Goal: Information Seeking & Learning: Find specific fact

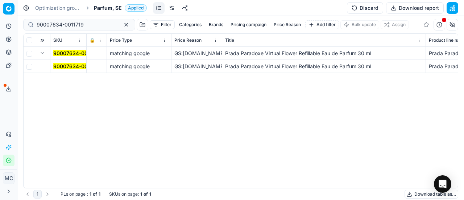
click at [2, 119] on div "Analytics Pricing Product portfolio Templates Export service 19 Contact support…" at bounding box center [8, 93] width 17 height 152
click at [450, 128] on div "90007634-0011719 matching google GS:Luxplus.se Prada Paradoxe Virtual Flower Re…" at bounding box center [241, 117] width 435 height 141
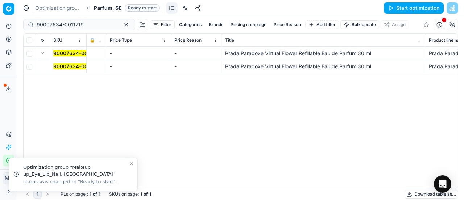
click at [11, 118] on div "Analytics Pricing Product portfolio Templates Export service 19 Contact support…" at bounding box center [8, 93] width 17 height 152
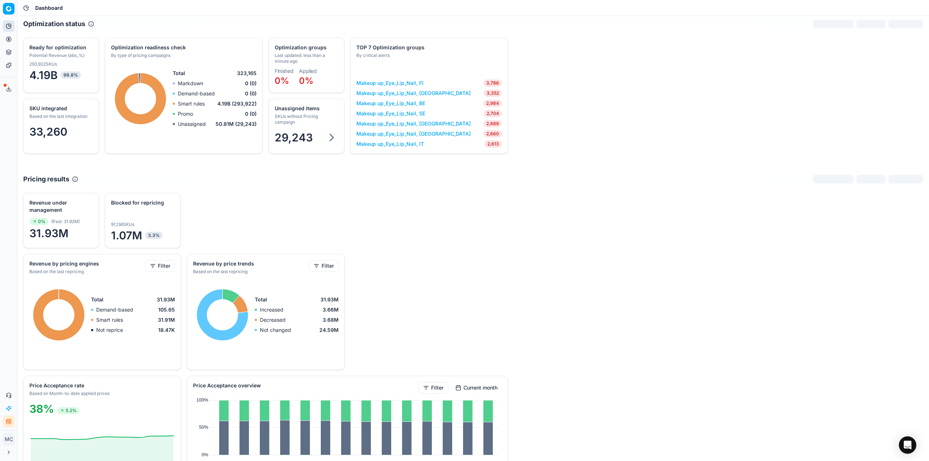
click at [10, 381] on div "Analytics Pricing Product portfolio Templates Export service 19 Contact support…" at bounding box center [8, 223] width 17 height 413
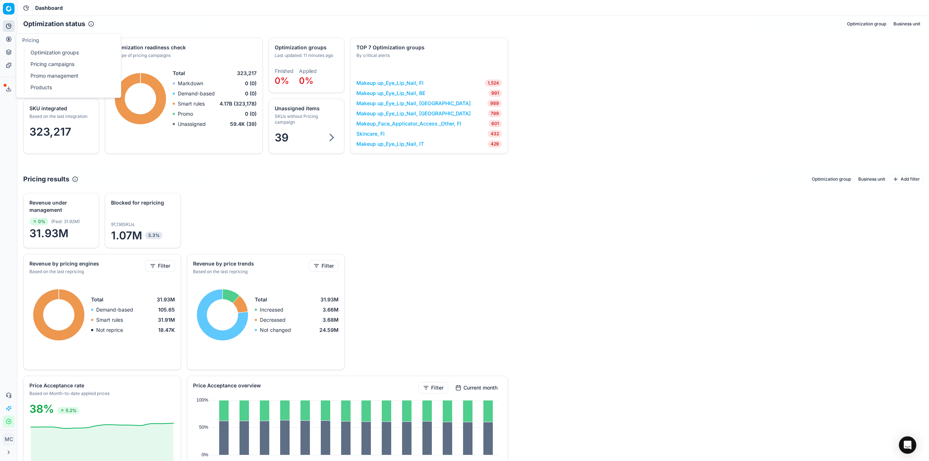
drag, startPoint x: 14, startPoint y: 36, endPoint x: 26, endPoint y: 38, distance: 12.5
click at [14, 36] on button "Pricing" at bounding box center [9, 39] width 12 height 12
click at [47, 52] on link "Optimization groups" at bounding box center [70, 53] width 85 height 10
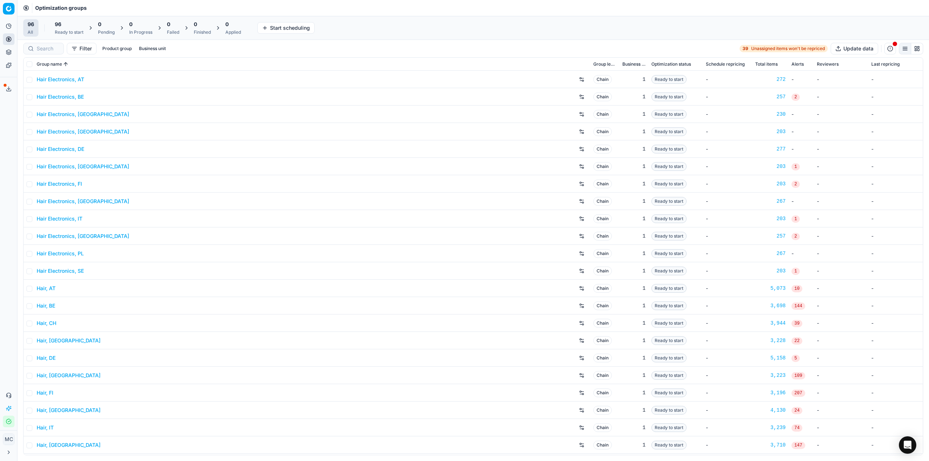
click at [142, 2] on div "Optimization groups" at bounding box center [472, 8] width 911 height 16
click at [69, 22] on div "96" at bounding box center [69, 24] width 29 height 7
click at [110, 29] on button "Start All" at bounding box center [100, 28] width 28 height 12
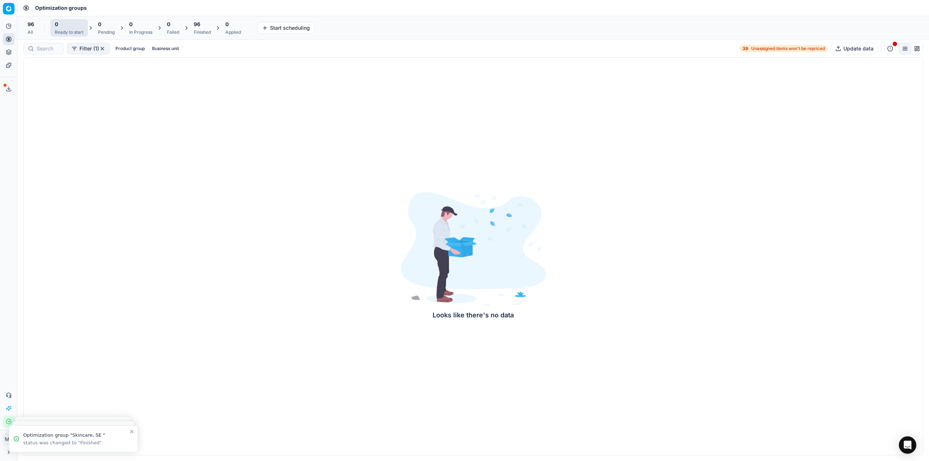
click at [194, 28] on div "96 Finished" at bounding box center [202, 27] width 26 height 17
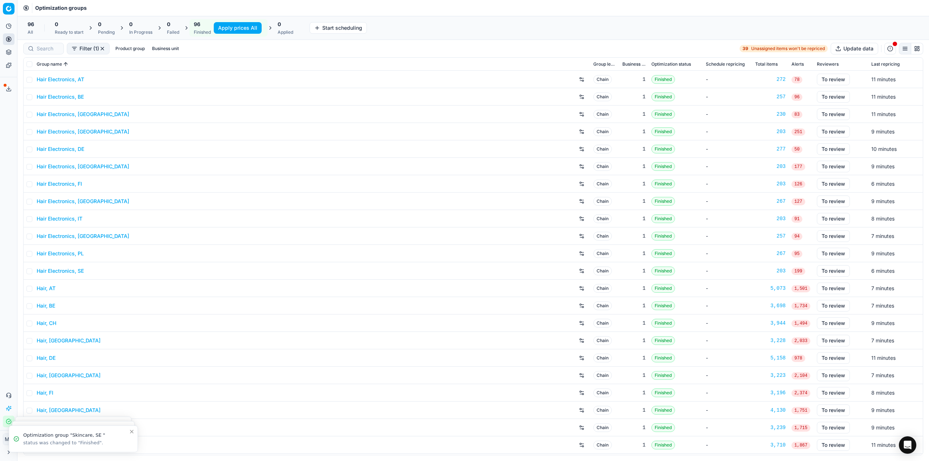
click at [232, 26] on button "Apply prices All" at bounding box center [238, 28] width 48 height 12
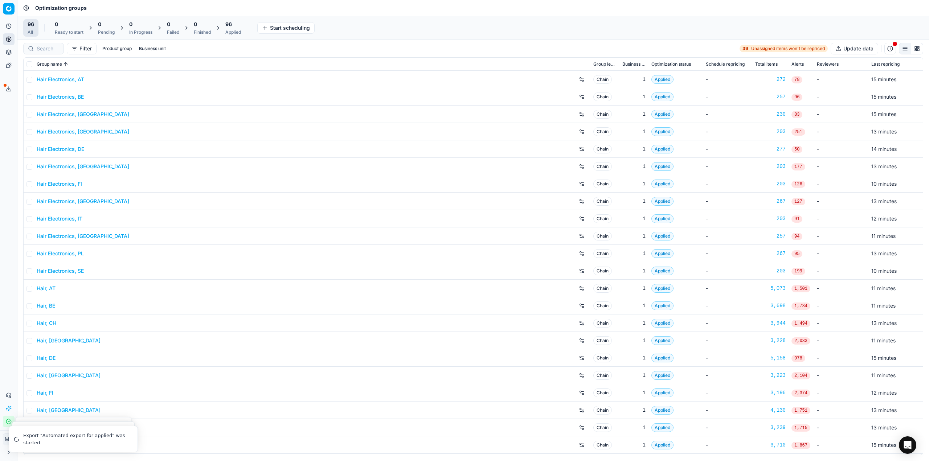
click at [240, 27] on div "96" at bounding box center [233, 24] width 16 height 7
click at [290, 32] on button "Export prices All" at bounding box center [268, 28] width 49 height 12
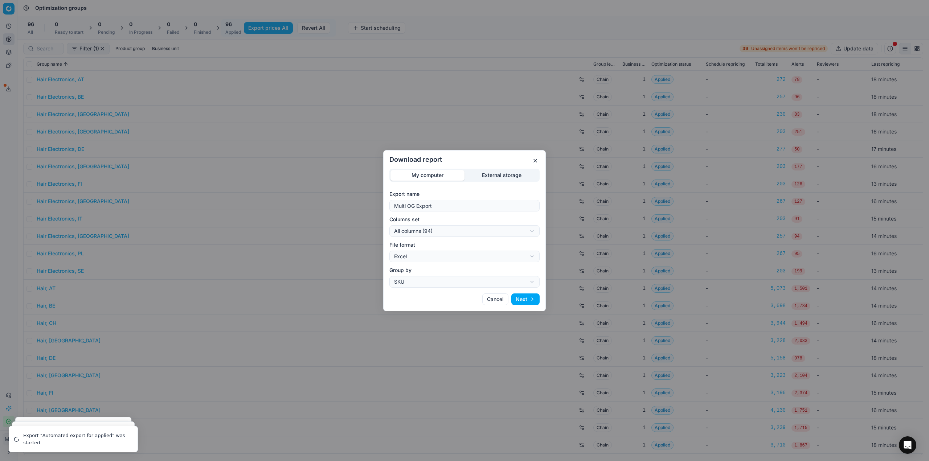
click at [442, 231] on div "Download report My computer External storage Export name Multi OG Export Column…" at bounding box center [464, 230] width 929 height 461
select select "custom"
click at [454, 261] on div "Download report My computer External storage Export name Multi OG Export Column…" at bounding box center [464, 230] width 929 height 461
select select "csv"
click at [521, 299] on button "Next" at bounding box center [525, 300] width 28 height 12
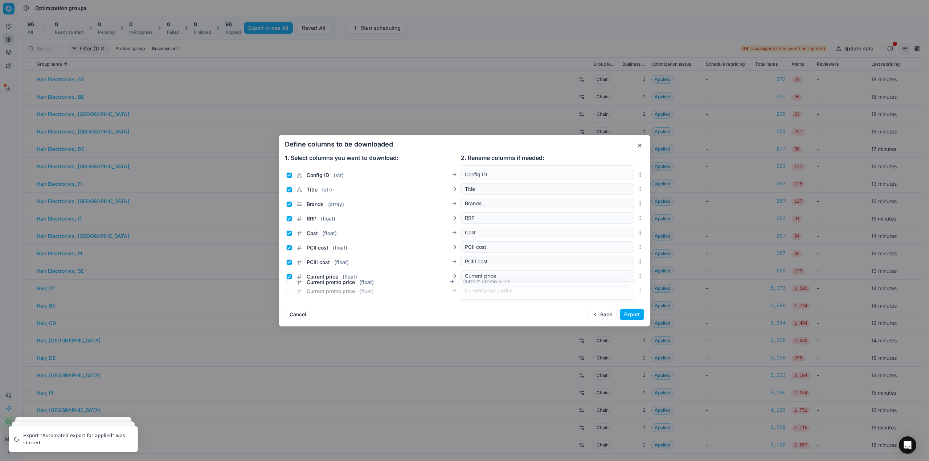
scroll to position [46, 0]
drag, startPoint x: 636, startPoint y: 235, endPoint x: 641, endPoint y: 263, distance: 28.8
click at [641, 263] on div "Sales Entity IDs ( array ) Sales Entity IDs SKU ( str ) SKU Config ID ( str ) C…" at bounding box center [464, 233] width 371 height 139
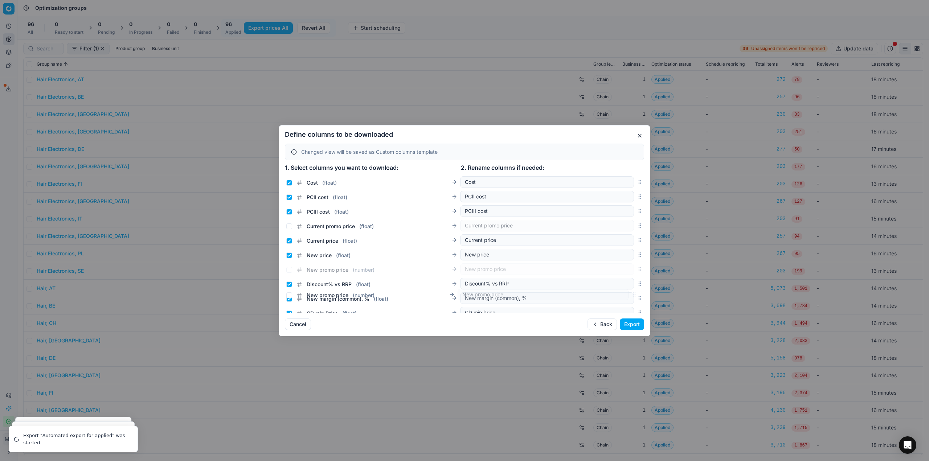
scroll to position [89, 0]
drag, startPoint x: 636, startPoint y: 243, endPoint x: 639, endPoint y: 251, distance: 8.0
click at [639, 251] on div "Sales Entity IDs ( array ) Sales Entity IDs SKU ( str ) SKU Config ID ( str ) C…" at bounding box center [464, 242] width 371 height 139
click at [291, 222] on input "Current promo price ( float )" at bounding box center [289, 223] width 6 height 6
checkbox input "true"
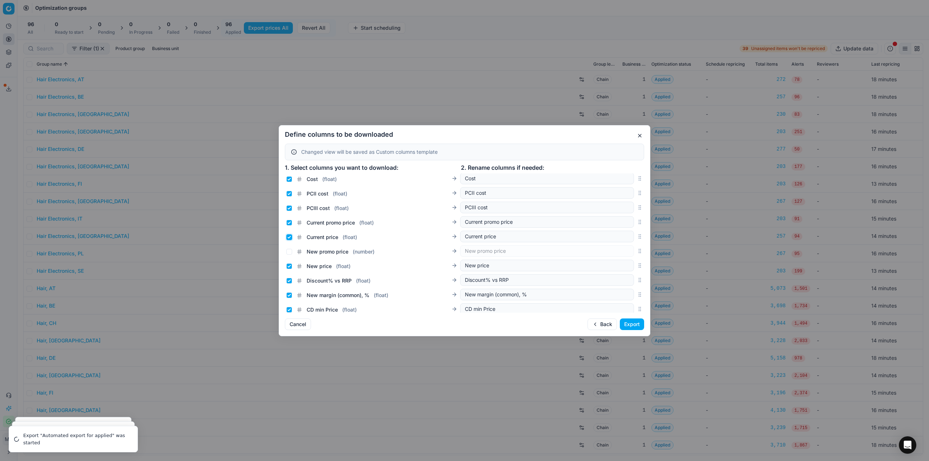
click at [290, 237] on input "Current price ( float )" at bounding box center [289, 237] width 6 height 6
checkbox input "false"
click at [289, 251] on input "New promo price ( number )" at bounding box center [289, 252] width 6 height 6
checkbox input "true"
click at [290, 266] on input "New price ( float )" at bounding box center [289, 266] width 6 height 6
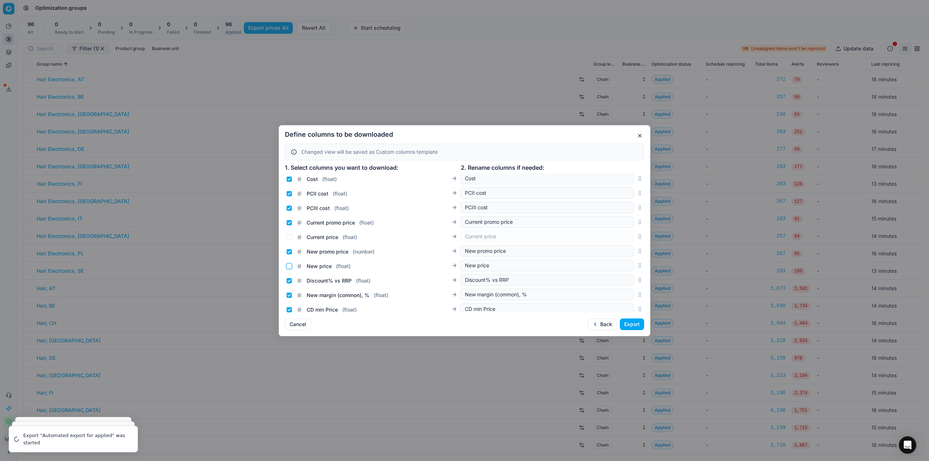
checkbox input "false"
click at [630, 325] on button "Export" at bounding box center [632, 325] width 24 height 12
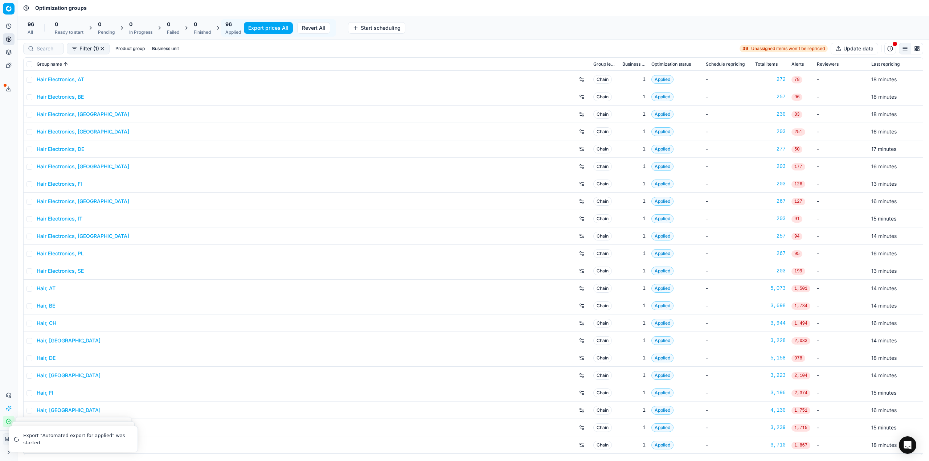
click at [6, 90] on icon at bounding box center [9, 89] width 6 height 6
click at [225, 29] on div "96 Applied" at bounding box center [233, 27] width 24 height 17
click at [11, 86] on button "Export service" at bounding box center [9, 89] width 12 height 12
click at [5, 87] on button "Export service" at bounding box center [9, 89] width 12 height 12
click at [239, 31] on div "Applied" at bounding box center [233, 32] width 16 height 6
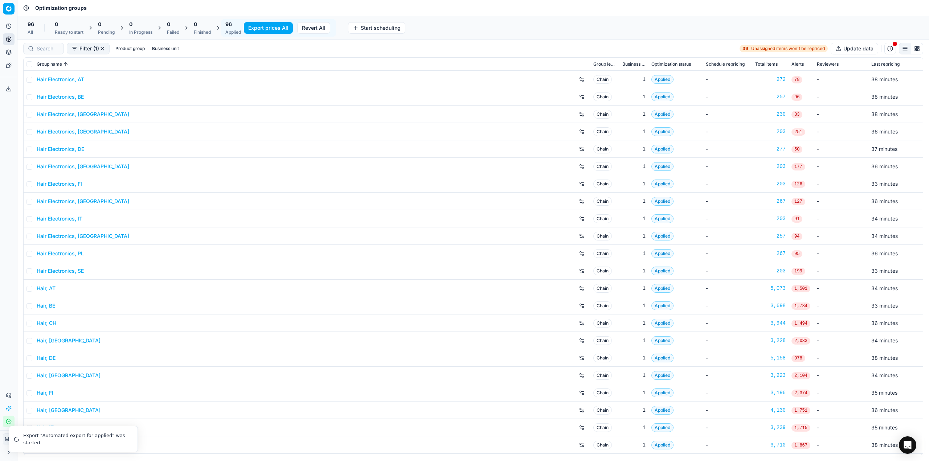
click at [10, 90] on icon at bounding box center [9, 89] width 6 height 6
click at [9, 89] on icon at bounding box center [9, 89] width 6 height 6
click at [13, 91] on button "Export service" at bounding box center [9, 89] width 12 height 12
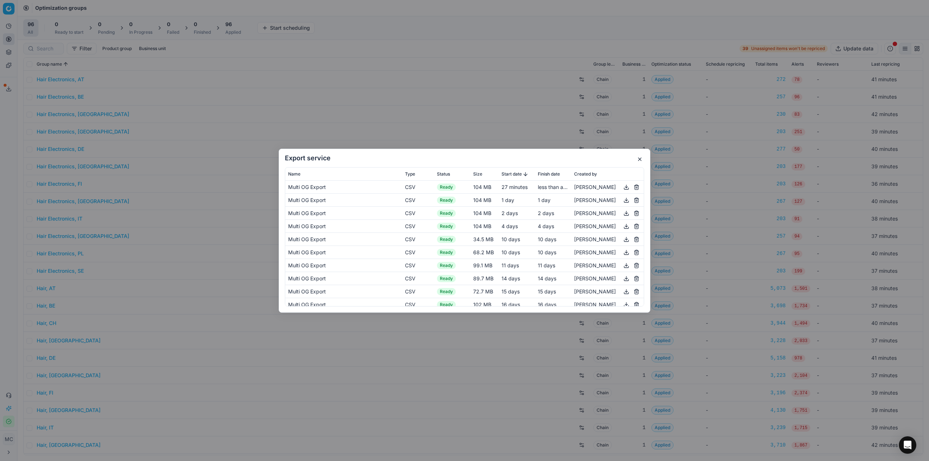
click at [622, 189] on button "button" at bounding box center [626, 186] width 9 height 9
drag, startPoint x: 192, startPoint y: 89, endPoint x: 168, endPoint y: 28, distance: 65.8
click at [192, 89] on div "Export service Name Type Status Size Start date Finish date Created by Multi OG…" at bounding box center [464, 230] width 929 height 461
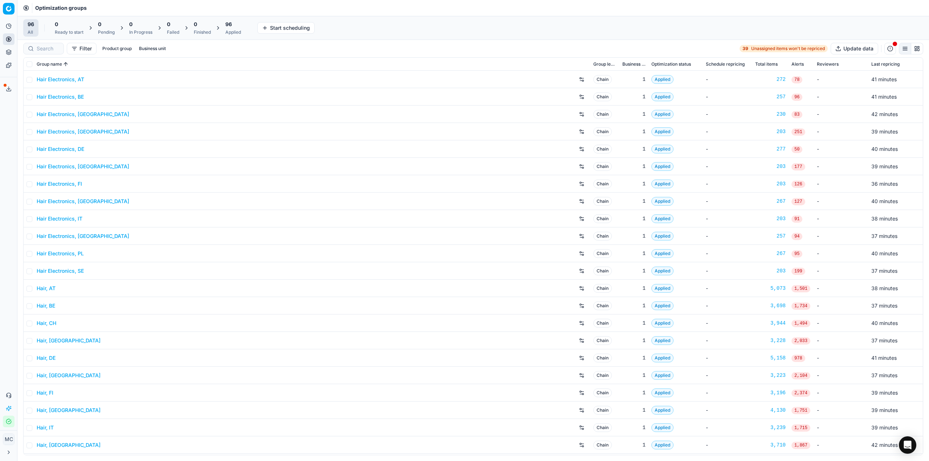
click at [344, 15] on div "Optimization groups" at bounding box center [472, 8] width 911 height 16
click at [234, 26] on div "96" at bounding box center [233, 24] width 16 height 7
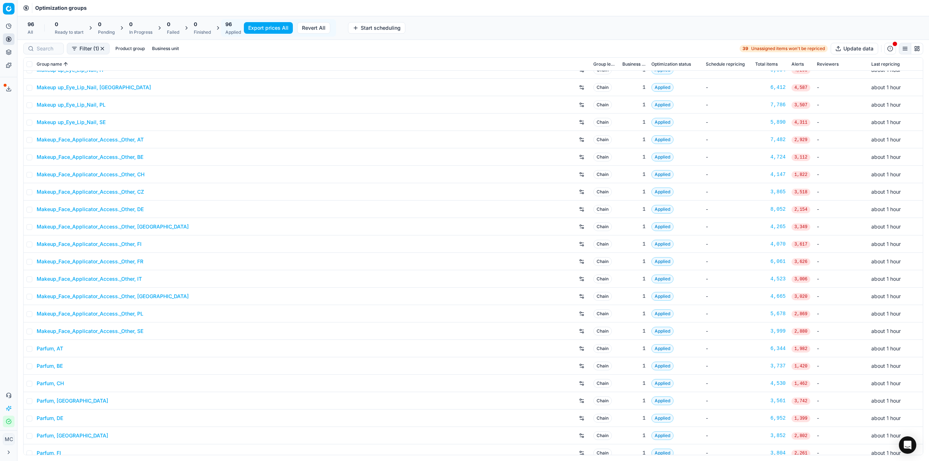
scroll to position [581, 0]
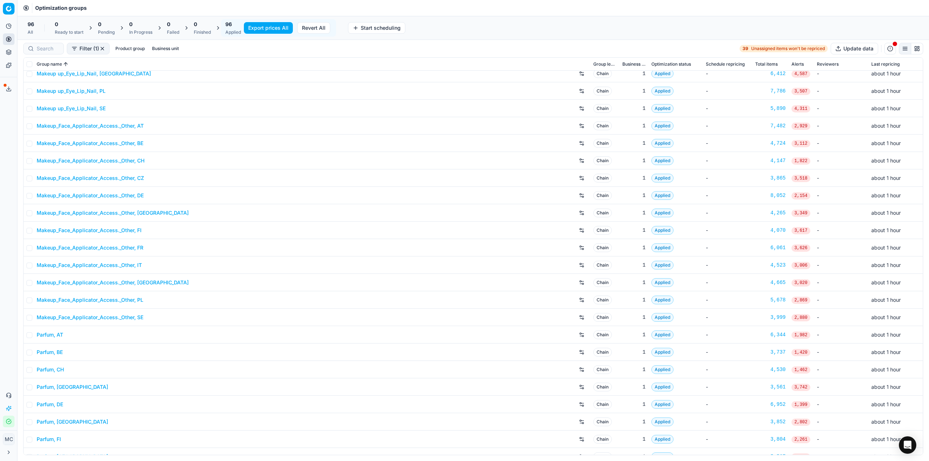
click at [58, 406] on link "Parfum, DE" at bounding box center [50, 404] width 26 height 7
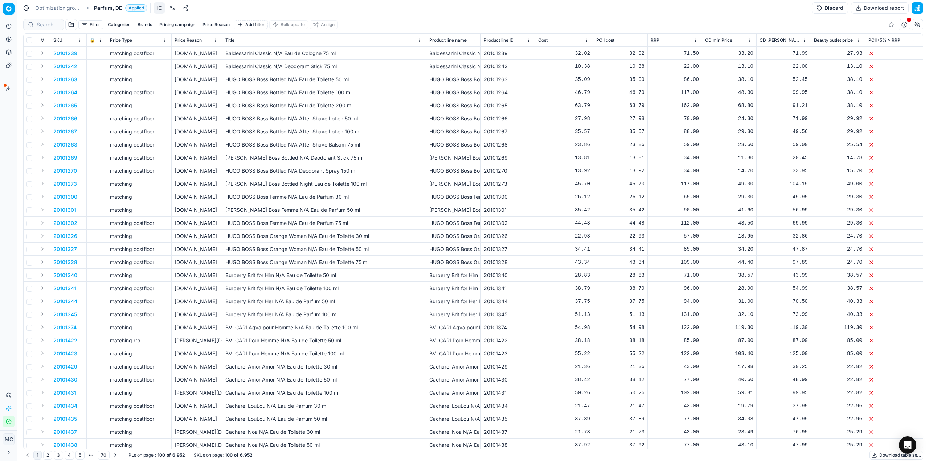
click at [172, 7] on link at bounding box center [173, 8] width 12 height 12
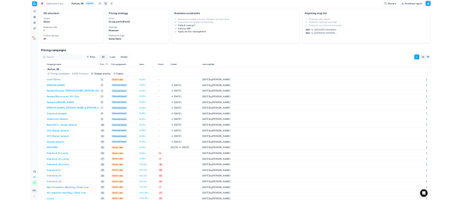
scroll to position [73, 0]
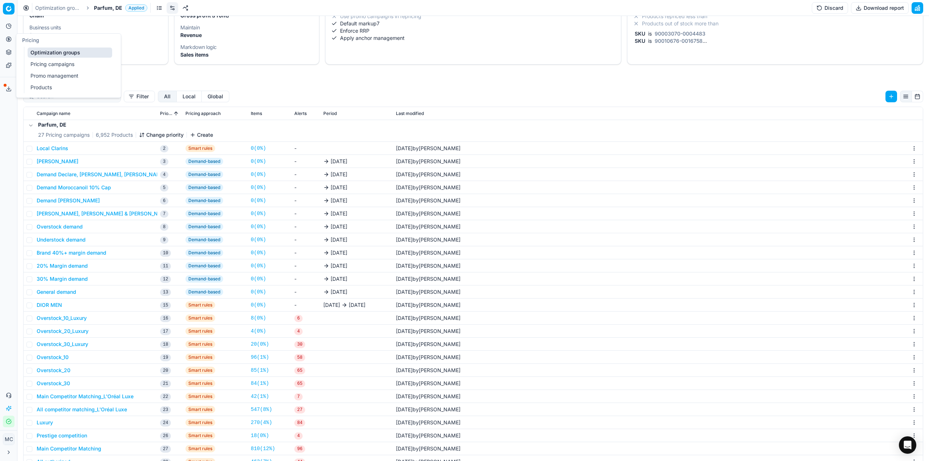
click at [41, 48] on link "Optimization groups" at bounding box center [70, 53] width 85 height 10
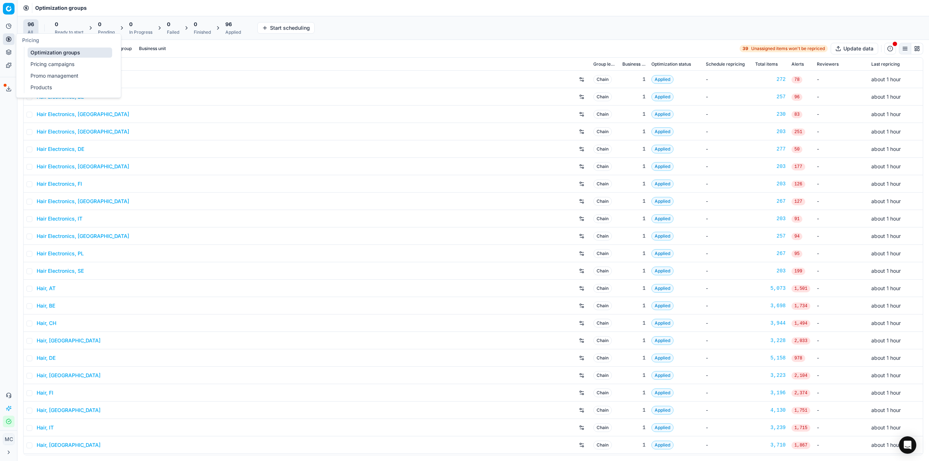
click at [28, 84] on link "Products" at bounding box center [70, 87] width 85 height 10
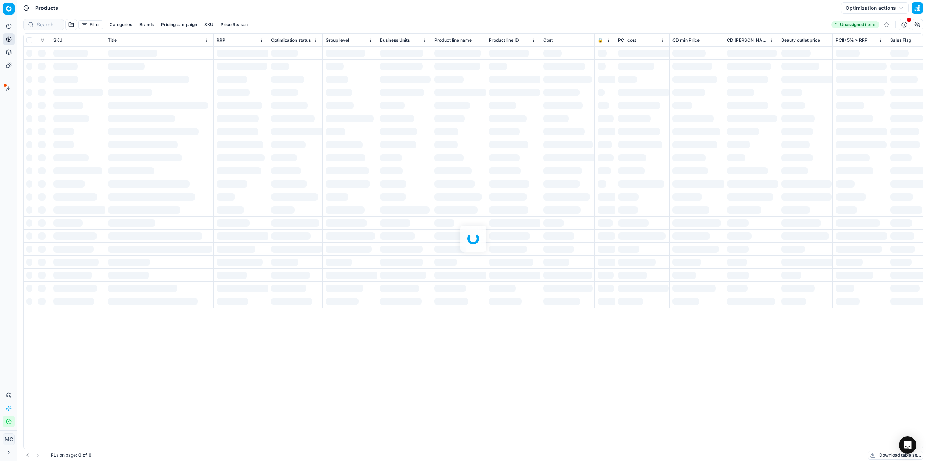
click at [51, 25] on div at bounding box center [472, 238] width 911 height 445
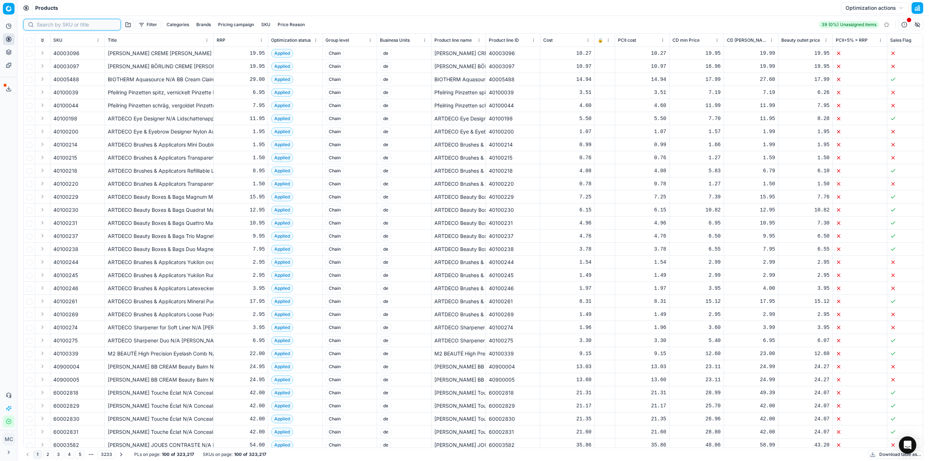
click at [51, 25] on input at bounding box center [76, 24] width 79 height 7
paste input "602004157874"
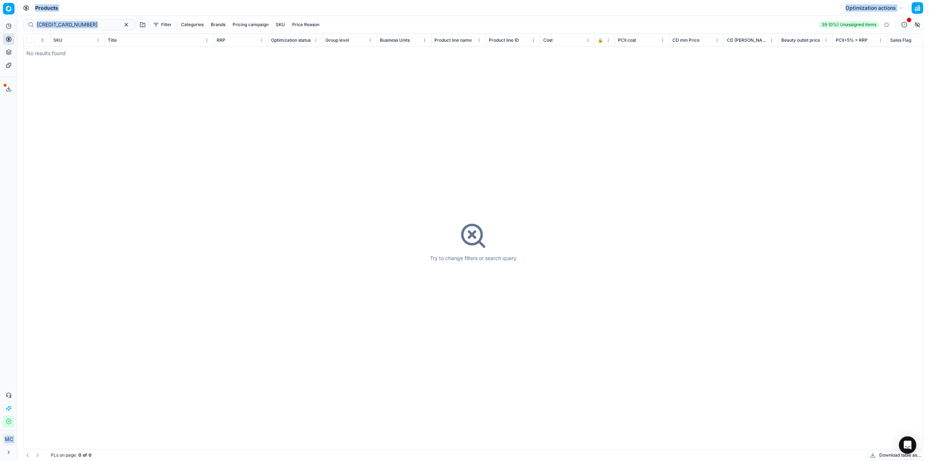
drag, startPoint x: 80, startPoint y: 21, endPoint x: 0, endPoint y: 20, distance: 79.8
click at [0, 20] on div "Pricing platform Analytics Pricing Product portfolio Templates Export service 2…" at bounding box center [464, 230] width 929 height 461
click at [85, 24] on input "602004157874" at bounding box center [76, 24] width 79 height 7
drag, startPoint x: 92, startPoint y: 25, endPoint x: 0, endPoint y: 17, distance: 92.5
click at [0, 17] on div "Pricing platform Analytics Pricing Product portfolio Templates Export service 2…" at bounding box center [464, 230] width 929 height 461
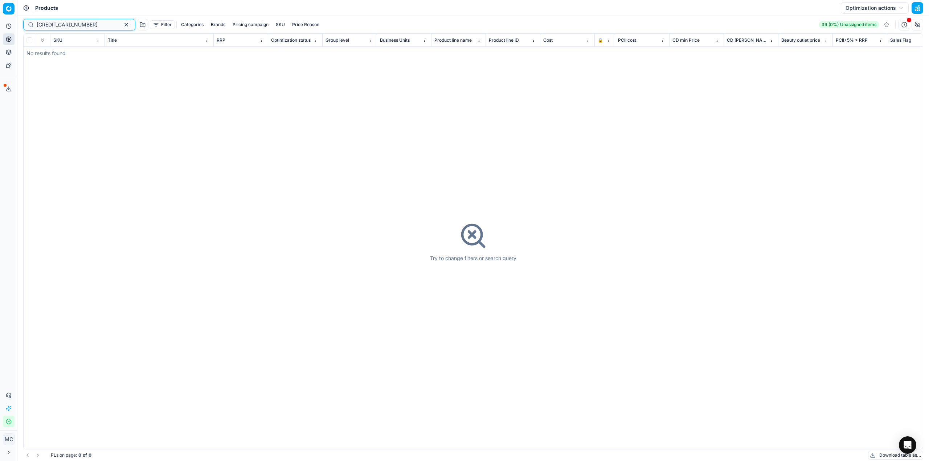
paste input "591"
type input "602004157591"
click at [426, 273] on div "Try to change filters or search query" at bounding box center [473, 241] width 899 height 415
click at [252, 120] on div "Try to change filters or search query" at bounding box center [473, 241] width 899 height 415
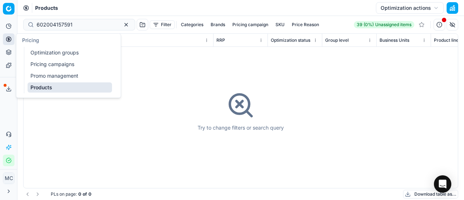
click at [38, 50] on link "Optimization groups" at bounding box center [70, 53] width 85 height 10
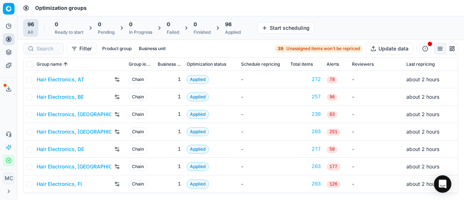
click at [77, 81] on link "Hair Electronics, AT" at bounding box center [61, 79] width 48 height 7
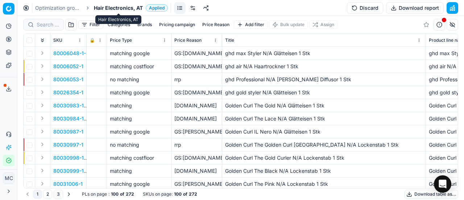
click at [115, 8] on span "Hair Electronics, AT" at bounding box center [118, 7] width 49 height 7
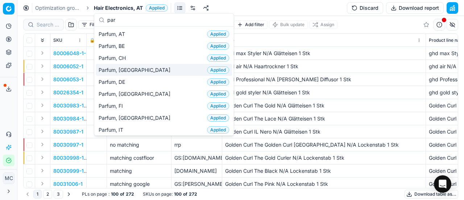
scroll to position [36, 0]
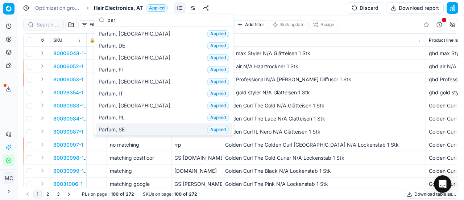
type input "par"
click at [130, 130] on div "Parfum, SE Applied" at bounding box center [164, 129] width 136 height 12
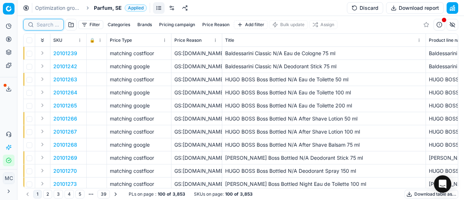
click at [49, 26] on input at bounding box center [48, 24] width 22 height 7
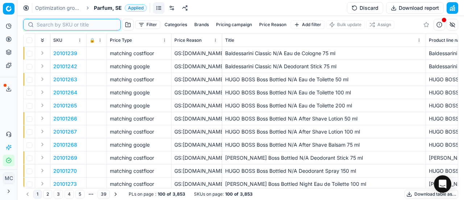
paste input "80075246-100"
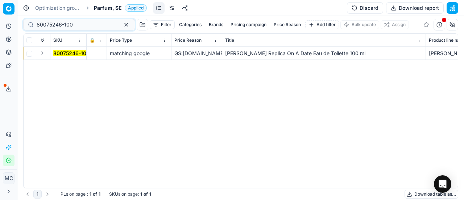
click at [41, 57] on td at bounding box center [42, 53] width 15 height 13
click at [43, 54] on button "Expand" at bounding box center [42, 53] width 9 height 9
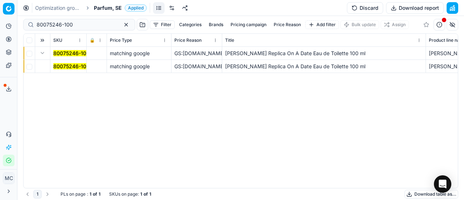
click at [56, 66] on mark "80075246-100" at bounding box center [71, 66] width 36 height 6
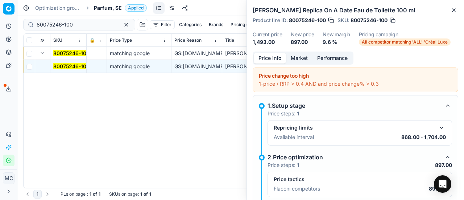
scroll to position [33, 0]
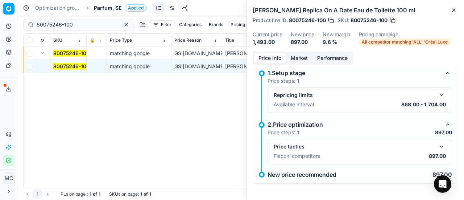
click at [438, 149] on button "button" at bounding box center [442, 146] width 9 height 9
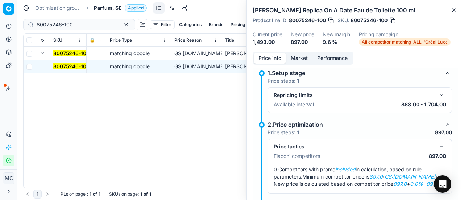
click at [285, 58] on button "Price info" at bounding box center [270, 58] width 32 height 11
click at [299, 62] on button "Market" at bounding box center [299, 58] width 26 height 11
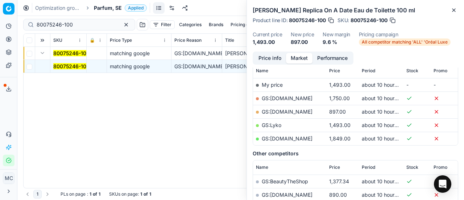
scroll to position [109, 0]
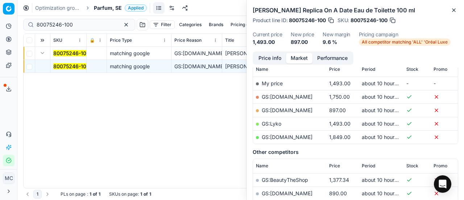
click at [305, 112] on link "GS:ComputerSalg.se" at bounding box center [287, 110] width 51 height 6
drag, startPoint x: 97, startPoint y: 25, endPoint x: 0, endPoint y: 15, distance: 97.0
click at [0, 15] on div "Pricing platform Analytics Pricing Product portfolio Templates Export service 2…" at bounding box center [232, 100] width 464 height 200
paste input "20102616"
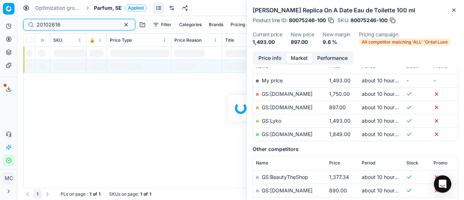
scroll to position [109, 0]
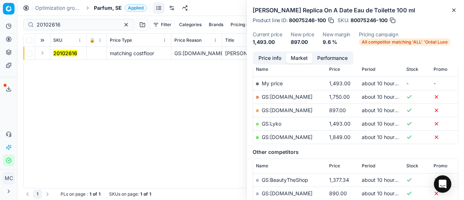
click at [40, 53] on button "Expand" at bounding box center [42, 53] width 9 height 9
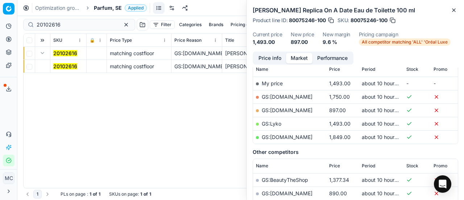
click at [57, 66] on mark "20102616" at bounding box center [65, 66] width 24 height 6
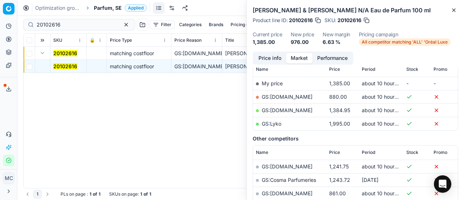
click at [275, 57] on button "Price info" at bounding box center [270, 58] width 32 height 11
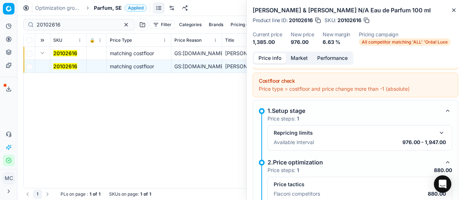
scroll to position [69, 0]
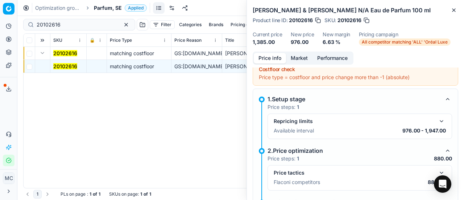
click at [439, 172] on button "button" at bounding box center [442, 172] width 9 height 9
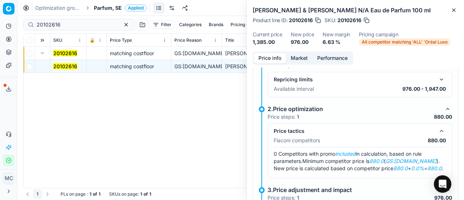
scroll to position [142, 0]
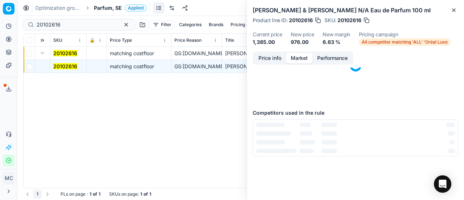
click at [294, 56] on button "Market" at bounding box center [299, 58] width 26 height 11
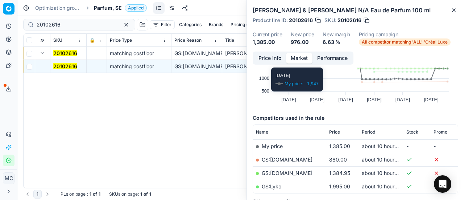
scroll to position [73, 0]
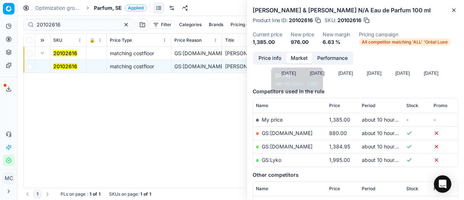
click at [295, 131] on link "GS:ComputerSalg.se" at bounding box center [287, 133] width 51 height 6
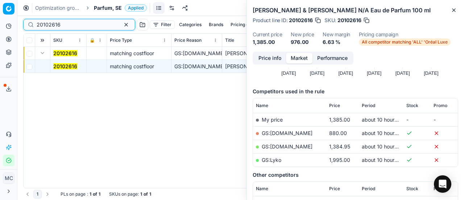
drag, startPoint x: 73, startPoint y: 23, endPoint x: 0, endPoint y: 23, distance: 72.9
click at [0, 23] on div "Pricing platform Analytics Pricing Product portfolio Templates Export service 2…" at bounding box center [232, 100] width 464 height 200
paste input "80057652-80"
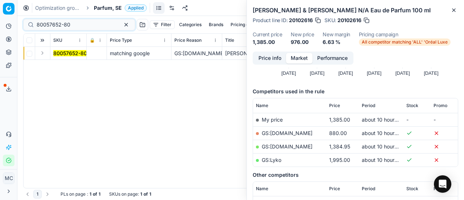
click at [42, 51] on button "Expand" at bounding box center [42, 53] width 9 height 9
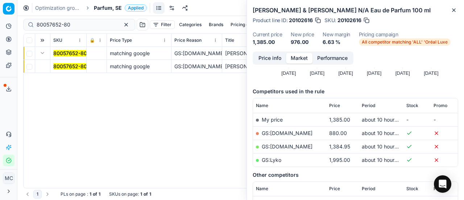
drag, startPoint x: 67, startPoint y: 67, endPoint x: 179, endPoint y: 71, distance: 111.8
click at [68, 67] on mark "80057652-80" at bounding box center [70, 66] width 34 height 6
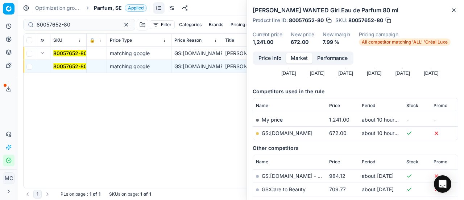
click at [273, 59] on button "Price info" at bounding box center [270, 58] width 32 height 11
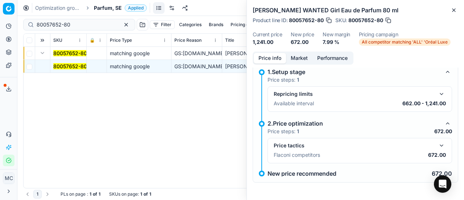
scroll to position [33, 0]
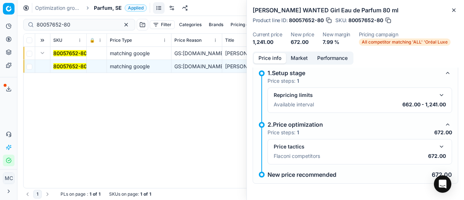
click at [438, 148] on button "button" at bounding box center [442, 146] width 9 height 9
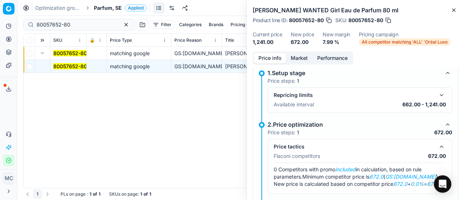
click at [295, 54] on button "Market" at bounding box center [299, 58] width 26 height 11
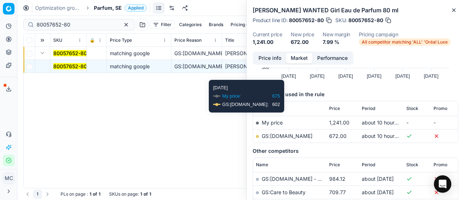
scroll to position [73, 0]
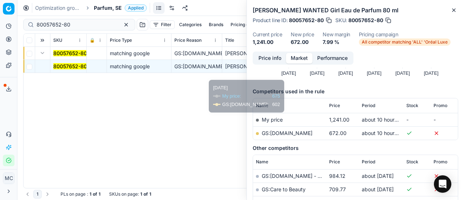
click at [293, 129] on td "GS:ComputerSalg.se" at bounding box center [289, 132] width 73 height 13
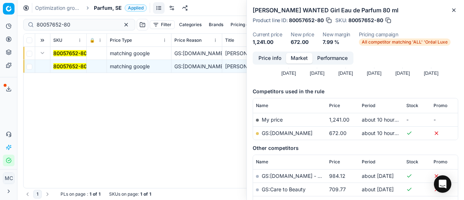
click at [295, 132] on link "GS:ComputerSalg.se" at bounding box center [287, 133] width 51 height 6
drag, startPoint x: 96, startPoint y: 27, endPoint x: 0, endPoint y: -44, distance: 119.3
click at [0, 0] on html "Pricing platform Analytics Pricing Product portfolio Templates Export service 2…" at bounding box center [232, 100] width 464 height 200
paste input "20102521"
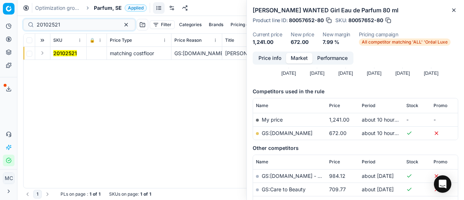
click at [40, 54] on button "Expand" at bounding box center [42, 53] width 9 height 9
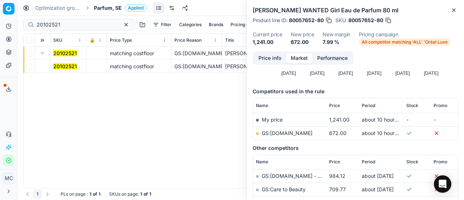
click at [60, 64] on mark "20102521" at bounding box center [65, 66] width 24 height 6
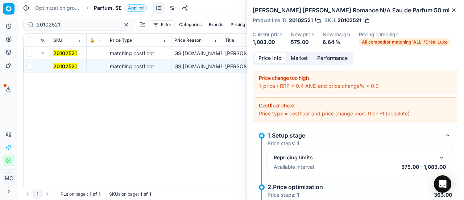
click at [272, 57] on button "Price info" at bounding box center [270, 58] width 32 height 11
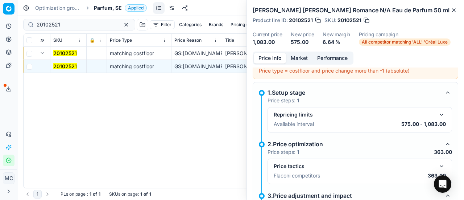
scroll to position [105, 0]
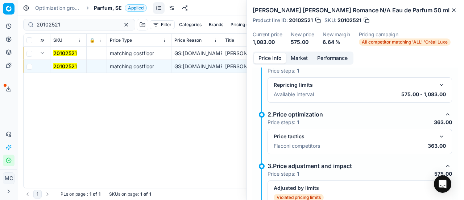
click at [438, 138] on button "button" at bounding box center [442, 136] width 9 height 9
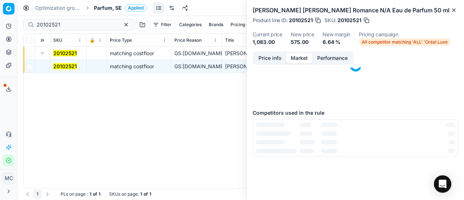
scroll to position [0, 0]
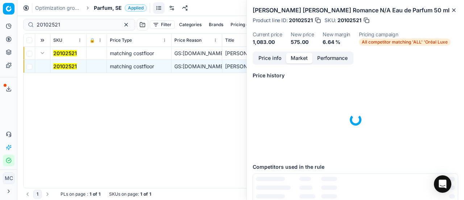
click at [298, 61] on button "Market" at bounding box center [299, 58] width 26 height 11
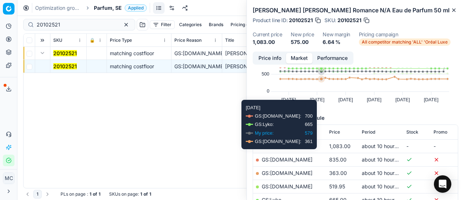
scroll to position [73, 0]
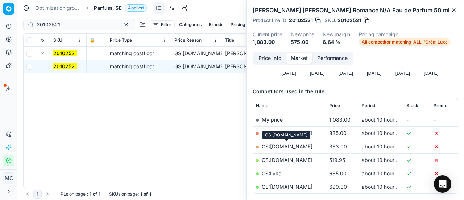
click at [307, 147] on link "GS:ComputerSalg.se" at bounding box center [287, 146] width 51 height 6
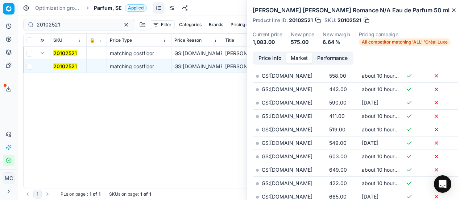
scroll to position [399, 0]
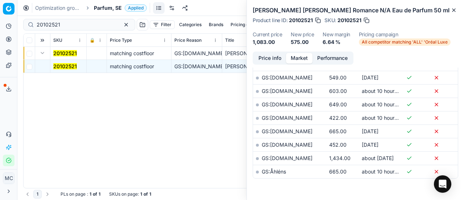
click at [73, 29] on div "20102521" at bounding box center [79, 25] width 112 height 12
click at [0, 10] on div "Pricing platform Analytics Pricing Product portfolio Templates Export service 2…" at bounding box center [232, 100] width 464 height 200
paste input "90006745-0010223"
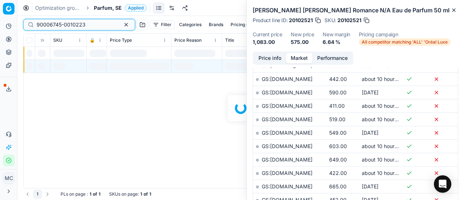
scroll to position [399, 0]
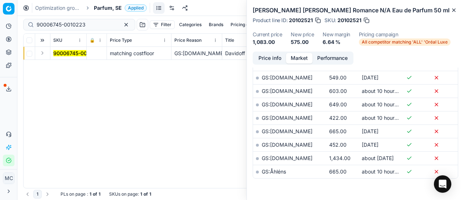
click at [41, 54] on button "Expand" at bounding box center [42, 53] width 9 height 9
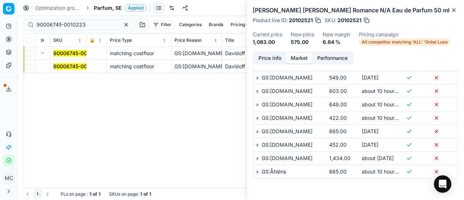
click at [62, 64] on mark "90006745-0010223" at bounding box center [77, 66] width 49 height 6
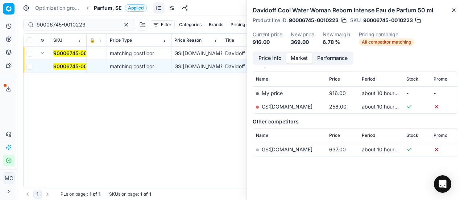
scroll to position [98, 0]
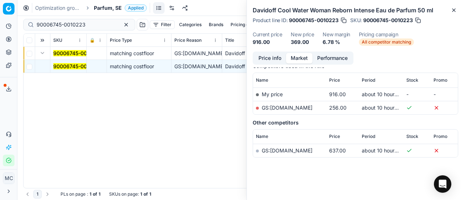
click at [271, 57] on button "Price info" at bounding box center [270, 58] width 32 height 11
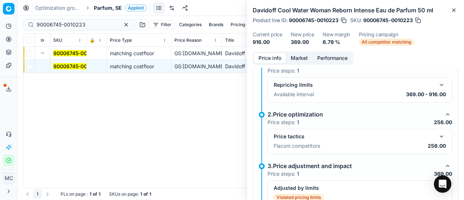
click at [440, 132] on div "Price tactics Flaconi competitors 256.00" at bounding box center [360, 141] width 185 height 25
click at [440, 132] on button "button" at bounding box center [442, 136] width 9 height 9
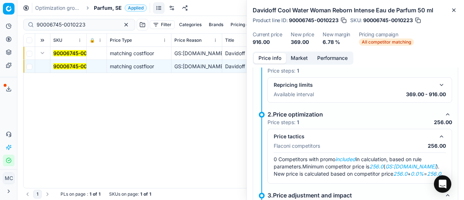
click at [299, 61] on button "Market" at bounding box center [299, 58] width 26 height 11
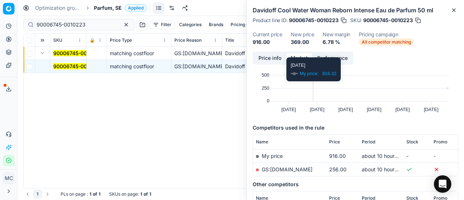
scroll to position [73, 0]
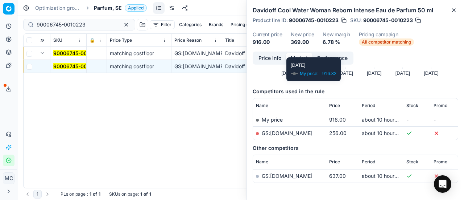
click at [287, 131] on link "GS:Deloox.se" at bounding box center [287, 133] width 51 height 6
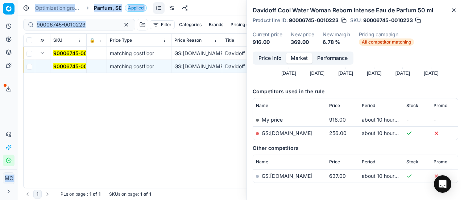
drag, startPoint x: 22, startPoint y: 28, endPoint x: 0, endPoint y: -6, distance: 40.9
click at [0, 0] on html "Pricing platform Analytics Pricing Product portfolio Templates Export service 2…" at bounding box center [232, 100] width 464 height 200
click at [72, 16] on div "90006745-0010223 Filter Categories Brands Pricing campaign Price Reason Add fil…" at bounding box center [240, 24] width 435 height 17
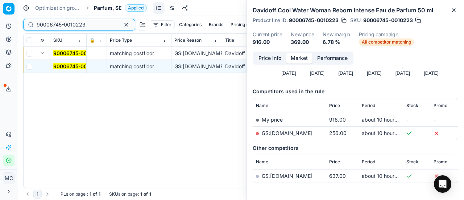
drag, startPoint x: 90, startPoint y: 22, endPoint x: 0, endPoint y: 12, distance: 90.6
click at [0, 12] on div "Pricing platform Analytics Pricing Product portfolio Templates Export service 2…" at bounding box center [232, 100] width 464 height 200
paste input "4065-0005978"
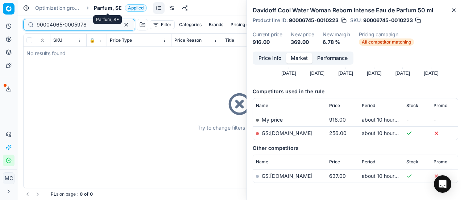
type input "90004065-0005978"
click at [105, 4] on span "Parfum, SE" at bounding box center [108, 7] width 28 height 7
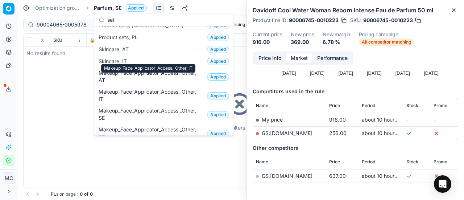
scroll to position [165, 0]
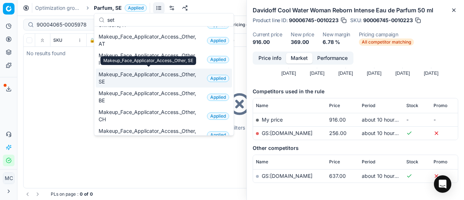
type input "set"
click at [136, 73] on span "Makeup_Face_Applicator_Access._Other, SE" at bounding box center [152, 78] width 106 height 15
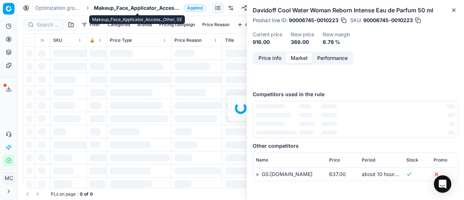
click at [115, 8] on span "Makeup_Face_Applicator_Access._Other, SE" at bounding box center [137, 7] width 87 height 7
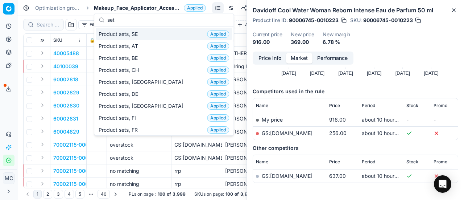
type input "set"
click at [152, 31] on div "Product sets, SE Applied" at bounding box center [164, 34] width 136 height 12
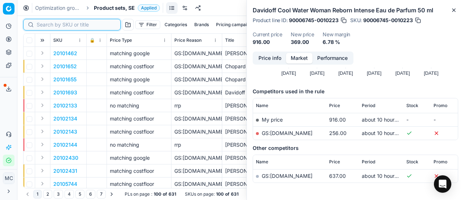
click at [45, 24] on input at bounding box center [76, 24] width 79 height 7
paste input "90004065-0005978"
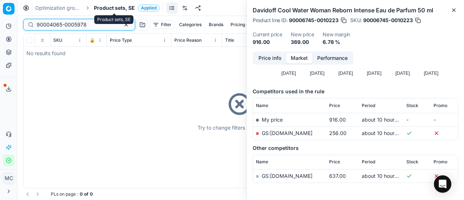
type input "90004065-0005978"
click at [124, 10] on span "Product sets, SE" at bounding box center [114, 7] width 41 height 7
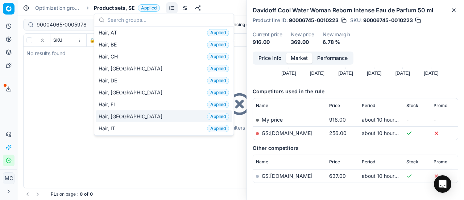
scroll to position [181, 0]
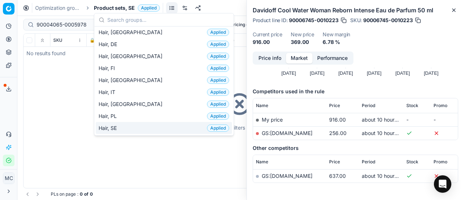
click at [136, 123] on div "Hair, SE Applied" at bounding box center [164, 128] width 136 height 12
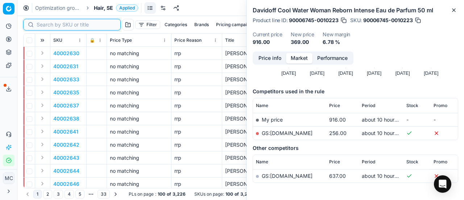
click at [52, 23] on input at bounding box center [76, 24] width 79 height 7
paste input "90004065-0005978"
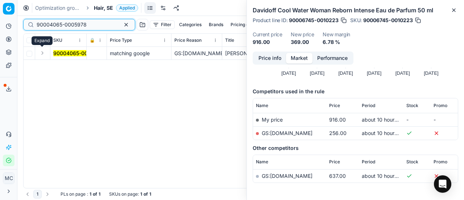
type input "90004065-0005978"
click at [40, 53] on button "Expand" at bounding box center [42, 53] width 9 height 9
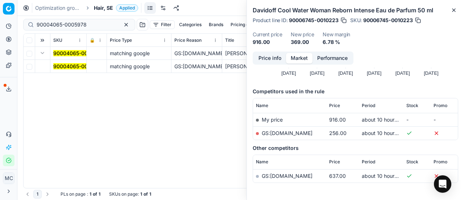
click at [66, 65] on mark "90004065-0005978" at bounding box center [78, 66] width 50 height 6
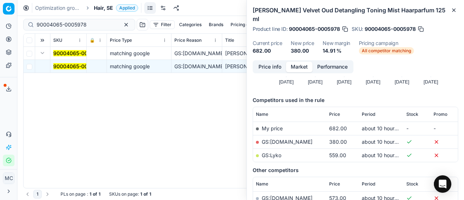
click at [276, 62] on button "Price info" at bounding box center [270, 67] width 32 height 11
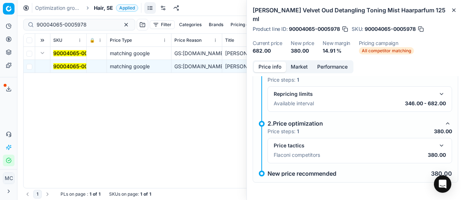
scroll to position [5, 0]
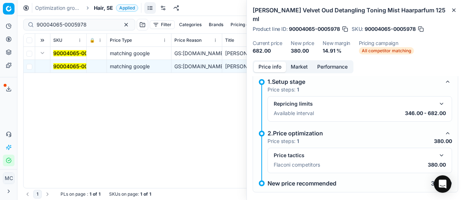
click at [438, 151] on button "button" at bounding box center [442, 155] width 9 height 9
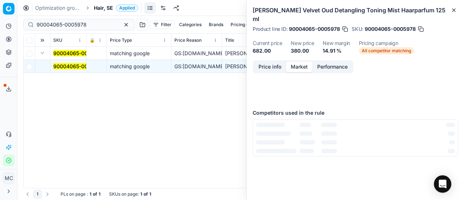
click at [297, 62] on button "Market" at bounding box center [299, 67] width 26 height 11
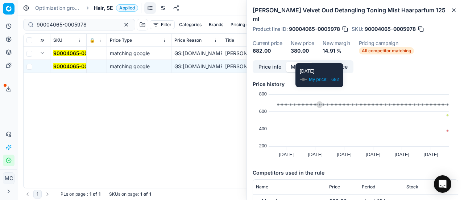
scroll to position [73, 0]
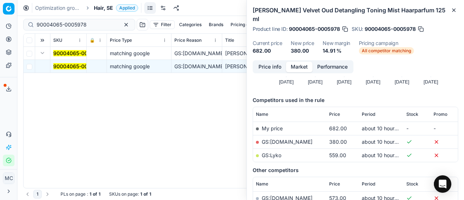
click at [294, 139] on link "GS:ComputerSalg.se" at bounding box center [287, 142] width 51 height 6
click at [107, 4] on span "Hair, SE" at bounding box center [103, 7] width 19 height 7
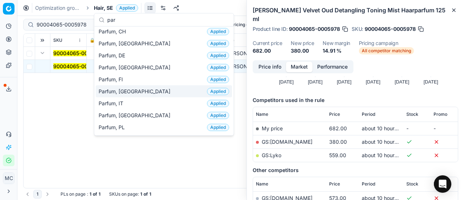
scroll to position [36, 0]
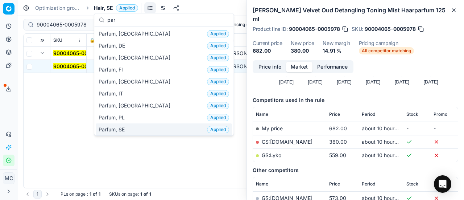
type input "par"
click at [136, 130] on div "Parfum, SE Applied" at bounding box center [164, 129] width 136 height 12
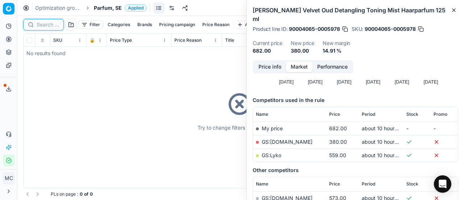
click at [44, 22] on input at bounding box center [48, 24] width 22 height 7
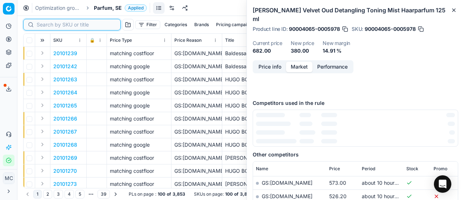
paste input "80027787-30"
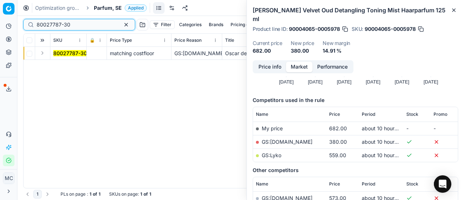
type input "80027787-30"
click at [42, 54] on button "Expand" at bounding box center [42, 53] width 9 height 9
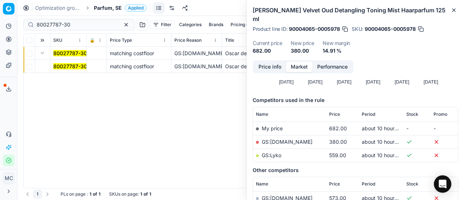
click at [64, 68] on mark "80027787-30" at bounding box center [70, 66] width 34 height 6
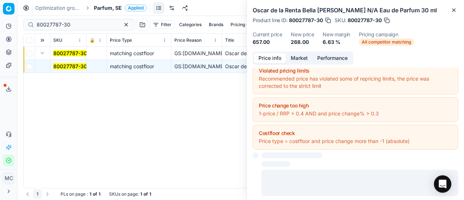
click at [273, 62] on button "Price info" at bounding box center [270, 58] width 32 height 11
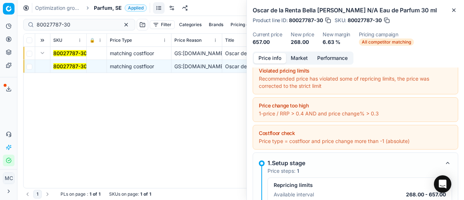
scroll to position [114, 0]
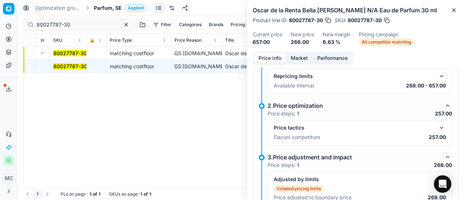
click at [438, 127] on button "button" at bounding box center [442, 127] width 9 height 9
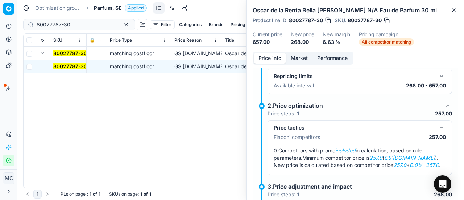
click at [305, 58] on button "Market" at bounding box center [299, 58] width 26 height 11
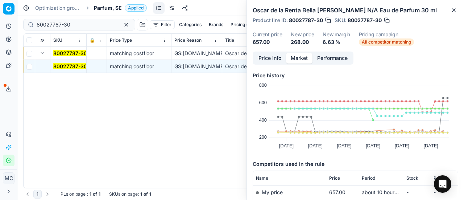
scroll to position [73, 0]
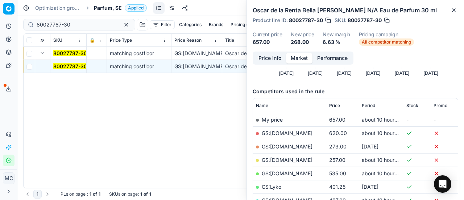
click at [289, 160] on link "GS:Deloox.se" at bounding box center [287, 160] width 51 height 6
click at [103, 9] on span "Parfum, SE" at bounding box center [108, 7] width 28 height 7
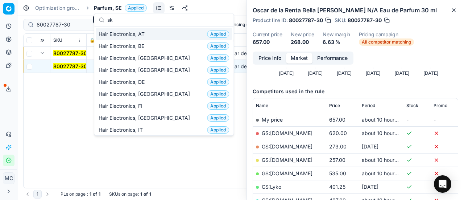
scroll to position [91, 0]
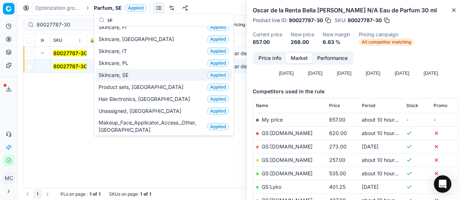
type input "sk"
click at [148, 74] on div "Skincare, SE Applied" at bounding box center [164, 75] width 136 height 12
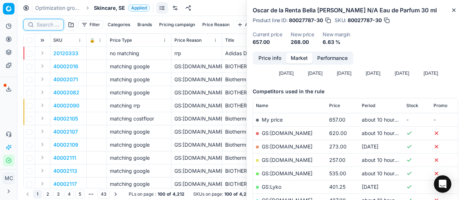
click at [46, 25] on input at bounding box center [48, 24] width 22 height 7
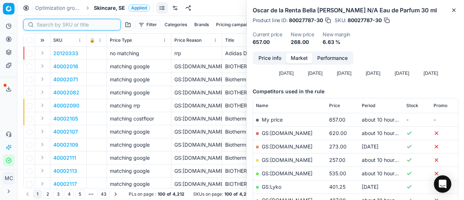
paste input "90003844-0005584"
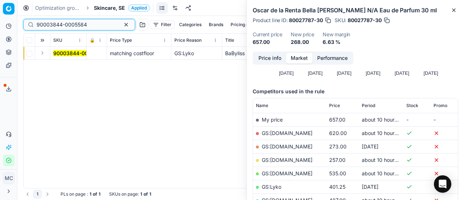
type input "90003844-0005584"
click at [40, 55] on button "Expand" at bounding box center [42, 53] width 9 height 9
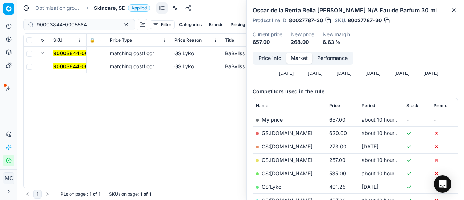
click at [65, 66] on mark "90003844-0005584" at bounding box center [78, 66] width 50 height 6
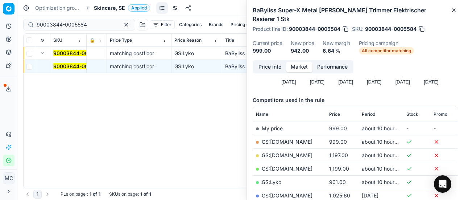
click at [270, 62] on button "Price info" at bounding box center [270, 67] width 32 height 11
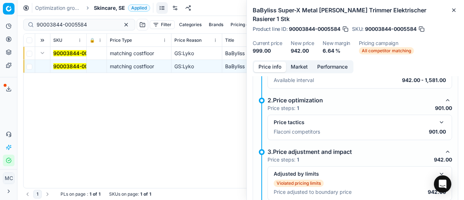
click at [438, 118] on button "button" at bounding box center [442, 122] width 9 height 9
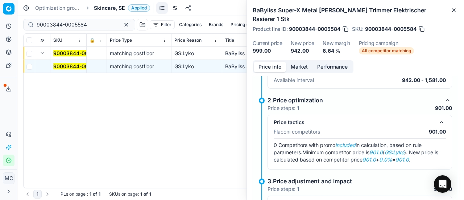
click at [303, 62] on button "Market" at bounding box center [299, 67] width 26 height 11
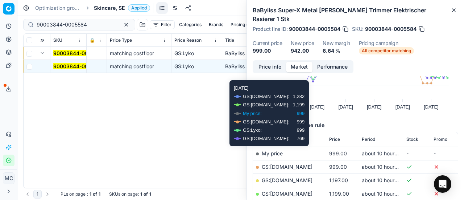
scroll to position [109, 0]
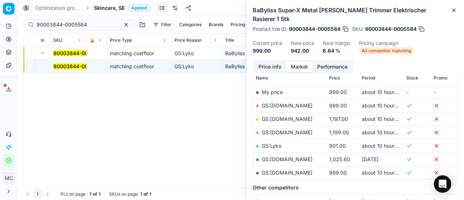
click at [277, 143] on link "GS:Lyko" at bounding box center [272, 146] width 20 height 6
click at [112, 9] on span "Skincare, SE" at bounding box center [109, 7] width 31 height 7
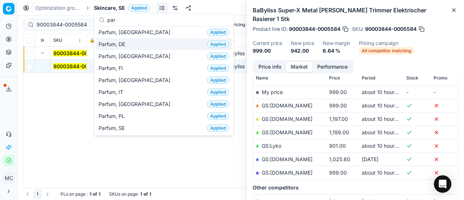
scroll to position [73, 0]
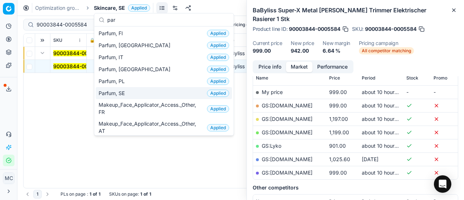
type input "par"
click at [137, 92] on div "Parfum, SE Applied" at bounding box center [164, 93] width 136 height 12
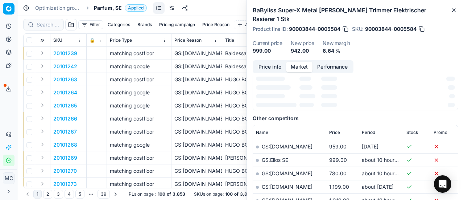
scroll to position [109, 0]
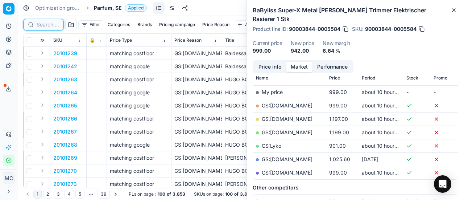
click at [53, 22] on input at bounding box center [48, 24] width 22 height 7
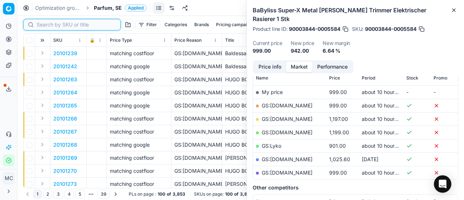
paste input "20102428"
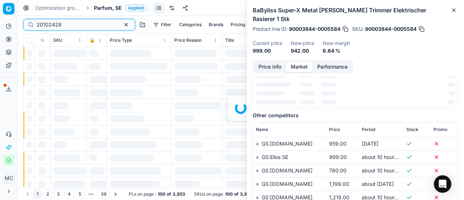
scroll to position [109, 0]
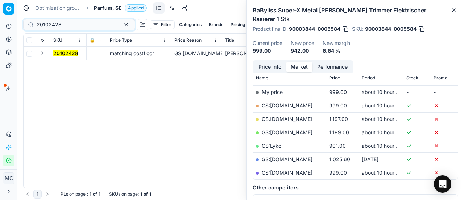
click at [41, 52] on button "Expand" at bounding box center [42, 53] width 9 height 9
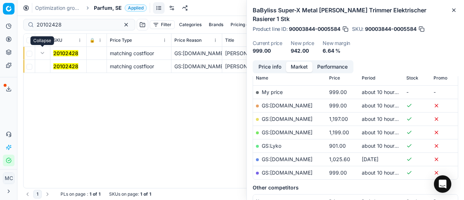
click at [47, 58] on td at bounding box center [42, 53] width 15 height 13
click at [60, 64] on mark "20102428" at bounding box center [65, 66] width 25 height 6
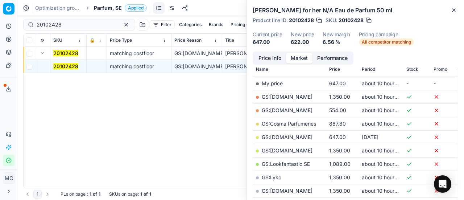
click at [262, 57] on button "Price info" at bounding box center [270, 58] width 32 height 11
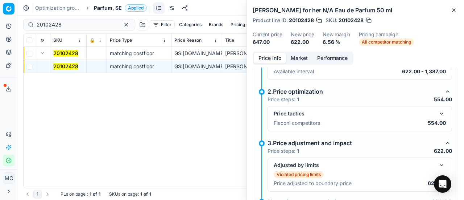
click at [438, 113] on button "button" at bounding box center [442, 113] width 9 height 9
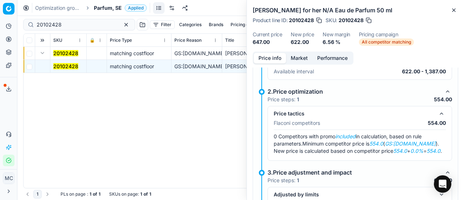
click at [294, 56] on button "Market" at bounding box center [299, 58] width 26 height 11
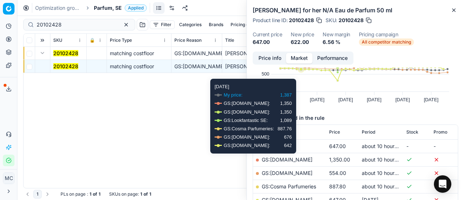
scroll to position [73, 0]
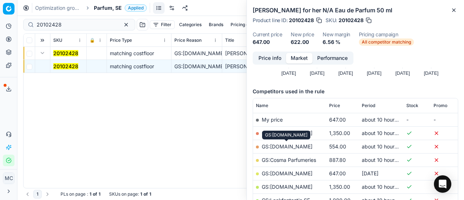
click at [306, 145] on link "GS:ComputerSalg.se" at bounding box center [287, 146] width 51 height 6
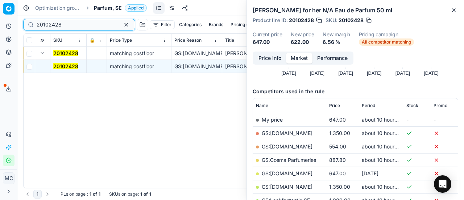
drag, startPoint x: 81, startPoint y: 21, endPoint x: 0, endPoint y: 4, distance: 83.2
click at [0, 4] on div "Pricing platform Analytics Pricing Product portfolio Templates Export service 2…" at bounding box center [232, 100] width 464 height 200
paste input "3991"
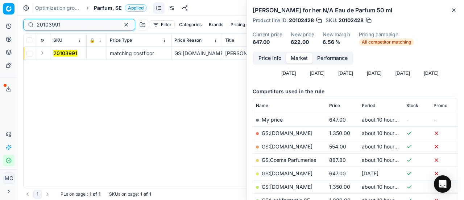
type input "20103991"
click at [44, 54] on button "Expand" at bounding box center [42, 53] width 9 height 9
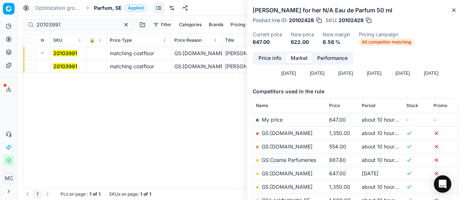
click at [67, 69] on span "20103991" at bounding box center [65, 66] width 24 height 7
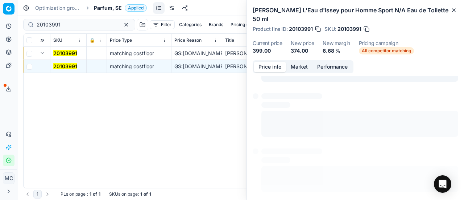
click at [269, 62] on button "Price info" at bounding box center [270, 67] width 32 height 11
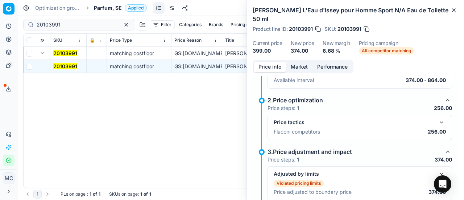
click at [438, 120] on button "button" at bounding box center [442, 122] width 9 height 9
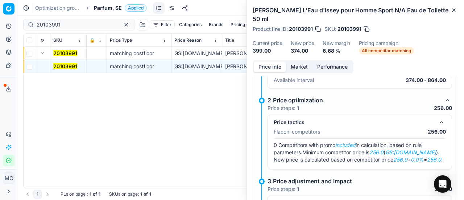
click at [299, 62] on button "Market" at bounding box center [299, 67] width 26 height 11
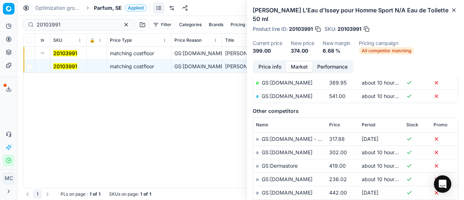
scroll to position [73, 0]
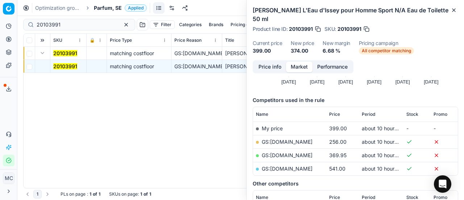
click at [290, 140] on link "GS:Deloox.se" at bounding box center [287, 142] width 51 height 6
click at [102, 7] on span "Parfum, SE" at bounding box center [108, 7] width 28 height 7
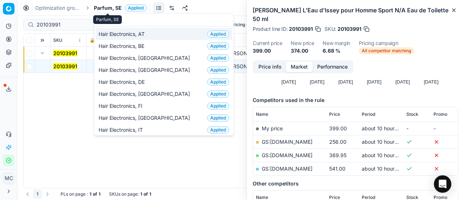
scroll to position [91, 0]
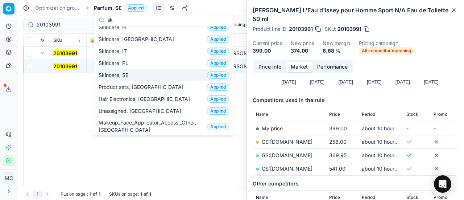
type input "sk"
click at [148, 71] on div "Skincare, SE Applied" at bounding box center [164, 75] width 136 height 12
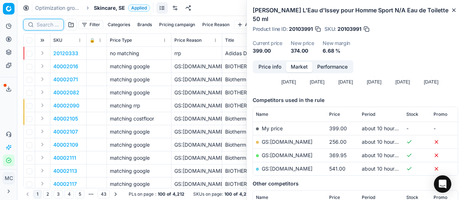
click at [50, 26] on input at bounding box center [48, 24] width 22 height 7
paste input "80063761-15"
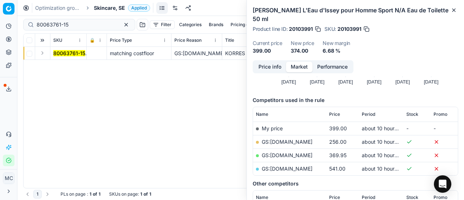
click at [45, 53] on button "Expand" at bounding box center [42, 53] width 9 height 9
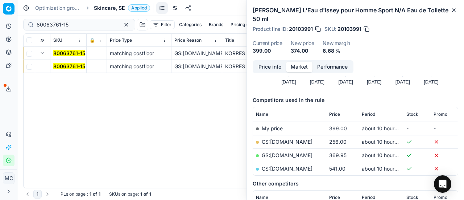
drag, startPoint x: 60, startPoint y: 63, endPoint x: 181, endPoint y: 59, distance: 120.5
click at [61, 63] on mark "80063761-15" at bounding box center [69, 66] width 32 height 6
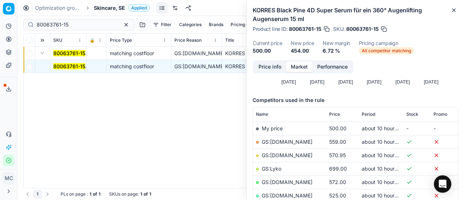
click at [268, 65] on button "Price info" at bounding box center [270, 67] width 32 height 11
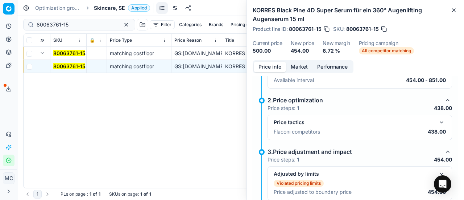
click at [438, 122] on button "button" at bounding box center [442, 122] width 9 height 9
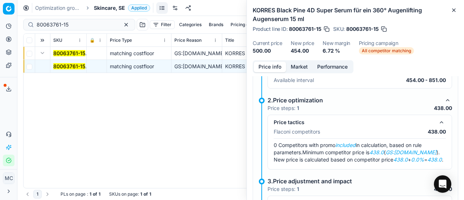
click at [305, 65] on button "Market" at bounding box center [299, 67] width 26 height 11
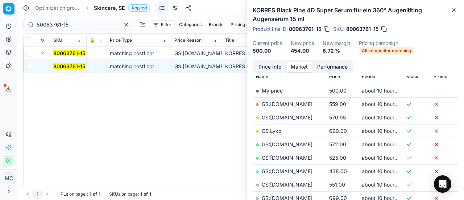
scroll to position [145, 0]
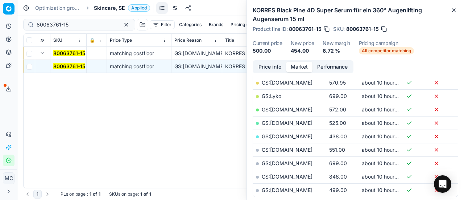
click at [286, 133] on link "GS:Parfym.se" at bounding box center [287, 136] width 51 height 6
click at [89, 18] on div "80063761-15 Filter Categories Brands Pricing campaign Price Reason Add filter B…" at bounding box center [240, 24] width 435 height 17
click at [89, 19] on div "80063761-15 Filter Categories Brands Pricing campaign Price Reason Add filter B…" at bounding box center [240, 24] width 435 height 17
drag, startPoint x: 89, startPoint y: 21, endPoint x: 0, endPoint y: -3, distance: 92.6
click at [0, 0] on html "Pricing platform Analytics Pricing Product portfolio Templates Export service 2…" at bounding box center [232, 100] width 464 height 200
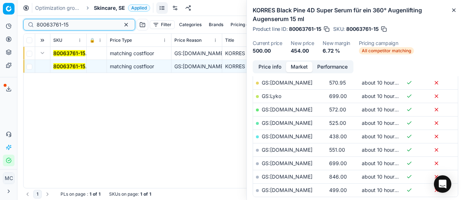
paste input "59-30"
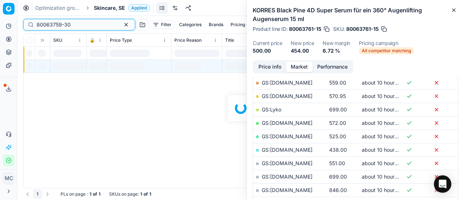
scroll to position [145, 0]
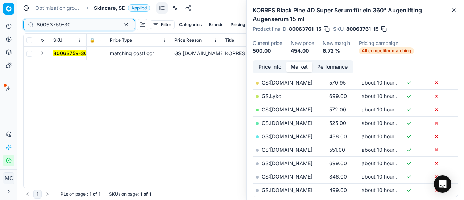
type input "80063759-30"
click at [43, 52] on button "Expand" at bounding box center [42, 53] width 9 height 9
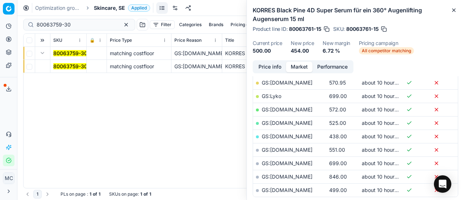
click at [65, 63] on span "80063759-30" at bounding box center [70, 66] width 34 height 7
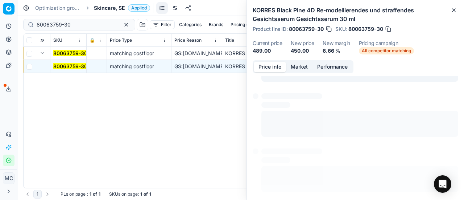
click at [262, 64] on button "Price info" at bounding box center [270, 67] width 32 height 11
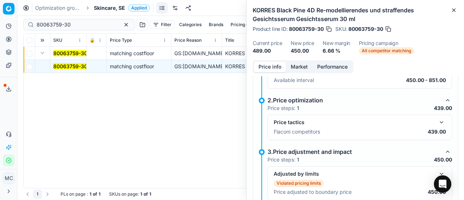
click at [438, 122] on button "button" at bounding box center [442, 122] width 9 height 9
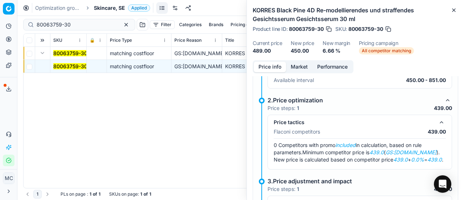
click at [300, 68] on button "Market" at bounding box center [299, 67] width 26 height 11
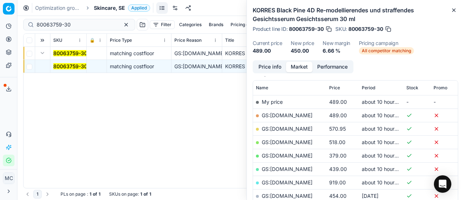
scroll to position [109, 0]
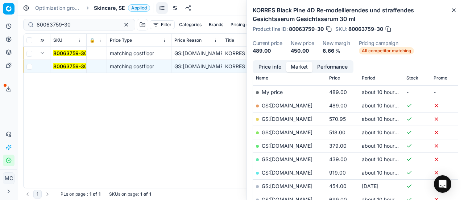
click at [290, 159] on link "GS:Parfym.se" at bounding box center [287, 159] width 51 height 6
click at [109, 9] on span "Skincare, SE" at bounding box center [109, 7] width 31 height 7
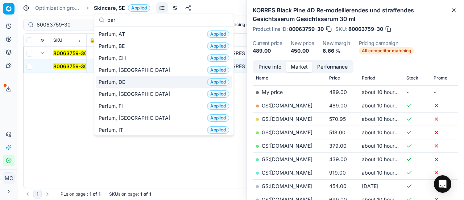
scroll to position [73, 0]
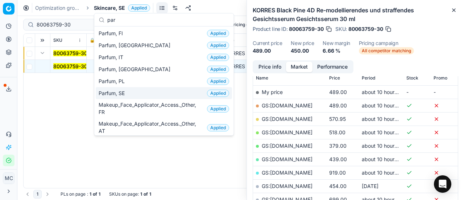
type input "par"
click at [147, 92] on div "Parfum, SE Applied" at bounding box center [164, 93] width 136 height 12
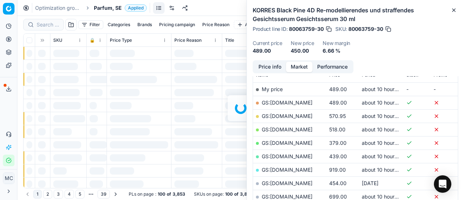
scroll to position [109, 0]
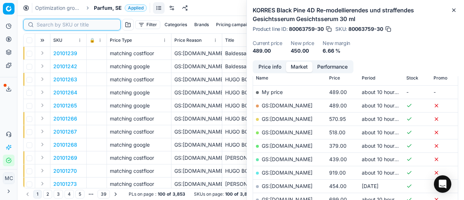
click at [46, 24] on input at bounding box center [76, 24] width 79 height 7
paste input "90006401-0009744"
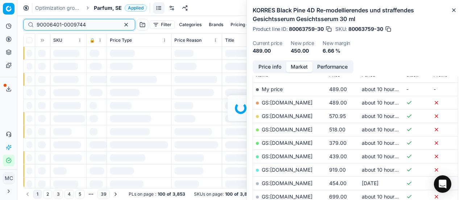
scroll to position [109, 0]
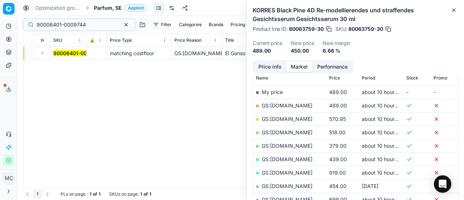
click at [44, 54] on button "Expand" at bounding box center [42, 53] width 9 height 9
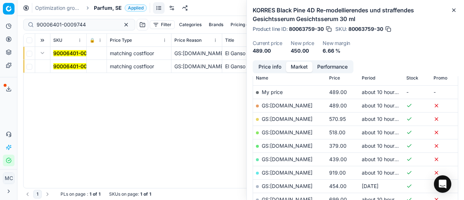
click at [60, 67] on mark "90006401-0009744" at bounding box center [77, 66] width 49 height 6
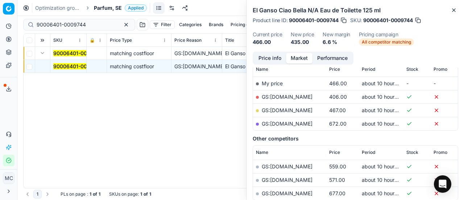
click at [267, 60] on button "Price info" at bounding box center [270, 58] width 32 height 11
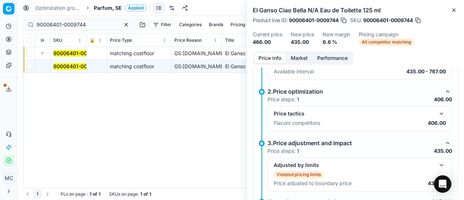
click at [439, 110] on button "button" at bounding box center [442, 113] width 9 height 9
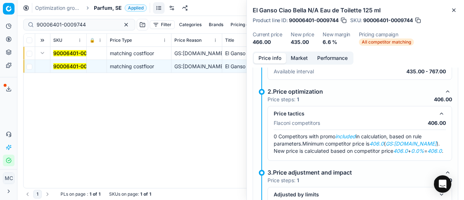
click at [300, 57] on button "Market" at bounding box center [299, 58] width 26 height 11
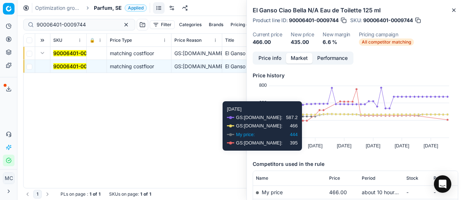
scroll to position [73, 0]
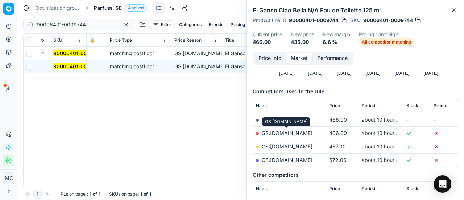
click at [295, 134] on link "GS:ComputerSalg.se" at bounding box center [287, 133] width 51 height 6
click at [103, 19] on div "90006401-0009744" at bounding box center [79, 25] width 112 height 12
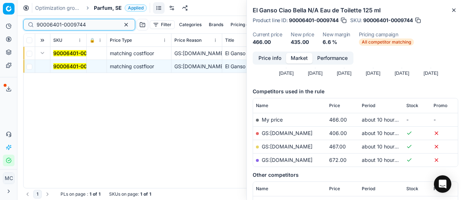
drag, startPoint x: 102, startPoint y: 22, endPoint x: 0, endPoint y: -26, distance: 113.3
click at [0, 0] on html "Pricing platform Analytics Pricing Product portfolio Templates Export service 2…" at bounding box center [232, 100] width 464 height 200
paste input "80029198-200"
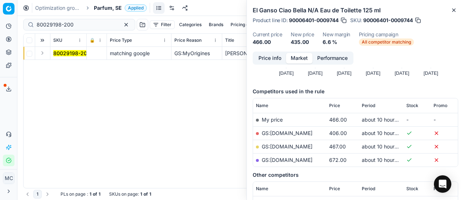
click at [41, 53] on button "Expand" at bounding box center [42, 53] width 9 height 9
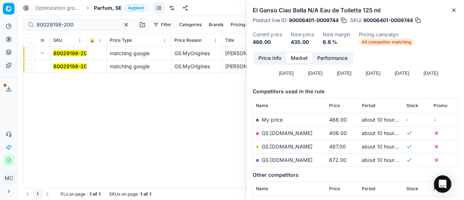
click at [63, 66] on mark "80029198-200" at bounding box center [71, 66] width 37 height 6
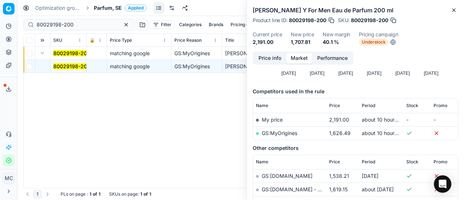
click at [267, 61] on button "Price info" at bounding box center [270, 58] width 32 height 11
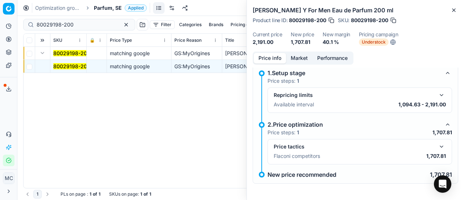
click at [439, 146] on button "button" at bounding box center [442, 146] width 9 height 9
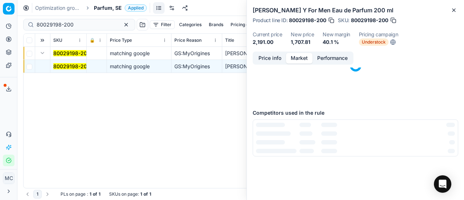
click at [303, 58] on button "Market" at bounding box center [299, 58] width 26 height 11
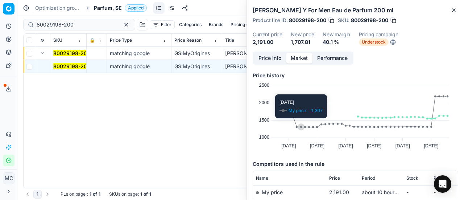
scroll to position [73, 0]
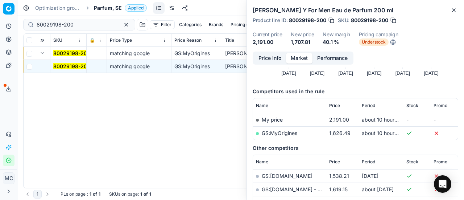
click at [298, 132] on link "GS:MyOrigines" at bounding box center [280, 133] width 36 height 6
click at [77, 21] on div "80029198-200" at bounding box center [79, 25] width 112 height 12
drag, startPoint x: 80, startPoint y: 26, endPoint x: 0, endPoint y: 15, distance: 80.6
click at [0, 17] on div "Pricing platform Analytics Pricing Product portfolio Templates Export service 2…" at bounding box center [232, 100] width 464 height 200
paste input "68381-9"
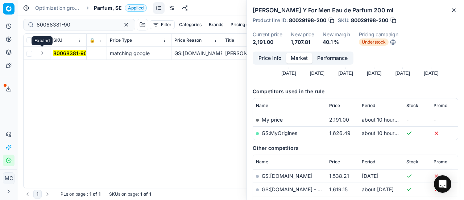
click at [44, 52] on button "Expand" at bounding box center [42, 53] width 9 height 9
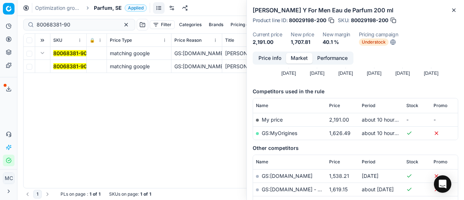
click at [73, 63] on mark "80068381-90" at bounding box center [70, 66] width 34 height 6
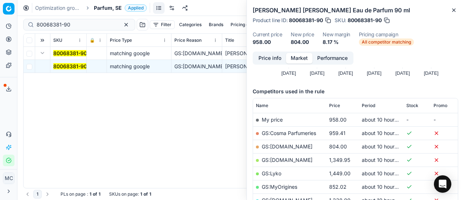
drag, startPoint x: 72, startPoint y: 64, endPoint x: 363, endPoint y: 96, distance: 292.7
click at [72, 64] on mark "80068381-90" at bounding box center [70, 66] width 34 height 6
click at [274, 58] on button "Price info" at bounding box center [270, 58] width 32 height 11
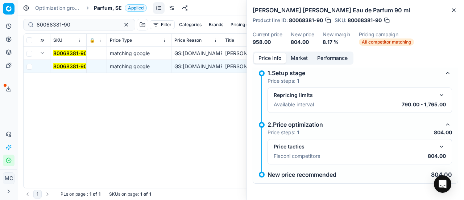
click at [438, 145] on button "button" at bounding box center [442, 146] width 9 height 9
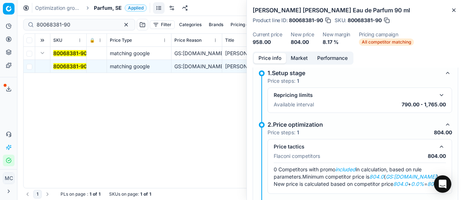
click at [302, 61] on button "Market" at bounding box center [299, 58] width 26 height 11
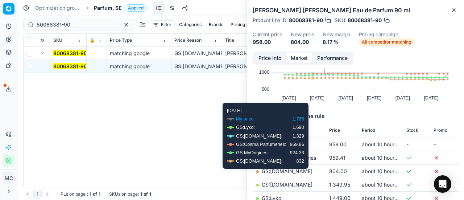
scroll to position [73, 0]
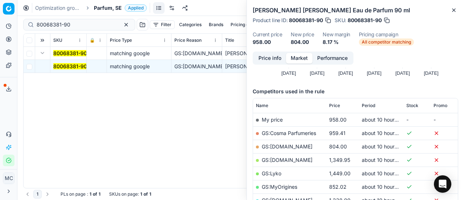
click at [291, 145] on link "GS:Deloox.se" at bounding box center [287, 146] width 51 height 6
drag, startPoint x: 91, startPoint y: 22, endPoint x: 0, endPoint y: 11, distance: 91.3
click at [0, 11] on div "Pricing platform Analytics Pricing Product portfolio Templates Export service 2…" at bounding box center [232, 100] width 464 height 200
paste input "04847-10"
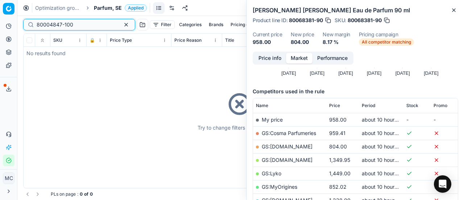
type input "80004847-100"
click at [110, 4] on div "Optimization groups Parfum, SE Applied Discard Download report" at bounding box center [240, 8] width 447 height 16
click at [110, 4] on span "Parfum, SE" at bounding box center [108, 7] width 28 height 7
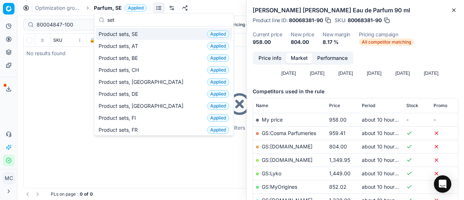
type input "set"
click at [142, 34] on div "Product sets, SE Applied" at bounding box center [164, 34] width 136 height 12
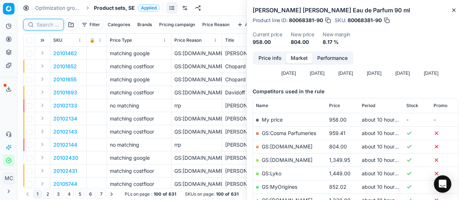
click at [53, 24] on input at bounding box center [48, 24] width 22 height 7
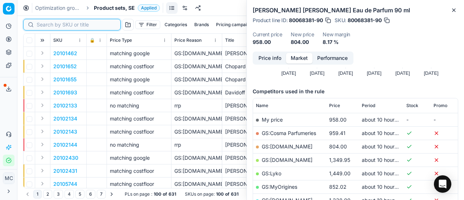
paste input "80004847-100"
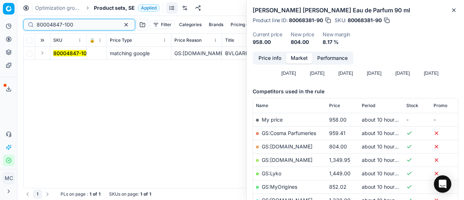
type input "80004847-100"
click at [45, 55] on button "Expand" at bounding box center [42, 53] width 9 height 9
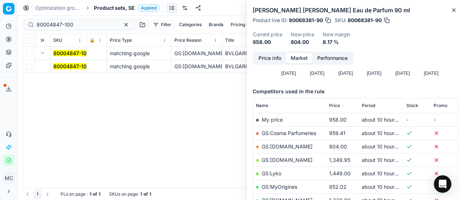
click at [65, 65] on mark "80004847-100" at bounding box center [71, 66] width 37 height 6
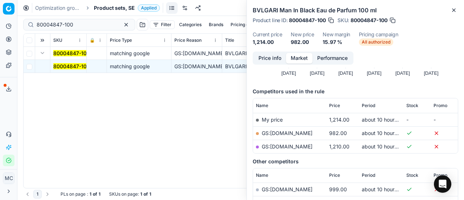
click at [263, 58] on button "Price info" at bounding box center [270, 58] width 32 height 11
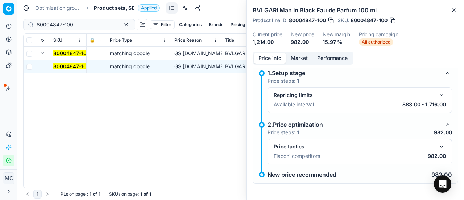
click at [438, 143] on button "button" at bounding box center [442, 146] width 9 height 9
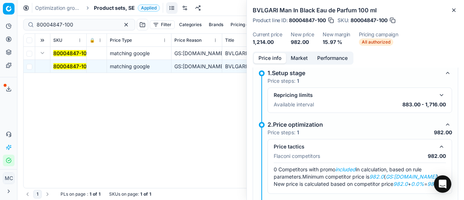
click at [300, 59] on button "Market" at bounding box center [299, 58] width 26 height 11
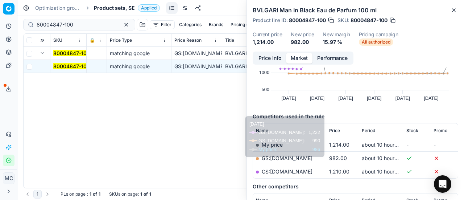
scroll to position [73, 0]
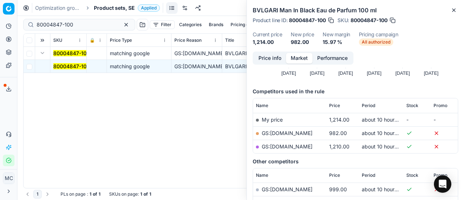
click at [286, 131] on link "GS:Deloox.se" at bounding box center [287, 133] width 51 height 6
click at [88, 22] on input "80004847-100" at bounding box center [76, 24] width 79 height 7
click at [121, 7] on span "Product sets, SE" at bounding box center [114, 7] width 41 height 7
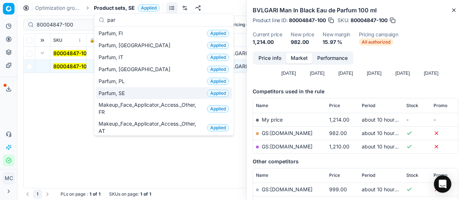
type input "par"
click at [143, 90] on div "Parfum, SE Applied" at bounding box center [164, 93] width 136 height 12
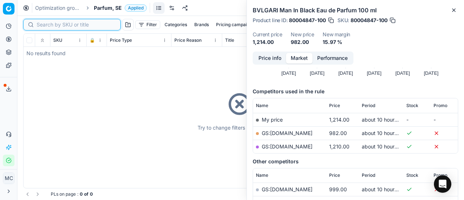
click at [57, 26] on input at bounding box center [76, 24] width 79 height 7
paste input "80023546-100"
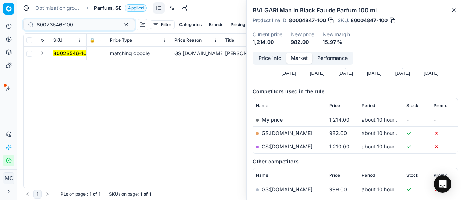
click at [39, 53] on button "Expand" at bounding box center [42, 53] width 9 height 9
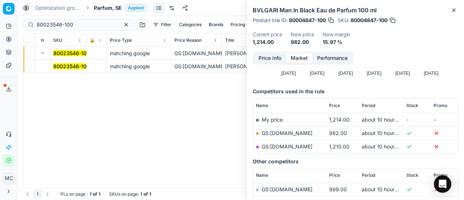
click at [63, 68] on mark "80023546-100" at bounding box center [71, 66] width 37 height 6
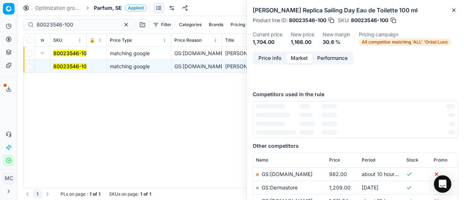
click at [276, 57] on button "Price info" at bounding box center [270, 58] width 32 height 11
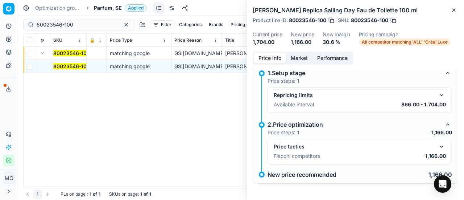
click at [438, 143] on button "button" at bounding box center [442, 146] width 9 height 9
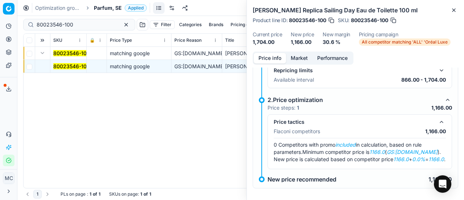
scroll to position [69, 0]
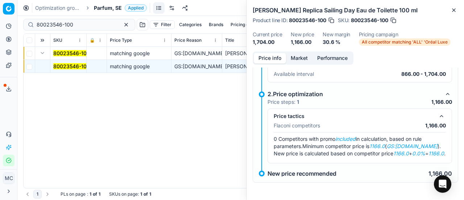
drag, startPoint x: 299, startPoint y: 60, endPoint x: 298, endPoint y: 64, distance: 4.1
click at [298, 60] on button "Market" at bounding box center [299, 58] width 26 height 11
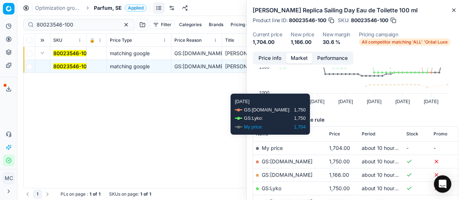
scroll to position [73, 0]
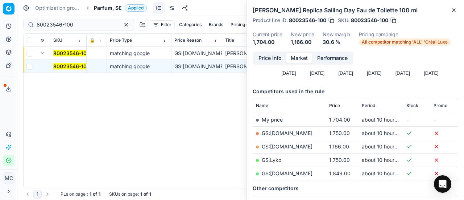
click at [296, 141] on td "GS:ComputerSalg.se" at bounding box center [289, 146] width 73 height 13
click at [300, 144] on link "GS:ComputerSalg.se" at bounding box center [287, 146] width 51 height 6
drag, startPoint x: 81, startPoint y: 25, endPoint x: 0, endPoint y: 22, distance: 81.0
click at [0, 22] on div "Pricing platform Analytics Pricing Product portfolio Templates Export service 2…" at bounding box center [232, 100] width 464 height 200
paste input "90004131-0006142"
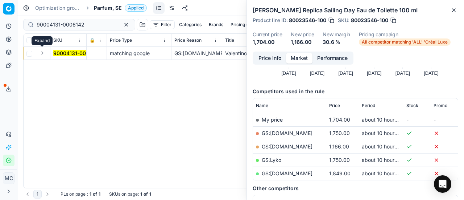
click at [45, 54] on button "Expand" at bounding box center [42, 53] width 9 height 9
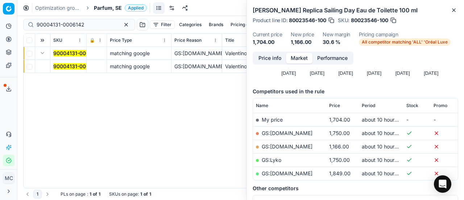
click at [81, 67] on mark "90004131-0006142" at bounding box center [77, 66] width 48 height 6
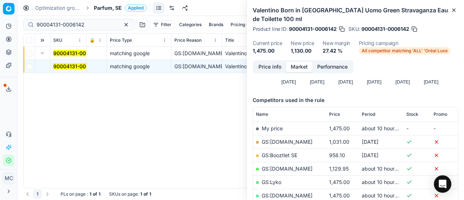
click at [269, 65] on button "Price info" at bounding box center [270, 67] width 32 height 11
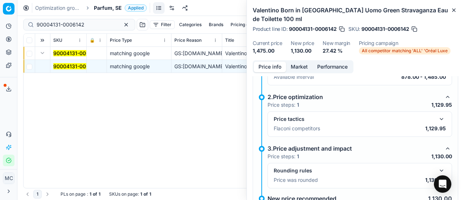
click at [438, 117] on button "button" at bounding box center [442, 119] width 9 height 9
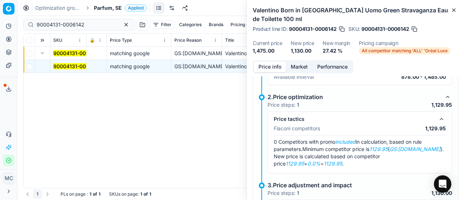
click at [310, 66] on button "Market" at bounding box center [299, 67] width 26 height 11
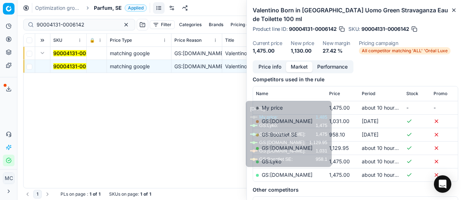
scroll to position [109, 0]
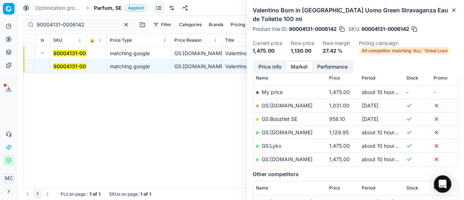
click at [290, 129] on link "GS:Luxplus.se" at bounding box center [287, 132] width 51 height 6
drag, startPoint x: 94, startPoint y: 24, endPoint x: 0, endPoint y: 2, distance: 97.0
click at [0, 5] on div "Pricing platform Analytics Pricing Product portfolio Templates Export service 2…" at bounding box center [232, 100] width 464 height 200
paste input "80069829-100"
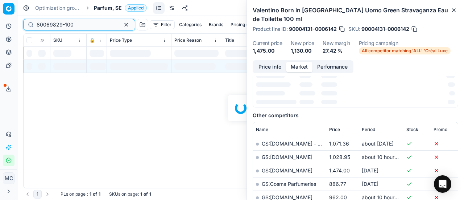
scroll to position [109, 0]
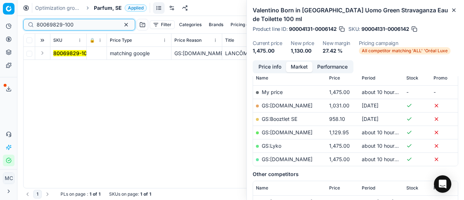
type input "80069829-100"
click at [42, 56] on button "Expand" at bounding box center [42, 53] width 9 height 9
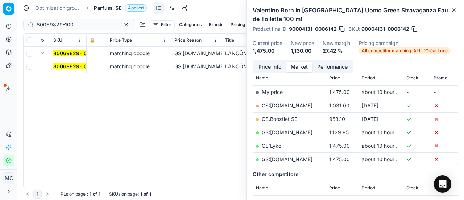
click at [62, 63] on mark "80069829-100" at bounding box center [71, 66] width 37 height 6
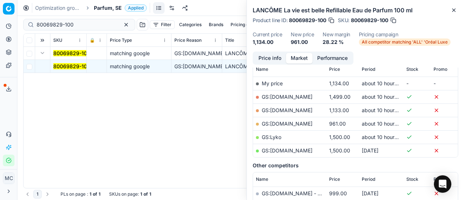
click at [270, 59] on button "Price info" at bounding box center [270, 58] width 32 height 11
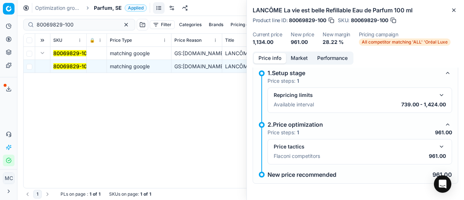
click at [438, 142] on button "button" at bounding box center [442, 146] width 9 height 9
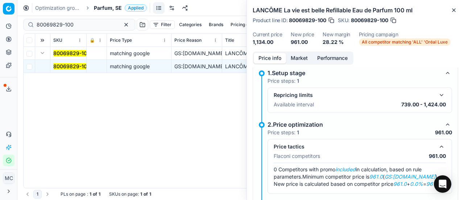
click at [303, 57] on button "Market" at bounding box center [299, 58] width 26 height 11
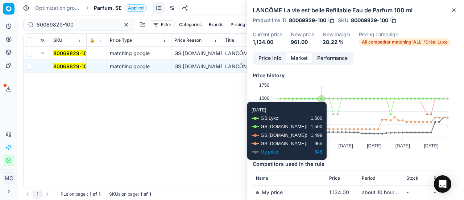
scroll to position [73, 0]
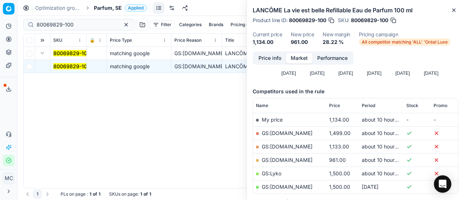
click at [293, 157] on link "GS:ComputerSalg.se" at bounding box center [287, 160] width 51 height 6
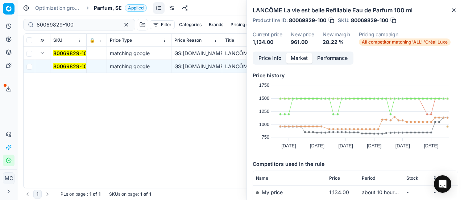
scroll to position [73, 0]
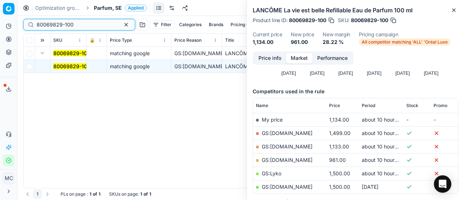
drag, startPoint x: 85, startPoint y: 27, endPoint x: 0, endPoint y: 4, distance: 88.2
click at [0, 4] on div "Pricing platform Analytics Pricing Product portfolio Templates Export service 2…" at bounding box center [232, 100] width 464 height 200
paste input "90005859-0008753"
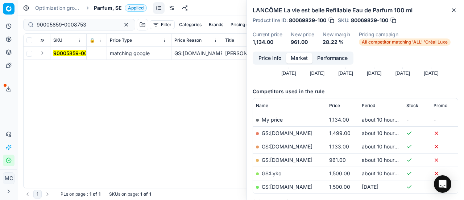
click at [44, 53] on button "Expand" at bounding box center [42, 53] width 9 height 9
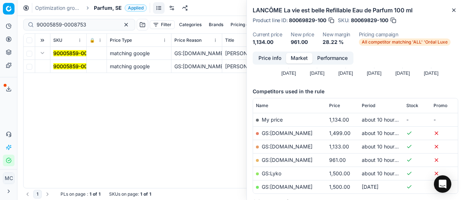
click at [62, 65] on mark "90005859-0008753" at bounding box center [78, 66] width 50 height 6
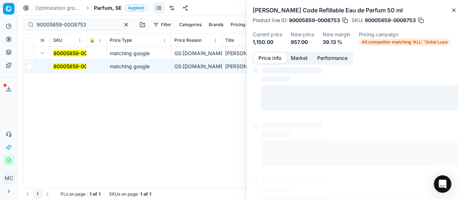
click at [268, 57] on button "Price info" at bounding box center [270, 58] width 32 height 11
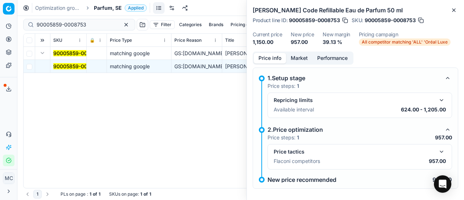
click at [438, 147] on button "button" at bounding box center [442, 151] width 9 height 9
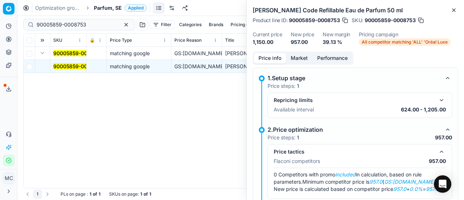
click at [298, 59] on button "Market" at bounding box center [299, 58] width 26 height 11
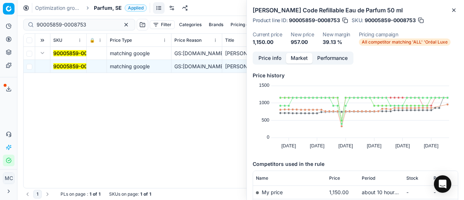
scroll to position [73, 0]
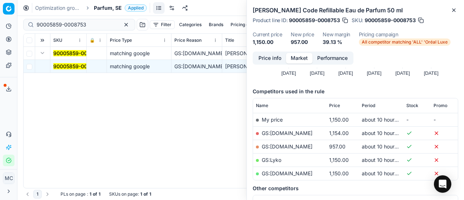
click at [296, 142] on td "GS:Cocopanda.se" at bounding box center [289, 146] width 73 height 13
click at [292, 145] on link "GS:Cocopanda.se" at bounding box center [287, 146] width 51 height 6
drag, startPoint x: 0, startPoint y: 0, endPoint x: 0, endPoint y: -18, distance: 17.4
click at [0, 0] on html "Pricing platform Analytics Pricing Product portfolio Templates Export service 2…" at bounding box center [232, 100] width 464 height 200
paste input "80029103-50"
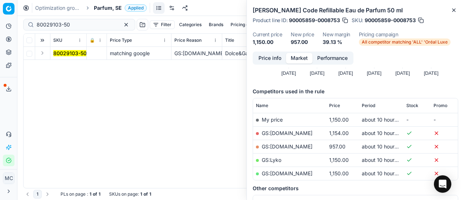
click at [38, 54] on button "Expand" at bounding box center [42, 53] width 9 height 9
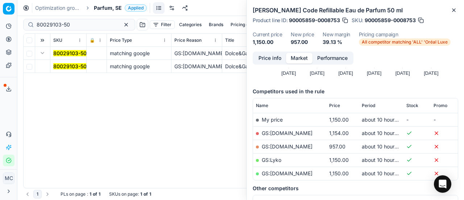
click at [60, 66] on mark "80029103-50" at bounding box center [69, 66] width 33 height 6
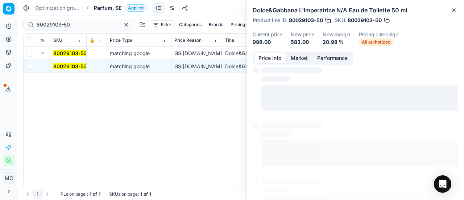
click at [275, 57] on button "Price info" at bounding box center [270, 58] width 32 height 11
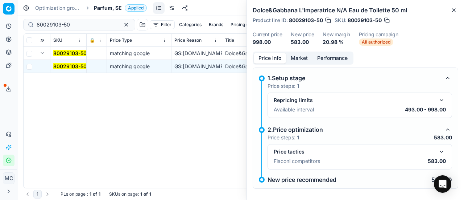
click at [438, 147] on button "button" at bounding box center [442, 151] width 9 height 9
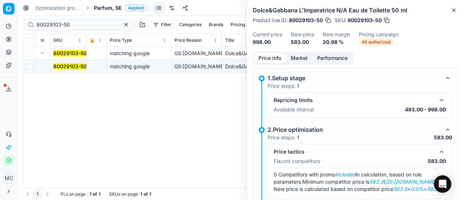
click at [296, 62] on button "Market" at bounding box center [299, 58] width 26 height 11
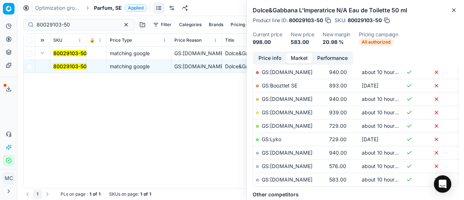
scroll to position [145, 0]
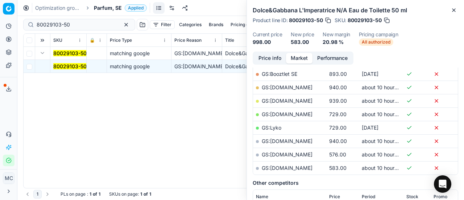
click at [311, 167] on link "GS:parfumdreams.SE" at bounding box center [287, 168] width 51 height 6
drag, startPoint x: 93, startPoint y: 25, endPoint x: 0, endPoint y: 0, distance: 95.9
click at [0, 0] on div "Pricing platform Analytics Pricing Product portfolio Templates Export service 2…" at bounding box center [232, 100] width 464 height 200
paste input "66037-3"
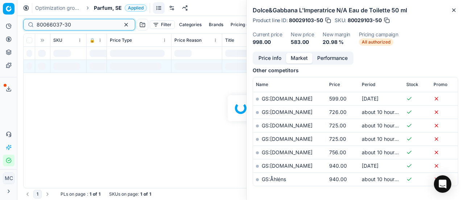
scroll to position [145, 0]
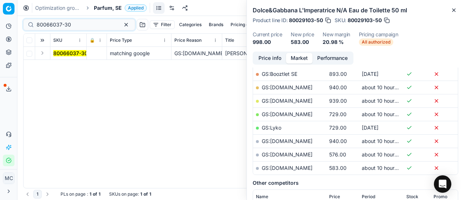
drag, startPoint x: 42, startPoint y: 53, endPoint x: 57, endPoint y: 58, distance: 15.6
click at [44, 53] on button "Expand" at bounding box center [42, 53] width 9 height 9
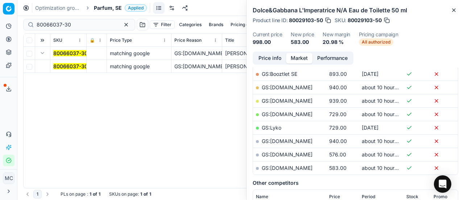
click at [68, 66] on mark "80066037-30" at bounding box center [70, 66] width 34 height 6
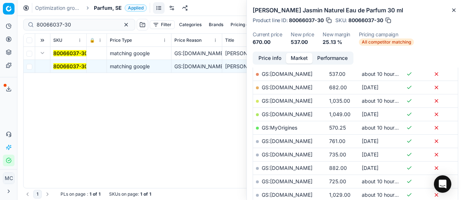
click at [268, 59] on button "Price info" at bounding box center [270, 58] width 32 height 11
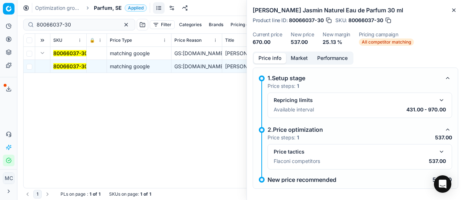
click at [438, 148] on button "button" at bounding box center [442, 151] width 9 height 9
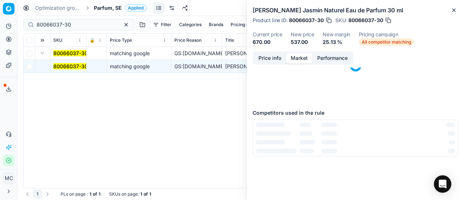
click at [298, 56] on button "Market" at bounding box center [299, 58] width 26 height 11
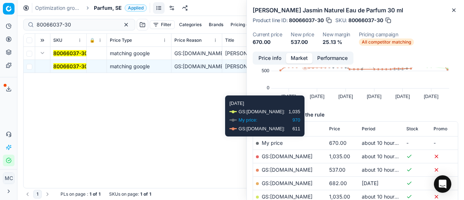
scroll to position [73, 0]
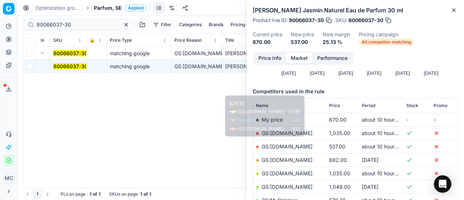
click at [303, 145] on link "GS:ComputerSalg.se" at bounding box center [287, 146] width 51 height 6
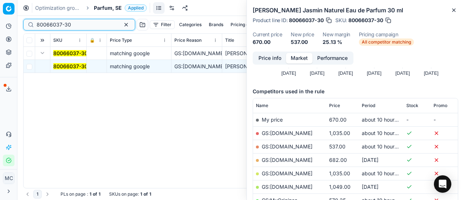
drag, startPoint x: 92, startPoint y: 23, endPoint x: 0, endPoint y: -3, distance: 95.9
click at [0, 0] on html "Pricing platform Analytics Pricing Product portfolio Templates Export service 2…" at bounding box center [232, 100] width 464 height 200
paste input "8"
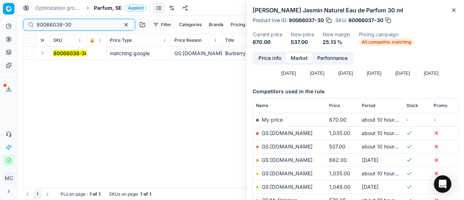
type input "80066038-30"
drag, startPoint x: 40, startPoint y: 52, endPoint x: 52, endPoint y: 57, distance: 13.0
click at [42, 53] on button "Expand" at bounding box center [42, 53] width 9 height 9
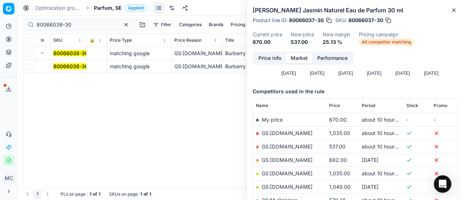
click at [63, 65] on mark "80066038-30" at bounding box center [70, 66] width 35 height 6
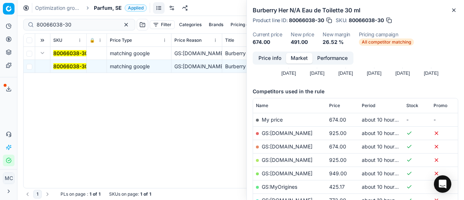
click at [263, 57] on button "Price info" at bounding box center [270, 58] width 32 height 11
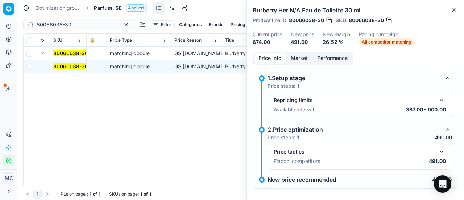
click at [438, 147] on button "button" at bounding box center [442, 151] width 9 height 9
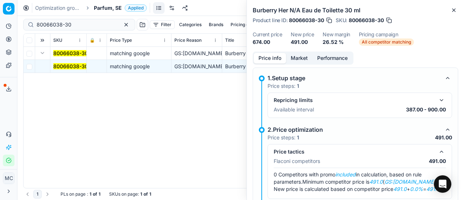
click at [305, 57] on button "Market" at bounding box center [299, 58] width 26 height 11
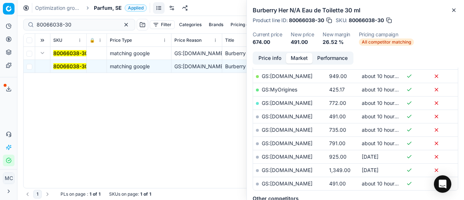
scroll to position [181, 0]
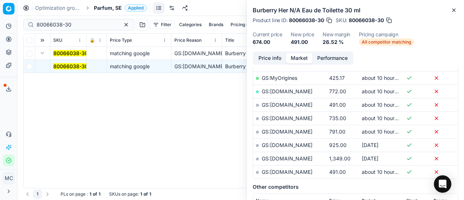
click at [307, 169] on link "GS:parfumdreams.SE" at bounding box center [287, 172] width 51 height 6
click at [116, 9] on span "Parfum, SE" at bounding box center [108, 7] width 28 height 7
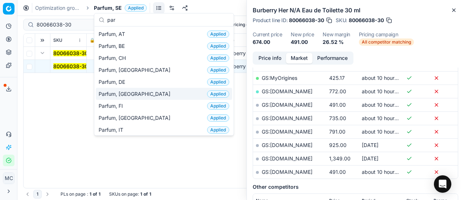
type input "par"
click at [139, 96] on div "Parfum, DK Applied" at bounding box center [164, 94] width 136 height 12
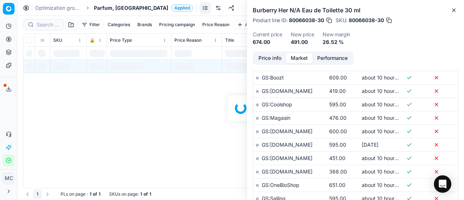
scroll to position [181, 0]
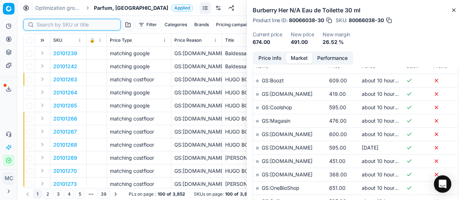
click at [47, 26] on input at bounding box center [76, 24] width 79 height 7
paste input "80002037-100"
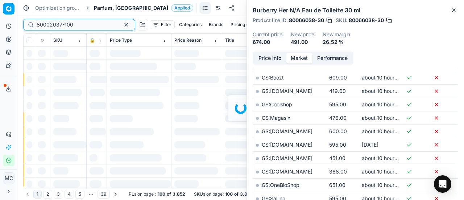
scroll to position [181, 0]
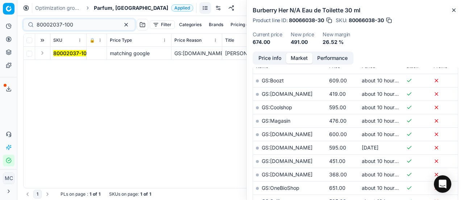
click at [41, 55] on button "Expand" at bounding box center [42, 53] width 9 height 9
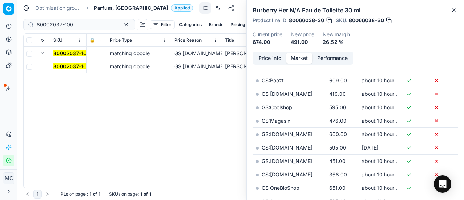
click at [80, 69] on mark "80002037-100" at bounding box center [71, 66] width 37 height 6
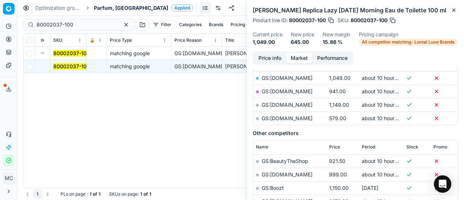
drag, startPoint x: 269, startPoint y: 58, endPoint x: 285, endPoint y: 65, distance: 17.7
click at [269, 58] on button "Price info" at bounding box center [270, 58] width 32 height 11
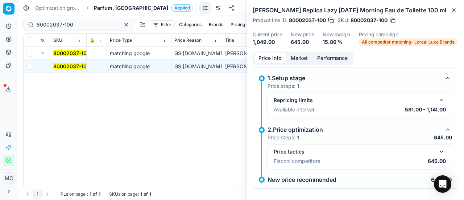
click at [439, 151] on div "Price tactics Flaconi competitors 645.00" at bounding box center [360, 156] width 172 height 19
click at [439, 147] on button "button" at bounding box center [442, 151] width 9 height 9
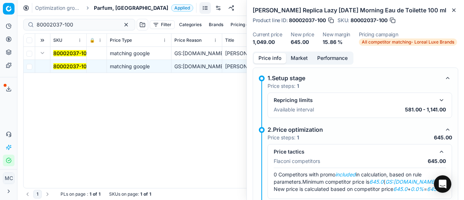
click at [302, 59] on button "Market" at bounding box center [299, 58] width 26 height 11
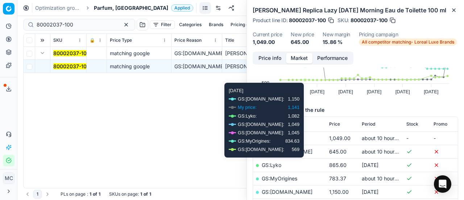
scroll to position [73, 0]
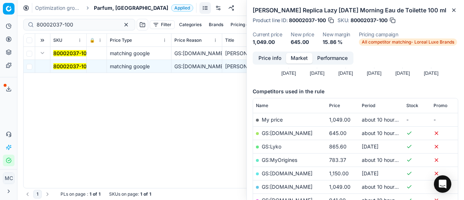
click at [296, 135] on link "GS:ComputerSalg.dk" at bounding box center [287, 133] width 51 height 6
drag, startPoint x: 89, startPoint y: 28, endPoint x: 0, endPoint y: -3, distance: 94.6
click at [0, 0] on html "Pricing platform Analytics Pricing Product portfolio Templates Export service 2…" at bounding box center [232, 100] width 464 height 200
paste input "90012275-0019369"
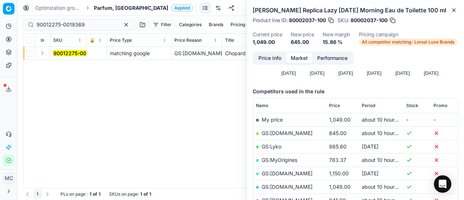
click at [44, 56] on button "Expand" at bounding box center [42, 53] width 9 height 9
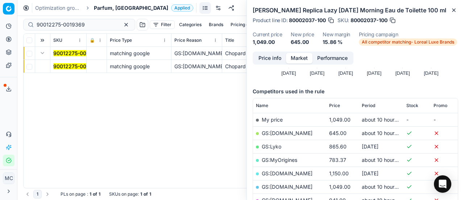
drag, startPoint x: 46, startPoint y: 56, endPoint x: 63, endPoint y: 66, distance: 19.8
click at [63, 66] on mark "90012275-0019369" at bounding box center [77, 66] width 48 height 6
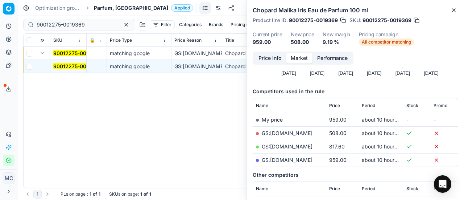
click at [264, 54] on button "Price info" at bounding box center [270, 58] width 32 height 11
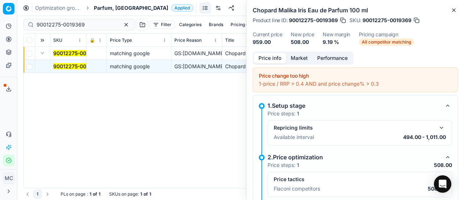
click at [440, 175] on button "button" at bounding box center [442, 179] width 9 height 9
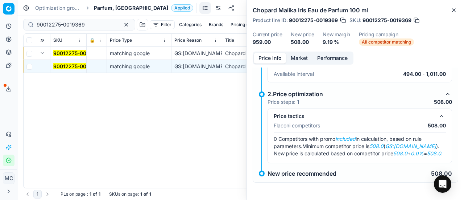
click at [296, 59] on button "Market" at bounding box center [299, 58] width 26 height 11
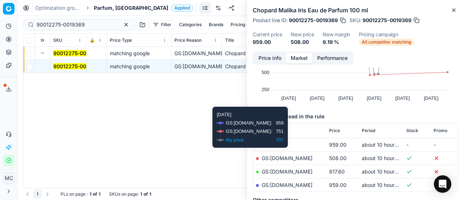
scroll to position [73, 0]
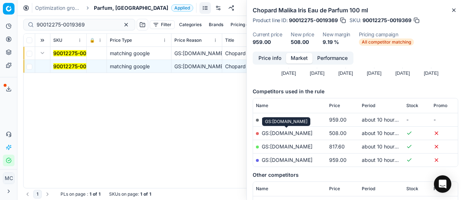
click at [305, 130] on link "GS:ComputerSalg.dk" at bounding box center [287, 133] width 51 height 6
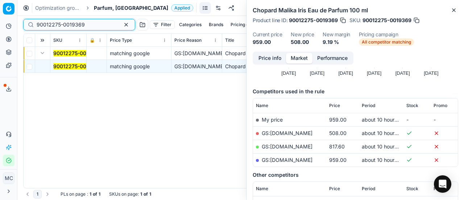
drag, startPoint x: 99, startPoint y: 22, endPoint x: 0, endPoint y: -7, distance: 103.2
click at [0, 0] on html "Pricing platform Analytics Pricing Product portfolio Templates Export service 2…" at bounding box center [232, 100] width 464 height 200
paste input "30103146-0011003"
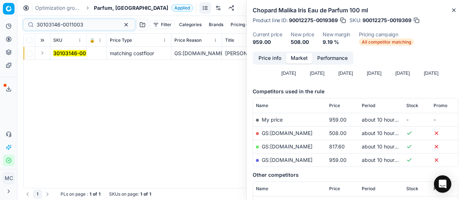
click at [45, 53] on button "Expand" at bounding box center [42, 53] width 9 height 9
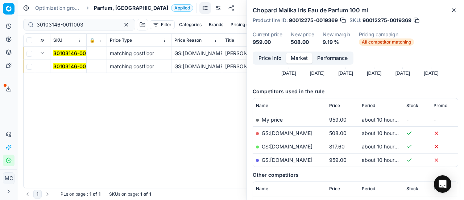
click at [74, 71] on td "30103146-0011003" at bounding box center [68, 66] width 36 height 13
click at [80, 67] on mark "30103146-0011003" at bounding box center [76, 66] width 47 height 6
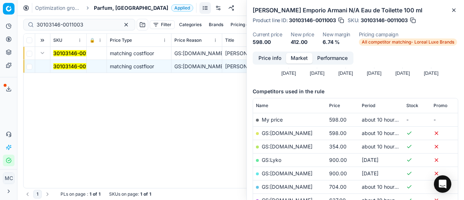
click at [278, 58] on button "Price info" at bounding box center [270, 58] width 32 height 11
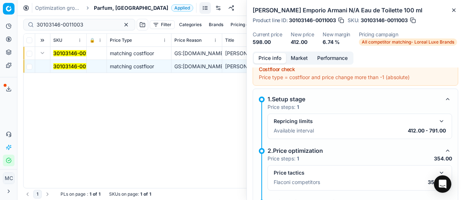
click at [438, 170] on button "button" at bounding box center [442, 172] width 9 height 9
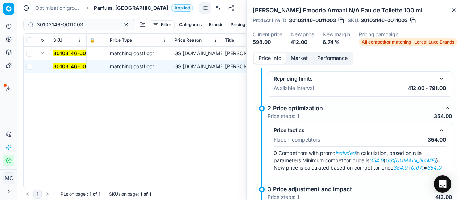
scroll to position [142, 0]
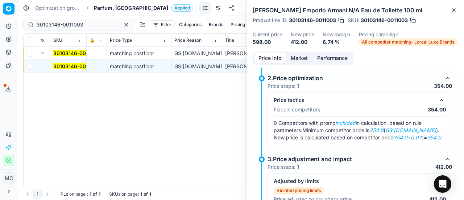
click at [298, 58] on button "Market" at bounding box center [299, 58] width 26 height 11
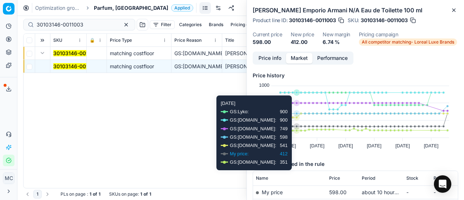
scroll to position [73, 0]
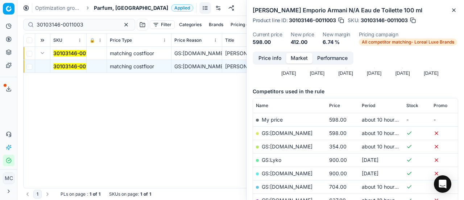
click at [291, 148] on link "GS:ComputerSalg.dk" at bounding box center [287, 146] width 51 height 6
drag, startPoint x: 91, startPoint y: 22, endPoint x: 0, endPoint y: -44, distance: 112.8
click at [0, 0] on html "Pricing platform Analytics Pricing Product portfolio Templates Export service 2…" at bounding box center [232, 100] width 464 height 200
paste input "80070873-30"
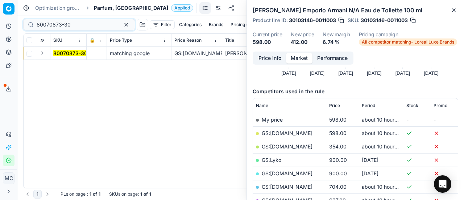
click at [44, 55] on button "Expand" at bounding box center [42, 53] width 9 height 9
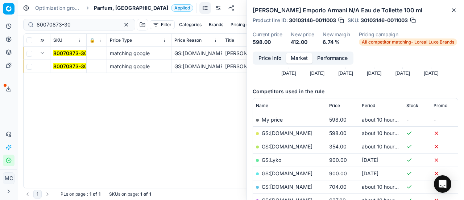
click at [56, 71] on td "80070873-30" at bounding box center [68, 66] width 36 height 13
click at [67, 66] on mark "80070873-30" at bounding box center [70, 66] width 34 height 6
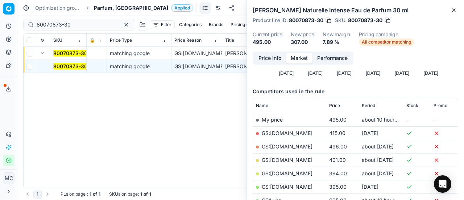
click at [279, 58] on button "Price info" at bounding box center [270, 58] width 32 height 11
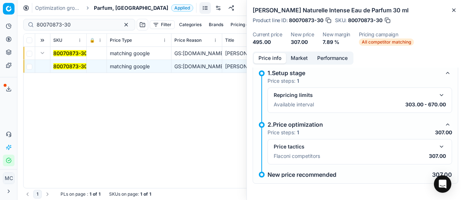
click at [438, 144] on button "button" at bounding box center [442, 146] width 9 height 9
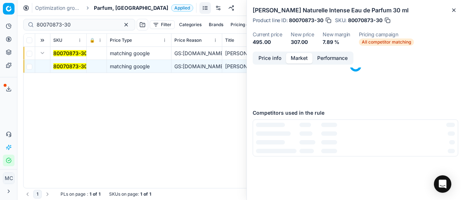
click at [305, 56] on button "Market" at bounding box center [299, 58] width 26 height 11
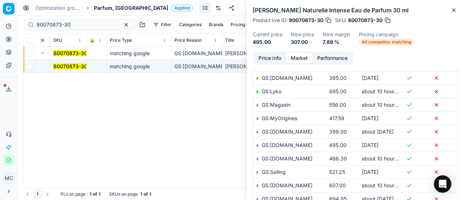
scroll to position [254, 0]
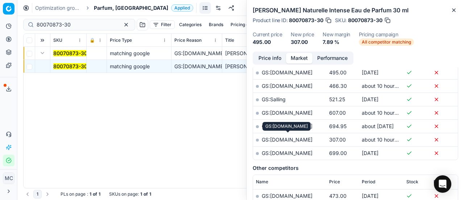
click at [296, 139] on link "GS:parfumdreams.DK" at bounding box center [287, 139] width 51 height 6
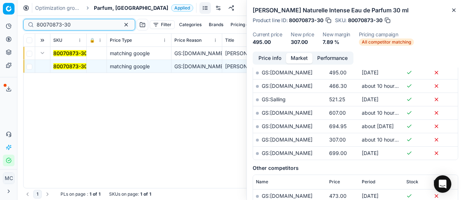
drag, startPoint x: 83, startPoint y: 24, endPoint x: 0, endPoint y: -5, distance: 88.0
click at [0, 0] on html "Pricing platform Analytics Pricing Product portfolio Templates Export service 2…" at bounding box center [232, 100] width 464 height 200
paste input "00284-178"
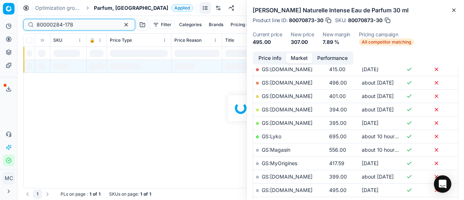
scroll to position [254, 0]
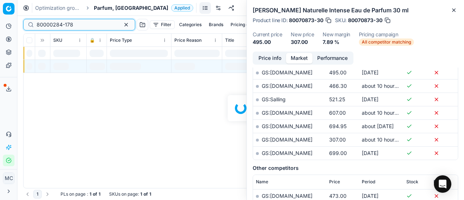
type input "80000284-178"
click at [117, 9] on span "Parfum, [GEOGRAPHIC_DATA]" at bounding box center [131, 7] width 74 height 7
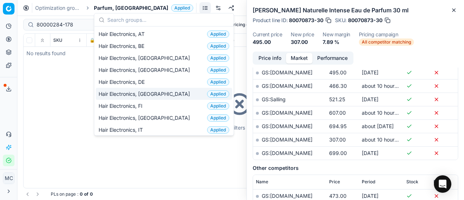
click at [169, 95] on div "Hair Electronics, DK Applied" at bounding box center [164, 94] width 136 height 12
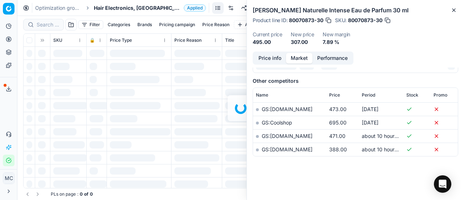
scroll to position [254, 0]
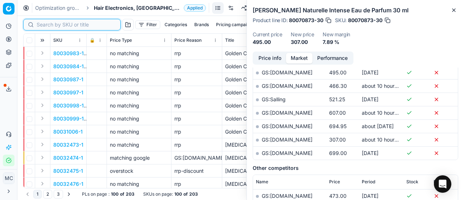
click at [51, 25] on input at bounding box center [76, 24] width 79 height 7
paste input "80000284-178"
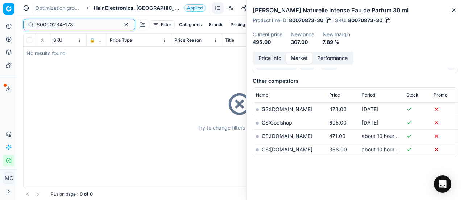
scroll to position [254, 0]
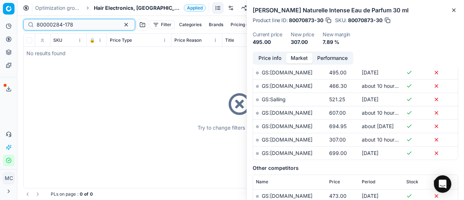
type input "80000284-178"
click at [107, 9] on span "Hair Electronics, [GEOGRAPHIC_DATA]" at bounding box center [137, 7] width 87 height 7
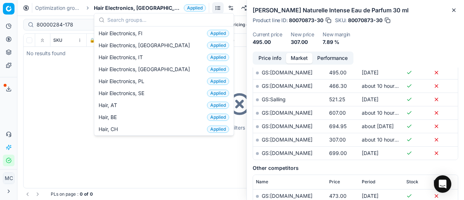
scroll to position [145, 0]
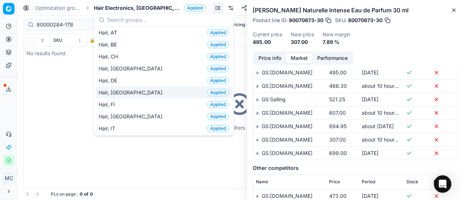
click at [141, 92] on div "Hair, DK Applied" at bounding box center [164, 92] width 136 height 12
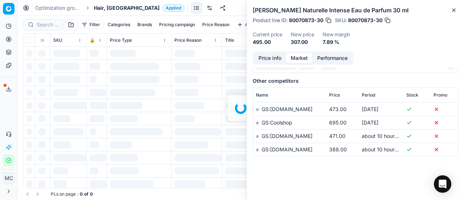
scroll to position [254, 0]
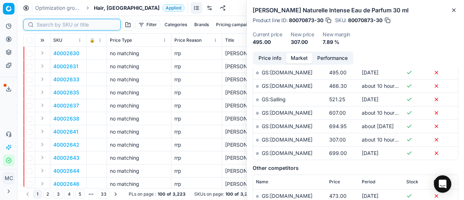
click at [46, 27] on input at bounding box center [76, 24] width 79 height 7
paste input "80000284-178"
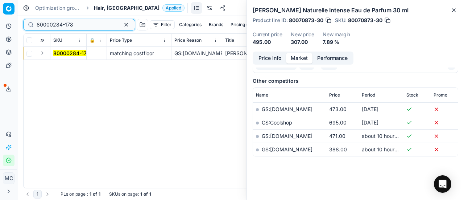
scroll to position [254, 0]
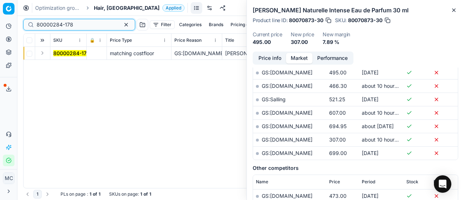
type input "80000284-178"
click at [45, 52] on button "Expand" at bounding box center [42, 53] width 9 height 9
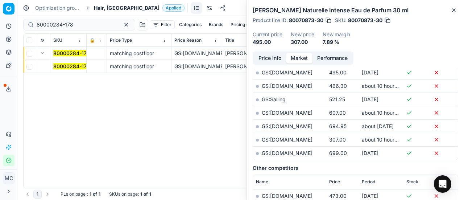
click at [66, 64] on mark "80000284-178" at bounding box center [71, 66] width 37 height 6
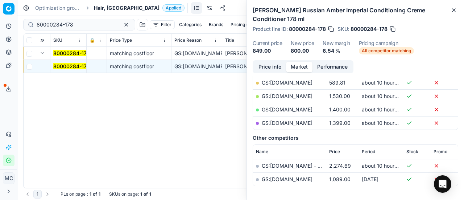
scroll to position [173, 0]
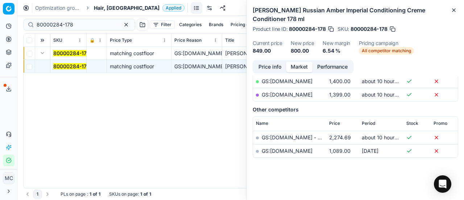
click at [272, 64] on button "Price info" at bounding box center [270, 67] width 32 height 11
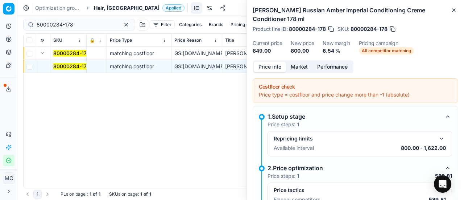
scroll to position [69, 0]
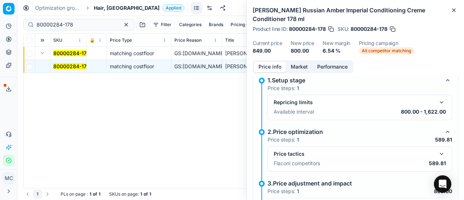
click at [441, 152] on div "Price tactics Flaconi competitors 589.81" at bounding box center [360, 158] width 185 height 25
click at [438, 152] on button "button" at bounding box center [442, 153] width 9 height 9
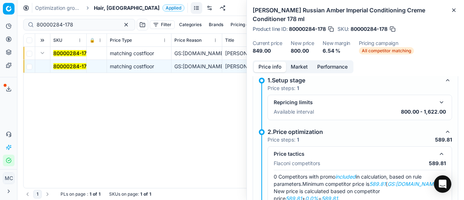
click at [295, 66] on button "Market" at bounding box center [299, 67] width 26 height 11
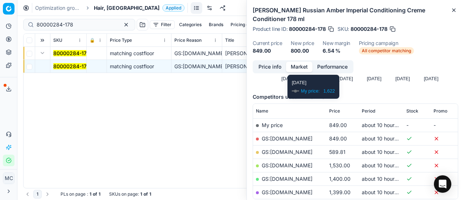
scroll to position [109, 0]
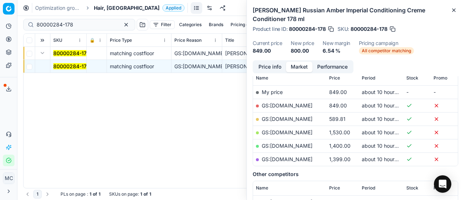
click at [299, 116] on link "GS:ComputerSalg.dk" at bounding box center [287, 119] width 51 height 6
click at [107, 8] on span "Hair, [GEOGRAPHIC_DATA]" at bounding box center [127, 7] width 66 height 7
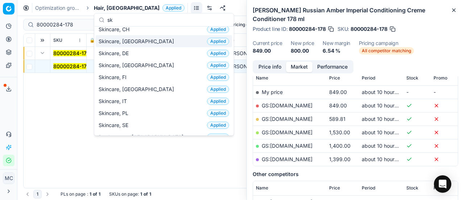
scroll to position [18, 0]
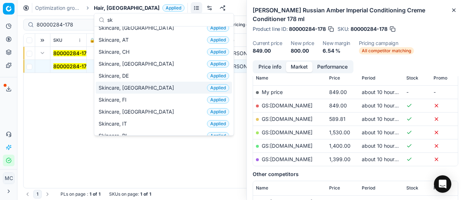
type input "sk"
click at [152, 85] on div "Skincare, DK Applied" at bounding box center [164, 88] width 136 height 12
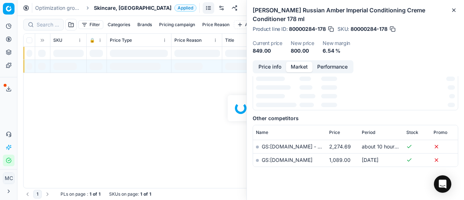
scroll to position [109, 0]
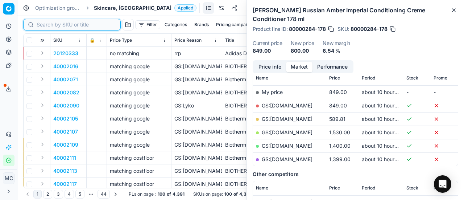
click at [49, 24] on input at bounding box center [76, 24] width 79 height 7
paste input "80075667-1"
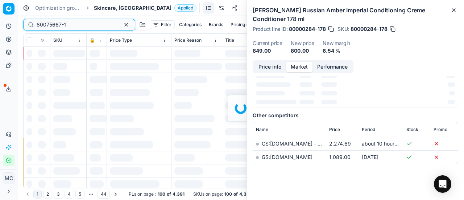
scroll to position [109, 0]
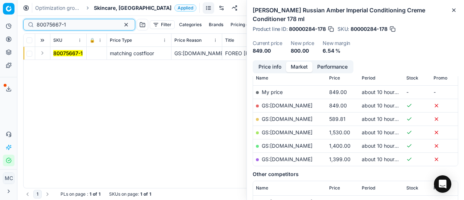
type input "80075667-1"
click at [45, 53] on button "Expand" at bounding box center [42, 53] width 9 height 9
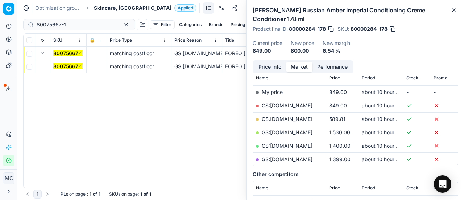
click at [74, 69] on mark "80075667-1" at bounding box center [67, 66] width 29 height 6
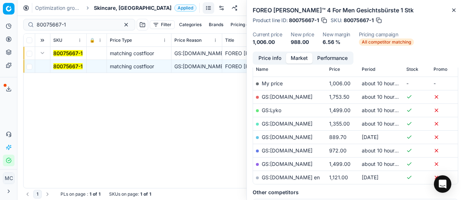
click at [278, 60] on button "Price info" at bounding box center [270, 58] width 32 height 11
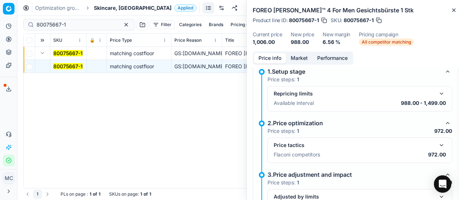
click at [440, 145] on button "button" at bounding box center [442, 145] width 9 height 9
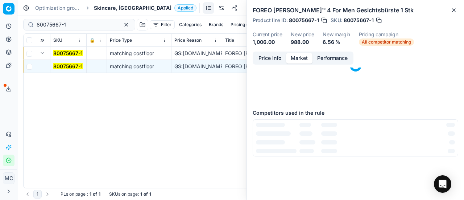
scroll to position [0, 0]
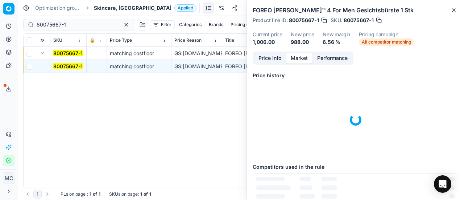
click at [301, 59] on button "Market" at bounding box center [299, 58] width 26 height 11
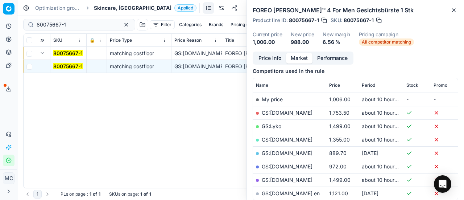
scroll to position [109, 0]
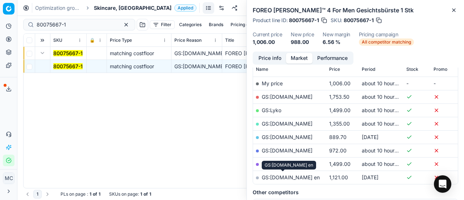
click at [294, 174] on link "GS:zalando.dk en" at bounding box center [291, 177] width 58 height 6
click at [106, 8] on span "Skincare, [GEOGRAPHIC_DATA]" at bounding box center [133, 7] width 78 height 7
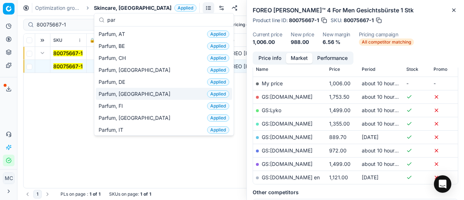
type input "par"
click at [141, 92] on div "Parfum, DK Applied" at bounding box center [164, 94] width 136 height 12
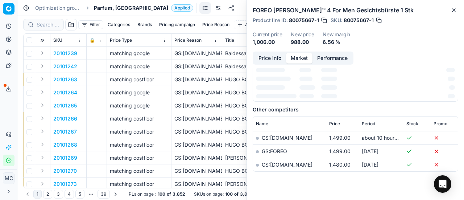
scroll to position [109, 0]
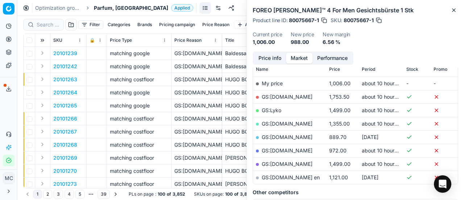
click at [52, 19] on div at bounding box center [43, 25] width 41 height 12
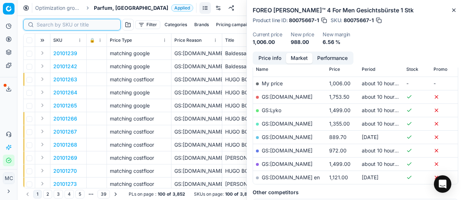
paste input "90007488-0011444"
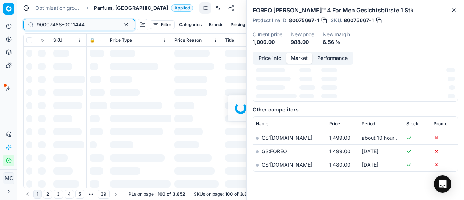
scroll to position [109, 0]
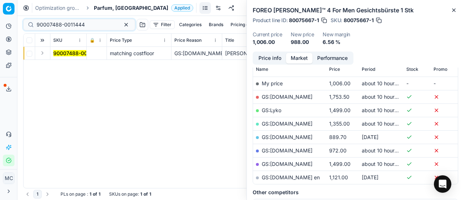
click at [44, 52] on button "Expand" at bounding box center [42, 53] width 9 height 9
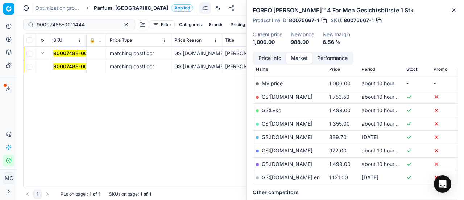
click at [64, 61] on td "90007488-0011444" at bounding box center [68, 66] width 36 height 13
click at [82, 66] on mark "90007488-0011444" at bounding box center [77, 66] width 48 height 6
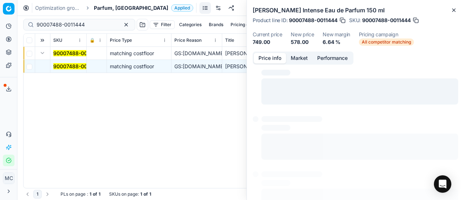
click at [275, 62] on button "Price info" at bounding box center [270, 58] width 32 height 11
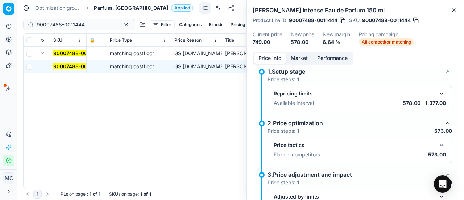
click at [438, 146] on button "button" at bounding box center [442, 145] width 9 height 9
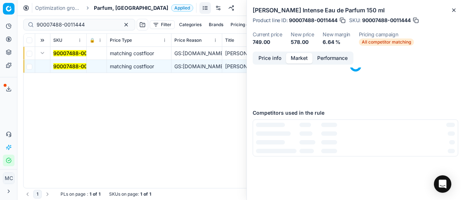
scroll to position [0, 0]
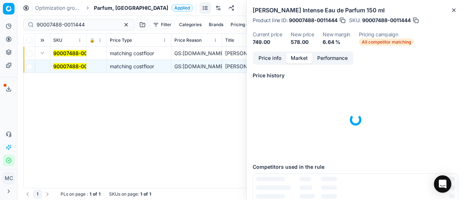
click at [304, 60] on button "Market" at bounding box center [299, 58] width 26 height 11
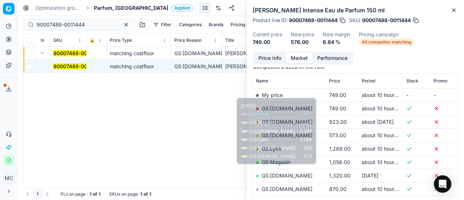
scroll to position [109, 0]
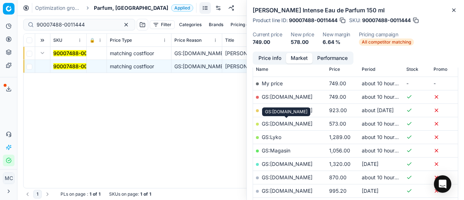
click at [288, 122] on link "GS:ComputerSalg.dk" at bounding box center [287, 123] width 51 height 6
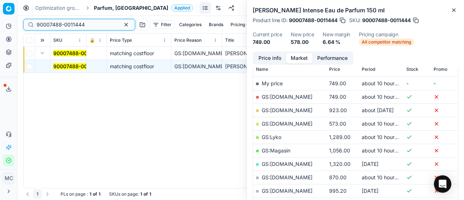
drag, startPoint x: 98, startPoint y: 25, endPoint x: 0, endPoint y: -8, distance: 103.6
click at [0, 0] on html "Pricing platform Analytics Pricing Product portfolio Templates Export service 2…" at bounding box center [232, 100] width 464 height 200
paste input "2010185"
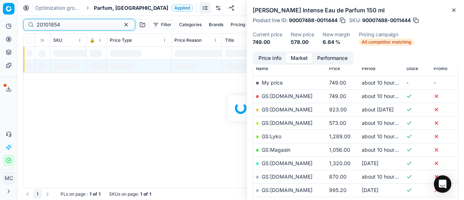
scroll to position [109, 0]
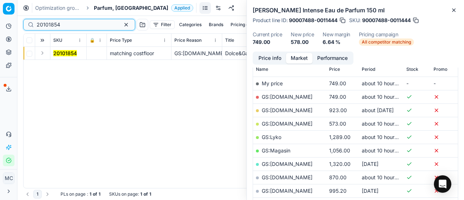
type input "20101854"
click at [44, 52] on button "Expand" at bounding box center [42, 53] width 9 height 9
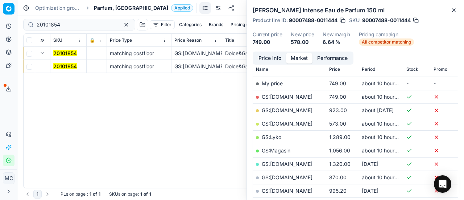
click at [60, 61] on td "20101854" at bounding box center [68, 66] width 36 height 13
click at [61, 63] on mark "20101854" at bounding box center [65, 66] width 24 height 6
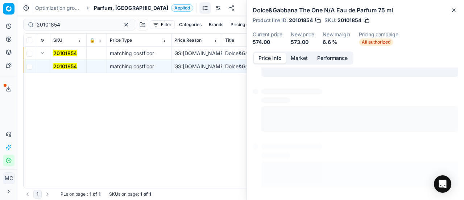
click at [271, 58] on button "Price info" at bounding box center [270, 58] width 32 height 11
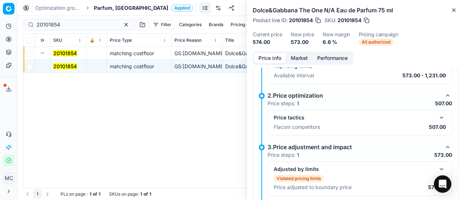
click at [438, 116] on button "button" at bounding box center [442, 117] width 9 height 9
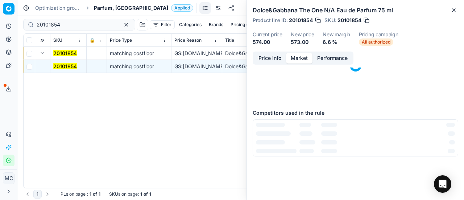
scroll to position [0, 0]
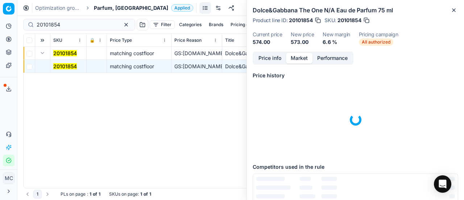
click at [298, 58] on button "Market" at bounding box center [299, 58] width 26 height 11
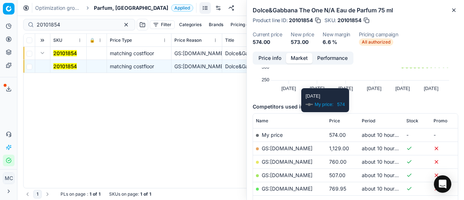
scroll to position [109, 0]
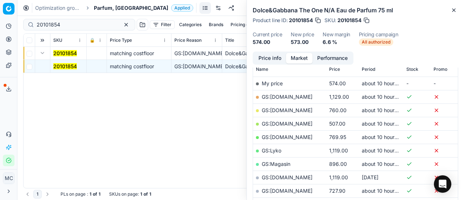
click at [280, 120] on link "GS:Deloox.dk" at bounding box center [287, 123] width 51 height 6
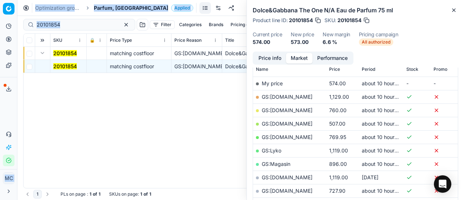
drag, startPoint x: 104, startPoint y: 27, endPoint x: 0, endPoint y: 26, distance: 104.5
click at [0, 26] on div "Pricing platform Analytics Pricing Product portfolio Templates Export service 2…" at bounding box center [232, 100] width 464 height 200
click at [221, 4] on div "Optimization groups Parfum, DK Applied Discard Download report" at bounding box center [240, 8] width 447 height 16
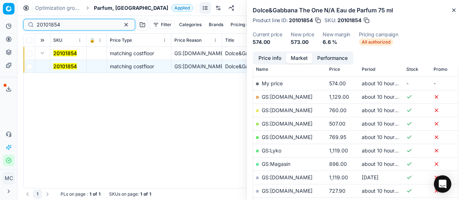
click at [122, 25] on button "button" at bounding box center [126, 24] width 9 height 9
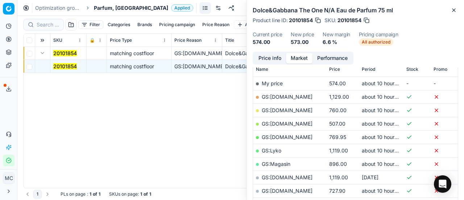
click at [54, 29] on div at bounding box center [43, 25] width 41 height 12
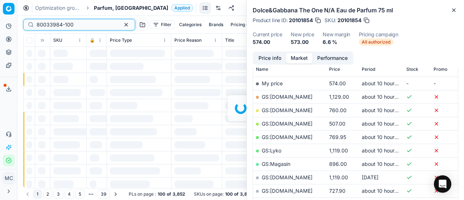
scroll to position [109, 0]
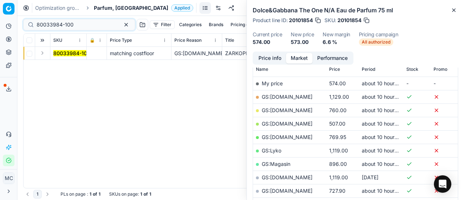
click at [45, 52] on button "Expand" at bounding box center [42, 53] width 9 height 9
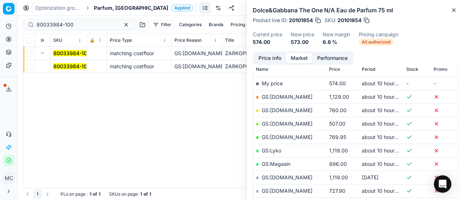
click at [60, 63] on mark "80033984-100" at bounding box center [71, 66] width 37 height 6
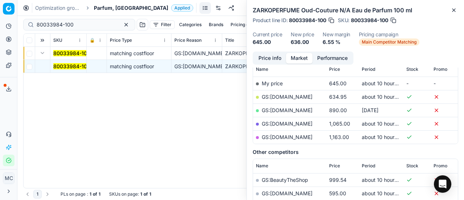
click at [264, 54] on button "Price info" at bounding box center [270, 58] width 32 height 11
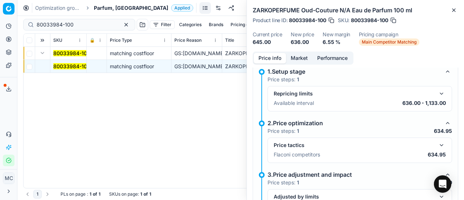
click at [438, 144] on button "button" at bounding box center [442, 145] width 9 height 9
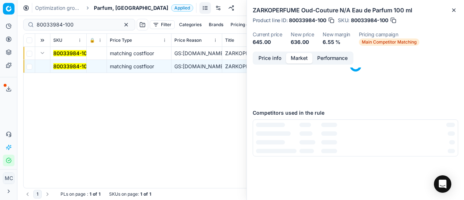
click at [294, 55] on button "Market" at bounding box center [299, 58] width 26 height 11
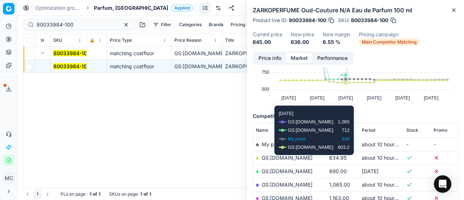
scroll to position [73, 0]
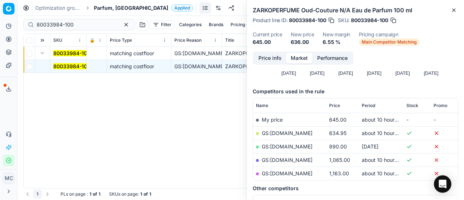
click at [276, 132] on link "GS:Luxplus.dk" at bounding box center [287, 133] width 51 height 6
drag, startPoint x: 87, startPoint y: 25, endPoint x: 0, endPoint y: 19, distance: 87.3
click at [0, 19] on div "Pricing platform Analytics Pricing Product portfolio Templates Export service 2…" at bounding box center [232, 100] width 464 height 200
paste input "20103378"
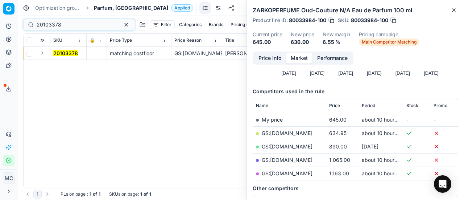
click at [44, 52] on button "Expand" at bounding box center [42, 53] width 9 height 9
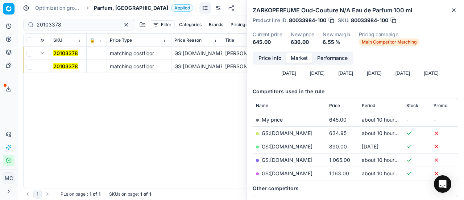
click at [63, 68] on mark "20103378" at bounding box center [65, 66] width 25 height 6
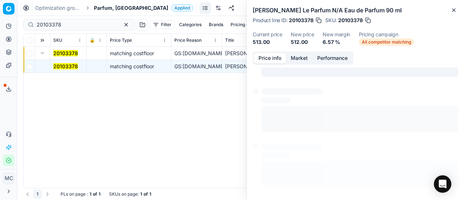
click at [259, 62] on button "Price info" at bounding box center [270, 58] width 32 height 11
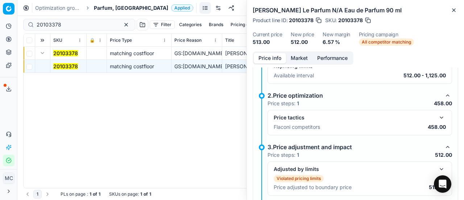
click at [438, 118] on button "button" at bounding box center [442, 117] width 9 height 9
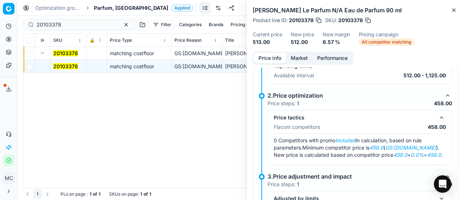
click at [292, 57] on button "Market" at bounding box center [299, 58] width 26 height 11
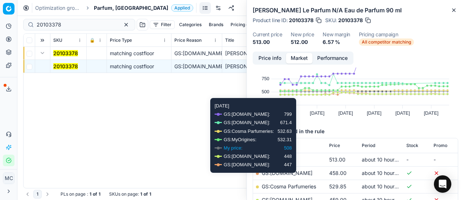
scroll to position [73, 0]
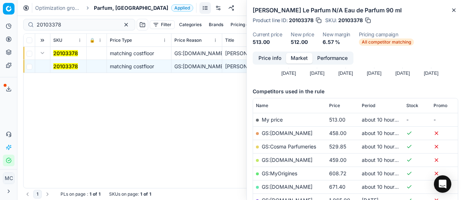
click at [309, 132] on link "GS:ComputerSalg.dk" at bounding box center [287, 133] width 51 height 6
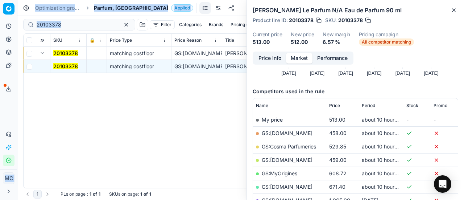
drag, startPoint x: 84, startPoint y: 20, endPoint x: 0, endPoint y: 8, distance: 85.0
click at [0, 10] on div "Pricing platform Analytics Pricing Product portfolio Templates Export service 2…" at bounding box center [232, 100] width 464 height 200
click at [71, 29] on div "20103378" at bounding box center [79, 25] width 112 height 12
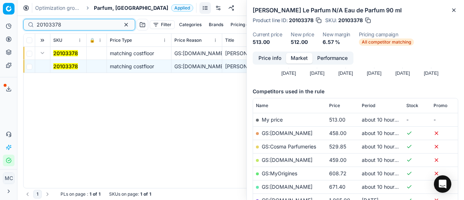
drag, startPoint x: 70, startPoint y: 27, endPoint x: 0, endPoint y: 26, distance: 69.7
click at [0, 26] on div "Pricing platform Analytics Pricing Product portfolio Templates Export service 2…" at bounding box center [232, 100] width 464 height 200
paste input "80037616-90"
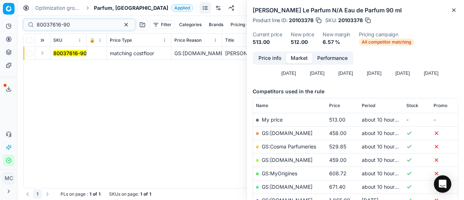
click at [46, 51] on button "Expand" at bounding box center [42, 53] width 9 height 9
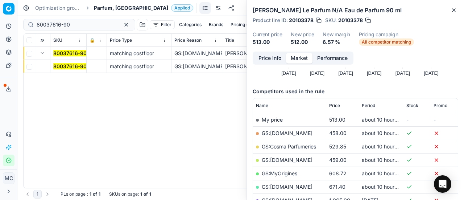
click at [62, 64] on mark "80037616-90" at bounding box center [69, 66] width 33 height 6
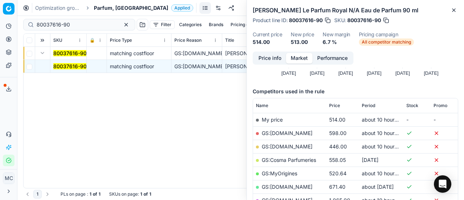
click at [262, 61] on button "Price info" at bounding box center [270, 58] width 32 height 11
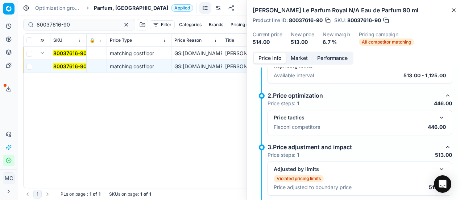
click at [438, 115] on button "button" at bounding box center [442, 117] width 9 height 9
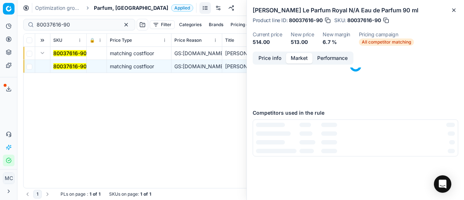
click at [303, 57] on button "Market" at bounding box center [299, 58] width 26 height 11
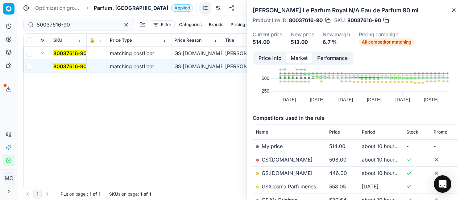
scroll to position [73, 0]
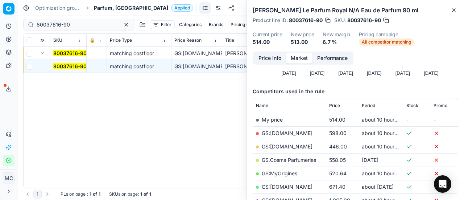
click at [305, 146] on link "GS:ComputerSalg.dk" at bounding box center [287, 146] width 51 height 6
click at [217, 106] on div "80037616-90 matching costfloor GS:ComputerSalg.dk Elie Saab Le Parfum Royal N/A…" at bounding box center [241, 117] width 435 height 141
click at [76, 70] on td "80037616-90" at bounding box center [68, 66] width 36 height 13
click at [73, 65] on mark "80037616-90" at bounding box center [69, 66] width 33 height 6
click at [275, 54] on button "Price info" at bounding box center [270, 58] width 32 height 11
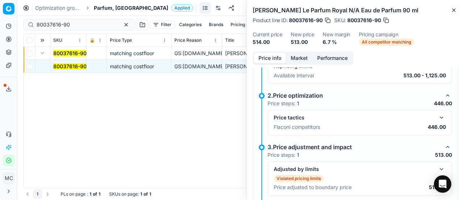
scroll to position [100, 0]
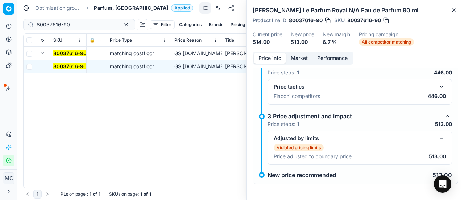
click at [438, 136] on button "button" at bounding box center [442, 138] width 9 height 9
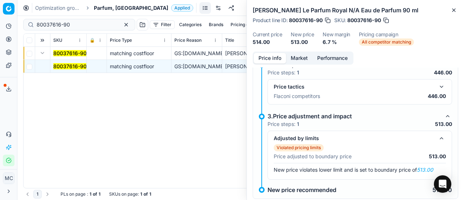
click at [438, 84] on button "button" at bounding box center [442, 86] width 9 height 9
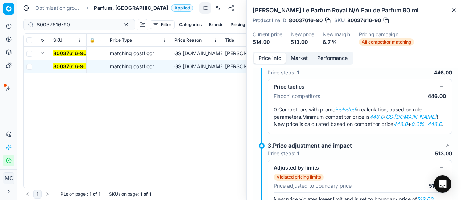
click at [296, 53] on button "Market" at bounding box center [299, 58] width 26 height 11
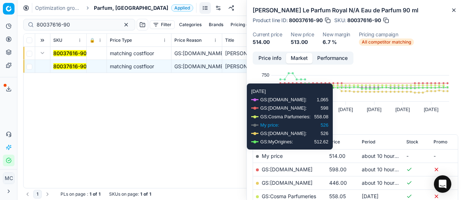
scroll to position [73, 0]
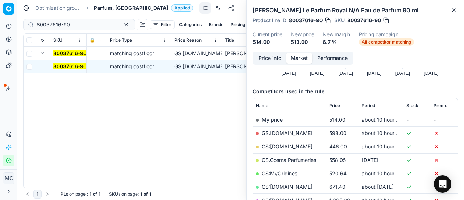
click at [298, 148] on link "GS:ComputerSalg.dk" at bounding box center [287, 146] width 51 height 6
drag, startPoint x: 41, startPoint y: 23, endPoint x: 97, endPoint y: 22, distance: 55.9
click at [0, 17] on div "Pricing platform Analytics Pricing Product portfolio Templates Export service 2…" at bounding box center [232, 100] width 464 height 200
paste input "67644"
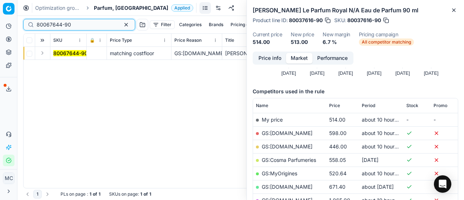
type input "80067644-90"
click at [44, 52] on button "Expand" at bounding box center [42, 53] width 9 height 9
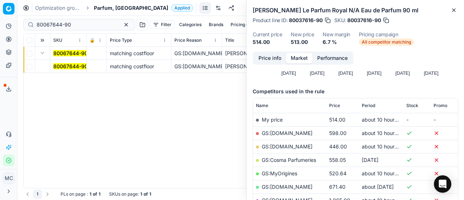
click at [74, 67] on mark "80067644-90" at bounding box center [70, 66] width 34 height 6
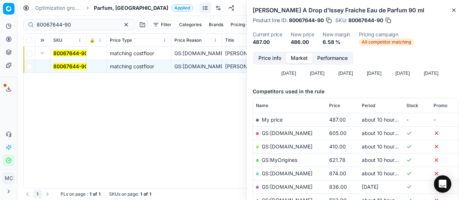
click at [273, 60] on button "Price info" at bounding box center [270, 58] width 32 height 11
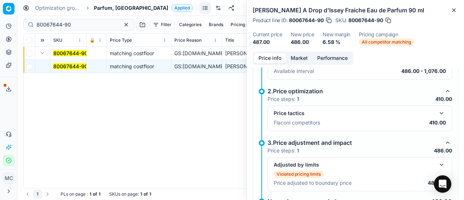
click at [438, 113] on button "button" at bounding box center [442, 113] width 9 height 9
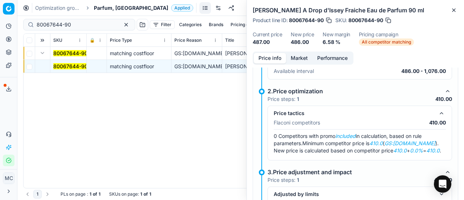
click at [304, 60] on button "Market" at bounding box center [299, 58] width 26 height 11
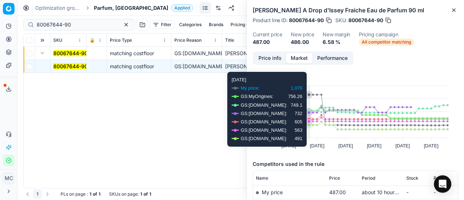
scroll to position [73, 0]
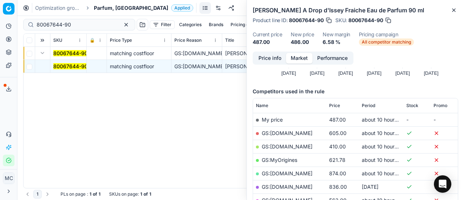
click at [287, 144] on link "GS:Deloox.dk" at bounding box center [287, 146] width 51 height 6
drag, startPoint x: 85, startPoint y: 27, endPoint x: 0, endPoint y: 20, distance: 85.2
click at [0, 20] on div "Pricing platform Analytics Pricing Product portfolio Templates Export service 2…" at bounding box center [232, 100] width 464 height 200
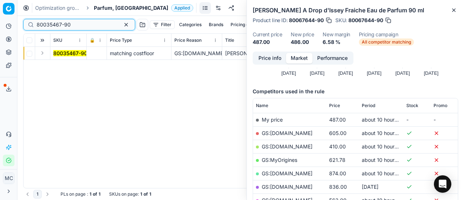
type input "80035467-90"
click at [43, 53] on button "Expand" at bounding box center [42, 53] width 9 height 9
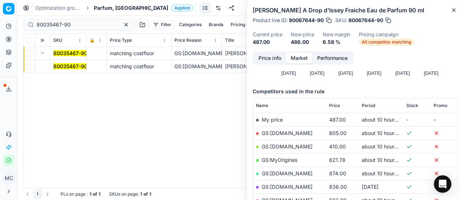
click at [78, 67] on mark "80035467-90" at bounding box center [70, 66] width 34 height 6
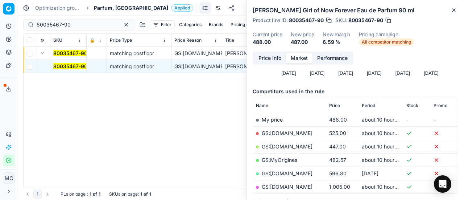
click at [264, 56] on button "Price info" at bounding box center [270, 58] width 32 height 11
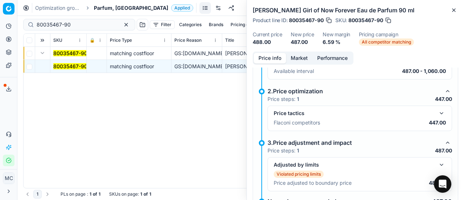
click at [438, 114] on button "button" at bounding box center [442, 113] width 9 height 9
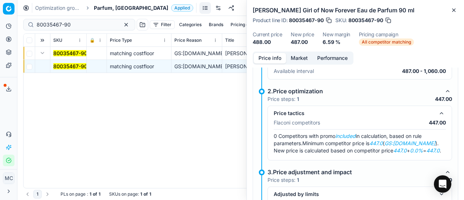
click at [296, 54] on button "Market" at bounding box center [299, 58] width 26 height 11
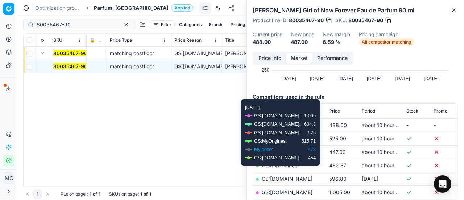
scroll to position [73, 0]
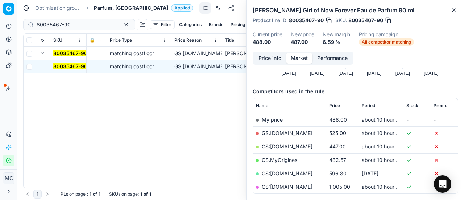
click at [297, 146] on link "GS:ComputerSalg.dk" at bounding box center [287, 146] width 51 height 6
click at [122, 22] on button "button" at bounding box center [126, 24] width 9 height 9
click at [59, 21] on div at bounding box center [43, 25] width 41 height 12
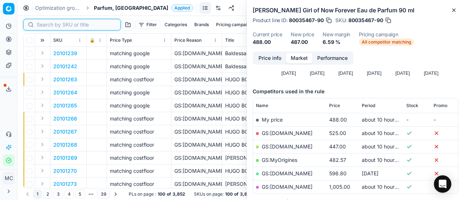
paste input "90005032-0007579"
type input "90005032-0007579"
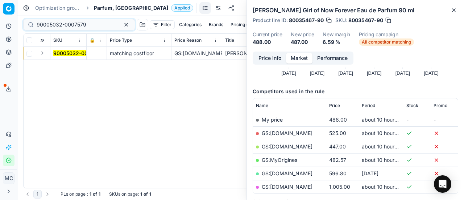
click at [40, 53] on button "Expand" at bounding box center [42, 53] width 9 height 9
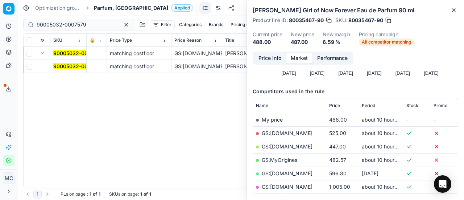
click at [58, 63] on span "90005032-0007579" at bounding box center [78, 66] width 50 height 7
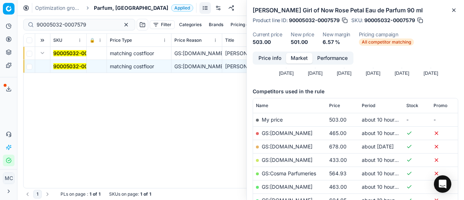
click at [78, 63] on mark "90005032-0007579" at bounding box center [78, 66] width 50 height 6
click at [276, 57] on button "Price info" at bounding box center [270, 58] width 32 height 11
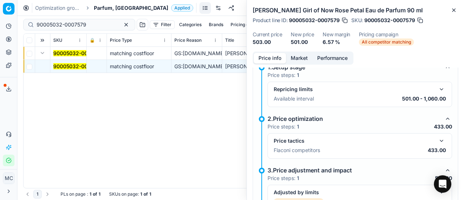
click at [440, 142] on button "button" at bounding box center [442, 140] width 9 height 9
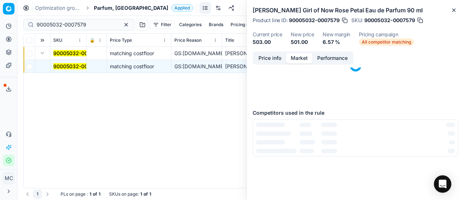
click at [301, 56] on button "Market" at bounding box center [299, 58] width 26 height 11
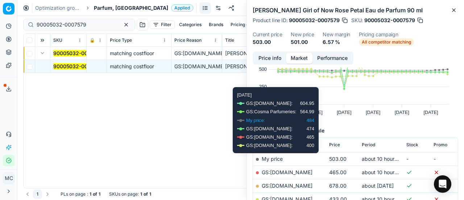
scroll to position [73, 0]
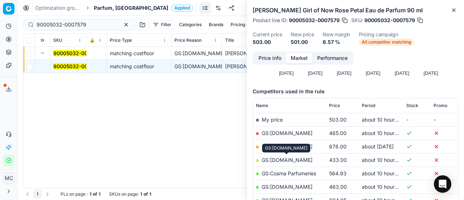
click at [304, 161] on link "GS:ComputerSalg.dk" at bounding box center [287, 160] width 51 height 6
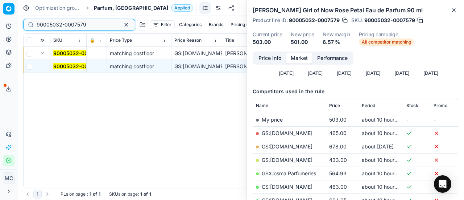
click at [122, 25] on button "button" at bounding box center [126, 24] width 9 height 9
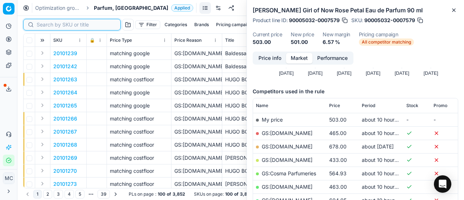
paste input "80027472-90"
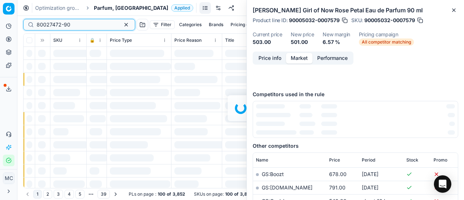
type input "80027472-90"
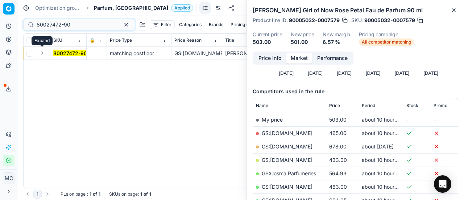
click at [44, 54] on button "Expand" at bounding box center [42, 53] width 9 height 9
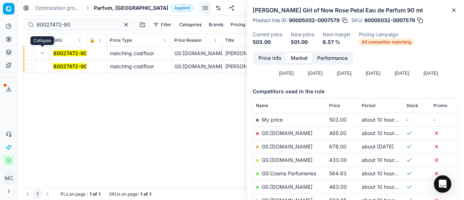
click at [66, 66] on mark "80027472-90" at bounding box center [70, 66] width 34 height 6
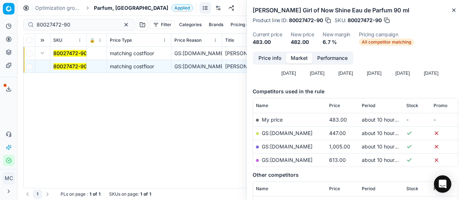
click at [284, 60] on button "Price info" at bounding box center [270, 58] width 32 height 11
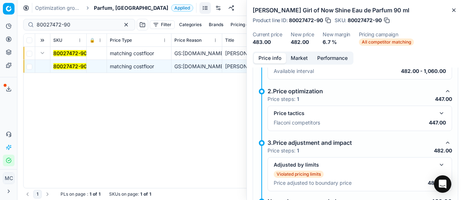
click at [436, 117] on div "Price tactics Flaconi competitors 447.00" at bounding box center [360, 118] width 172 height 19
click at [438, 111] on button "button" at bounding box center [442, 113] width 9 height 9
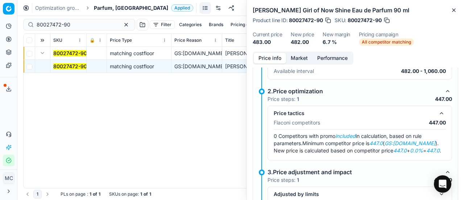
click at [303, 62] on button "Market" at bounding box center [299, 58] width 26 height 11
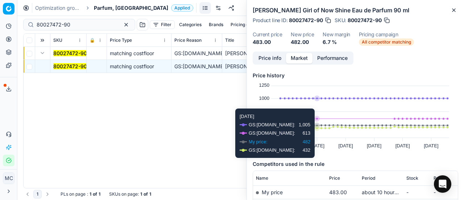
scroll to position [73, 0]
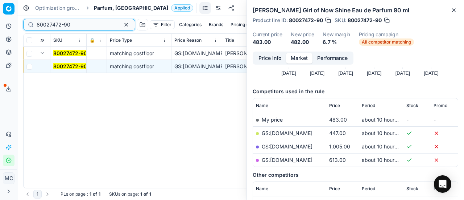
click at [122, 21] on button "button" at bounding box center [126, 24] width 9 height 9
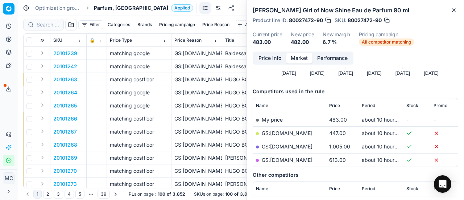
drag, startPoint x: 45, startPoint y: 20, endPoint x: 36, endPoint y: 21, distance: 9.9
click at [36, 21] on div at bounding box center [43, 25] width 41 height 12
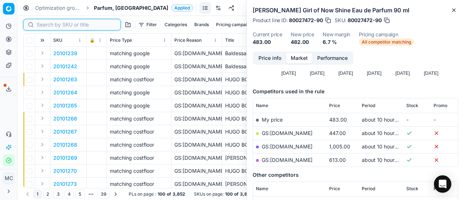
paste input "90006003-0009010"
type input "90006003-0009010"
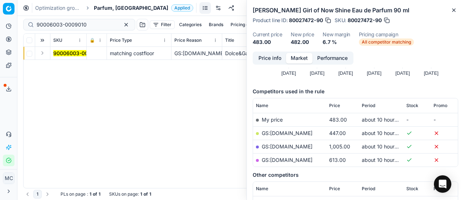
drag, startPoint x: 41, startPoint y: 54, endPoint x: 46, endPoint y: 58, distance: 7.0
click at [41, 54] on button "Expand" at bounding box center [42, 53] width 9 height 9
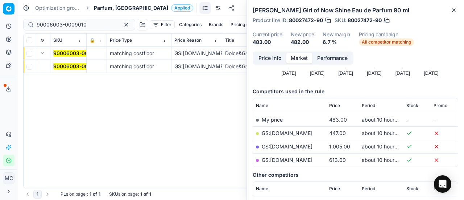
click at [61, 69] on mark "90006003-0009010" at bounding box center [78, 66] width 50 height 6
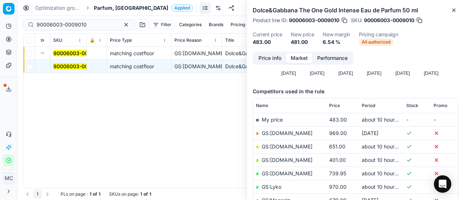
click at [281, 56] on button "Price info" at bounding box center [270, 58] width 32 height 11
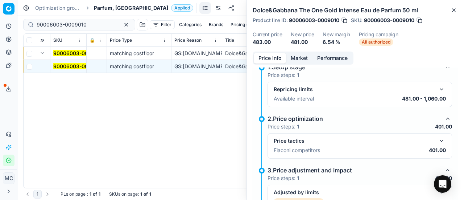
click at [438, 140] on button "button" at bounding box center [442, 140] width 9 height 9
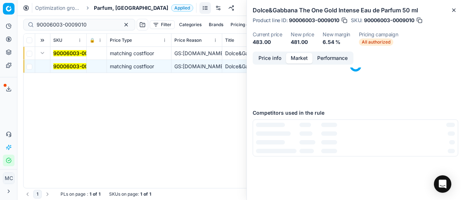
click at [302, 60] on button "Market" at bounding box center [299, 58] width 26 height 11
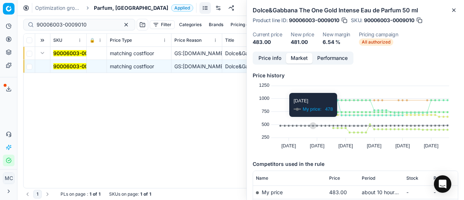
scroll to position [73, 0]
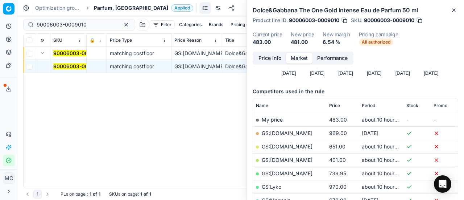
click at [288, 160] on link "GS:Deloox.dk" at bounding box center [287, 160] width 51 height 6
click at [122, 25] on button "button" at bounding box center [126, 24] width 9 height 9
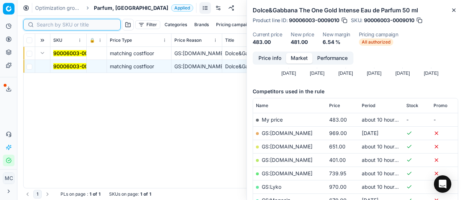
click at [52, 25] on input at bounding box center [76, 24] width 79 height 7
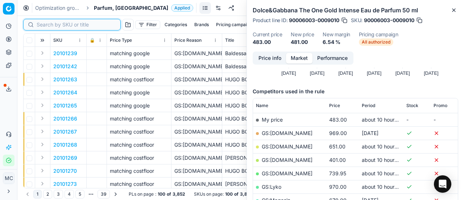
paste input "90005183-0007762"
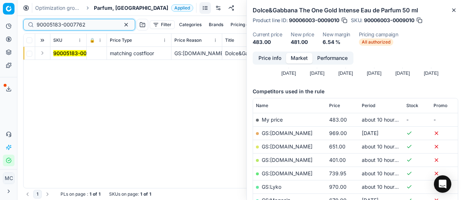
type input "90005183-0007762"
click at [42, 56] on button "Expand" at bounding box center [42, 53] width 9 height 9
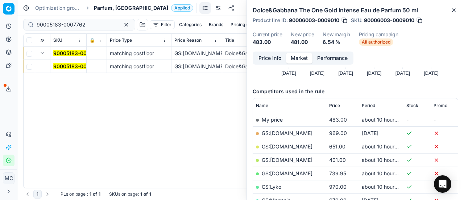
click at [64, 68] on mark "90005183-0007762" at bounding box center [77, 66] width 49 height 6
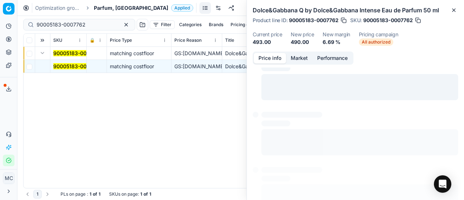
click at [261, 61] on button "Price info" at bounding box center [270, 58] width 32 height 11
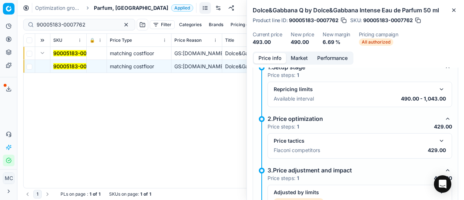
click at [438, 140] on button "button" at bounding box center [442, 140] width 9 height 9
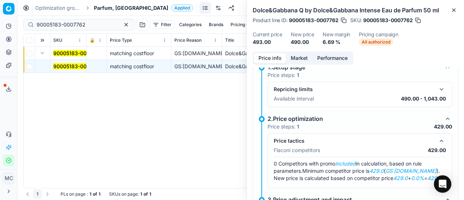
click at [298, 58] on button "Market" at bounding box center [299, 58] width 26 height 11
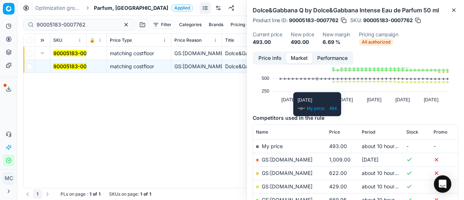
scroll to position [73, 0]
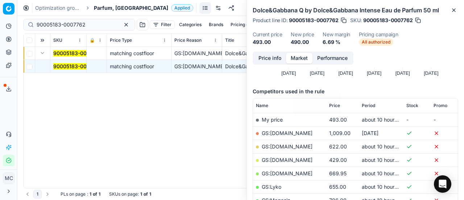
click at [284, 158] on link "GS:Deloox.dk" at bounding box center [287, 160] width 51 height 6
click at [122, 24] on button "button" at bounding box center [126, 24] width 9 height 9
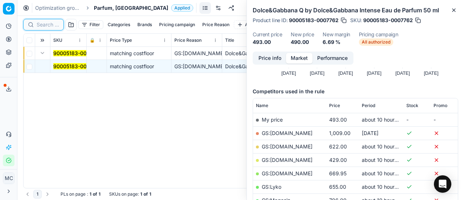
click at [47, 23] on input at bounding box center [48, 24] width 22 height 7
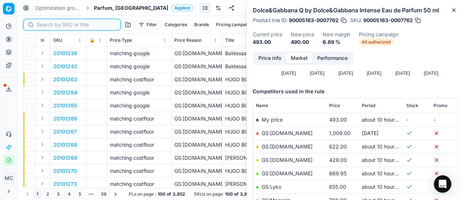
paste input "80075681-100"
type input "80075681-100"
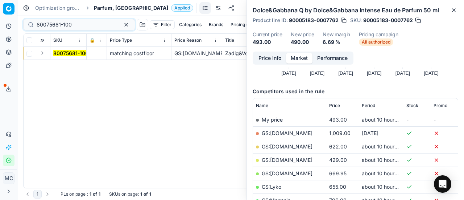
click at [44, 54] on button "Expand" at bounding box center [42, 53] width 9 height 9
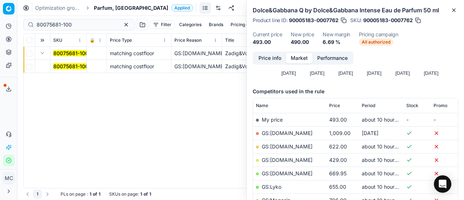
click at [74, 63] on mark "80075681-100" at bounding box center [70, 66] width 35 height 6
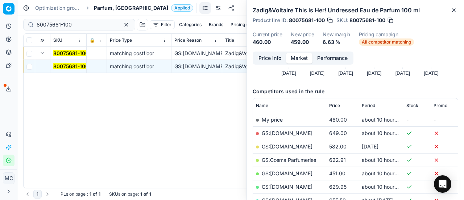
click at [268, 61] on button "Price info" at bounding box center [270, 58] width 32 height 11
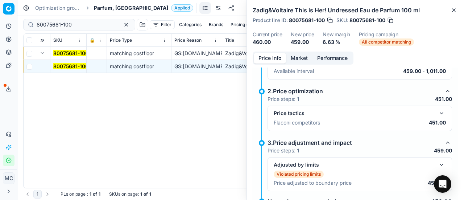
click at [438, 114] on button "button" at bounding box center [442, 113] width 9 height 9
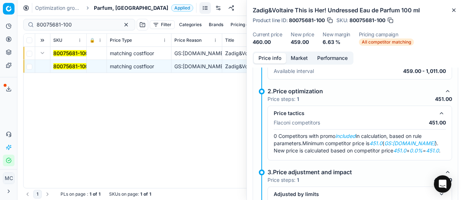
click at [300, 58] on button "Market" at bounding box center [299, 58] width 26 height 11
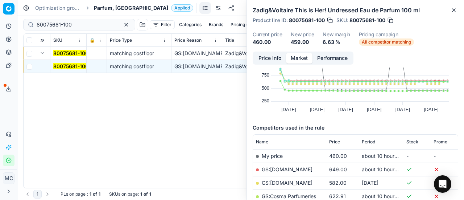
scroll to position [109, 0]
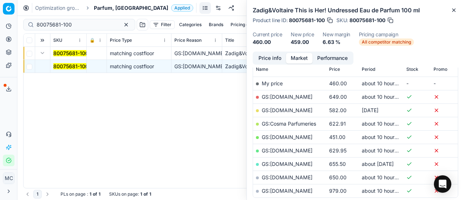
click at [288, 136] on link "GS:Deloox.dk" at bounding box center [287, 137] width 51 height 6
click at [122, 21] on button "button" at bounding box center [126, 24] width 9 height 9
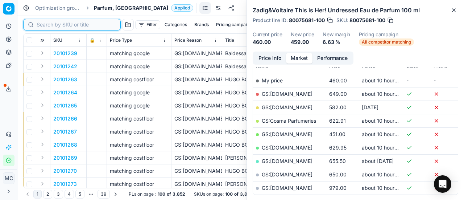
scroll to position [109, 0]
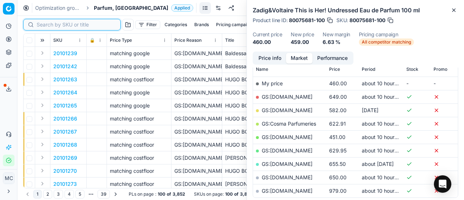
paste input "80065511-100"
type input "80065511-100"
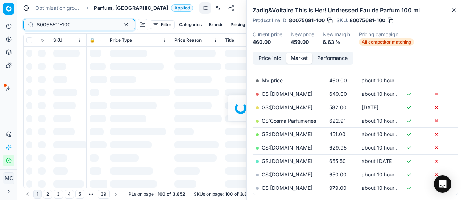
scroll to position [109, 0]
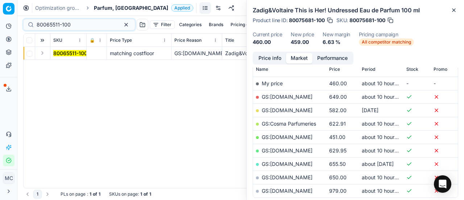
click at [45, 52] on button "Expand" at bounding box center [42, 53] width 9 height 9
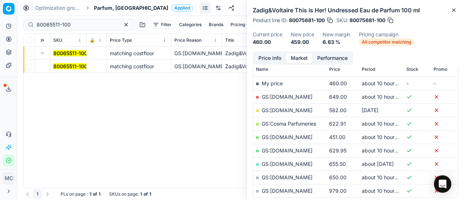
click at [63, 65] on mark "80065511-100" at bounding box center [70, 66] width 34 height 6
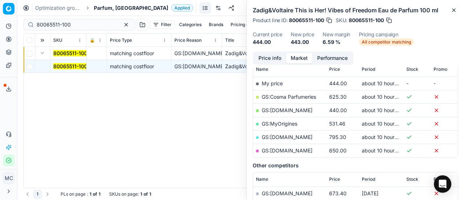
click at [272, 57] on button "Price info" at bounding box center [270, 58] width 32 height 11
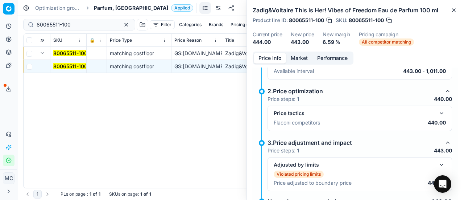
click at [438, 116] on button "button" at bounding box center [442, 113] width 9 height 9
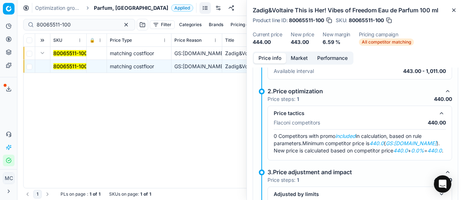
click at [298, 52] on div "Zadig&Voltaire This is Her! Vibes of Freedom Eau de Parfum 100 ml Product line …" at bounding box center [356, 100] width 218 height 200
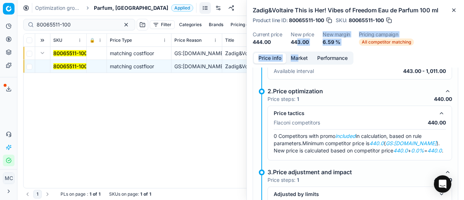
click at [299, 57] on button "Market" at bounding box center [299, 58] width 26 height 11
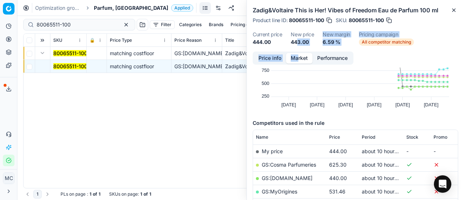
scroll to position [73, 0]
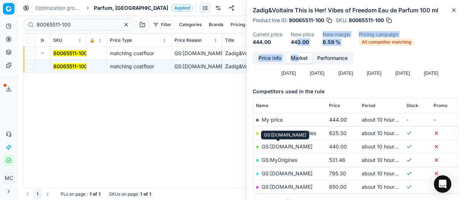
click at [284, 145] on link "GS:Deloox.dk" at bounding box center [287, 146] width 51 height 6
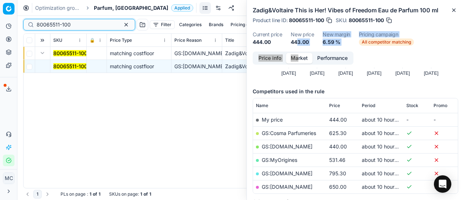
click at [122, 25] on button "button" at bounding box center [126, 24] width 9 height 9
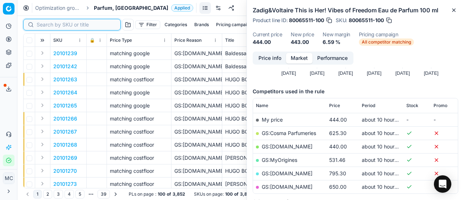
paste input "90001955-0002714"
type input "90001955-0002714"
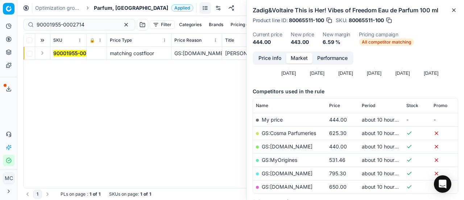
drag, startPoint x: 41, startPoint y: 53, endPoint x: 50, endPoint y: 58, distance: 10.1
click at [41, 53] on button "Expand" at bounding box center [42, 53] width 9 height 9
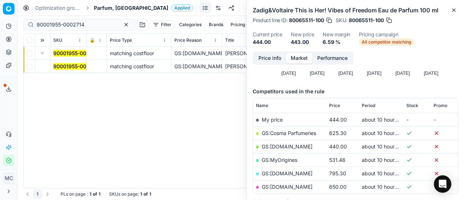
click at [58, 63] on span "90001955-0002714" at bounding box center [77, 66] width 48 height 7
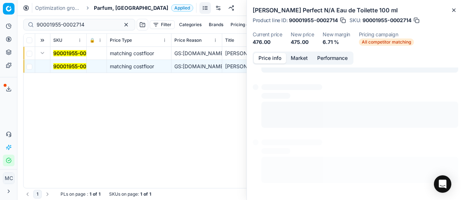
click at [272, 61] on button "Price info" at bounding box center [270, 58] width 32 height 11
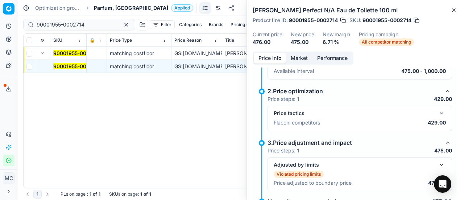
click at [438, 114] on button "button" at bounding box center [442, 113] width 9 height 9
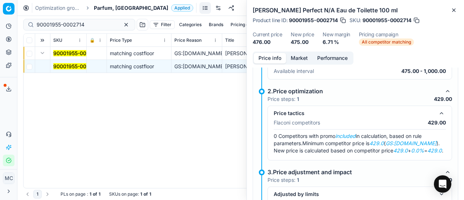
click at [304, 56] on button "Market" at bounding box center [299, 58] width 26 height 11
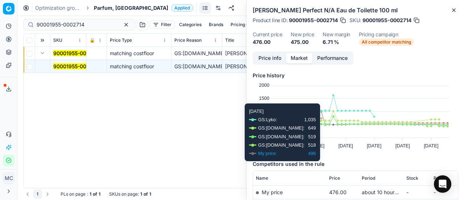
scroll to position [73, 0]
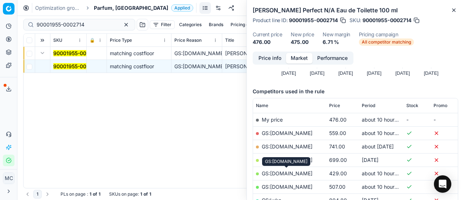
click at [306, 173] on link "GS:ComputerSalg.dk" at bounding box center [287, 173] width 51 height 6
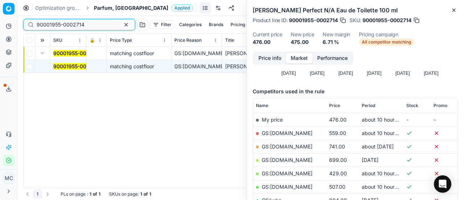
drag, startPoint x: 95, startPoint y: 24, endPoint x: 5, endPoint y: 18, distance: 90.2
click at [0, 18] on div "Pricing platform Analytics Pricing Product portfolio Templates Export service 2…" at bounding box center [232, 100] width 464 height 200
click at [122, 24] on button "button" at bounding box center [126, 24] width 9 height 9
click at [44, 22] on input at bounding box center [76, 24] width 79 height 7
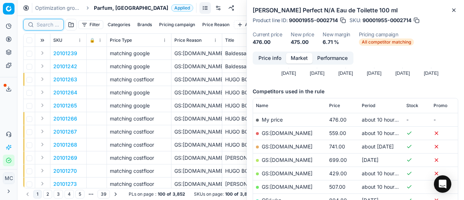
drag, startPoint x: 49, startPoint y: 28, endPoint x: 45, endPoint y: 23, distance: 6.2
click at [45, 23] on input at bounding box center [48, 24] width 22 height 7
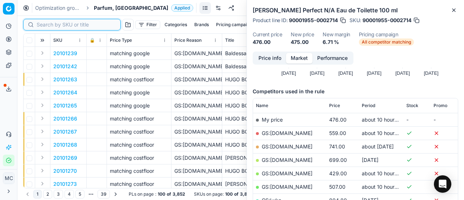
paste input "90010672-0016752"
type input "90010672-0016752"
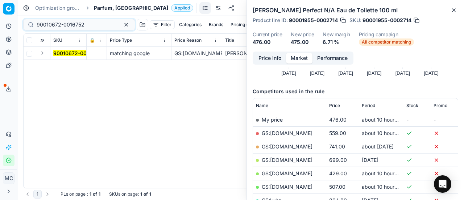
click at [43, 50] on button "Expand" at bounding box center [42, 53] width 9 height 9
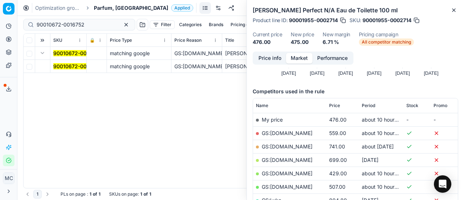
click at [83, 69] on mark "90010672-0016752" at bounding box center [77, 66] width 48 height 6
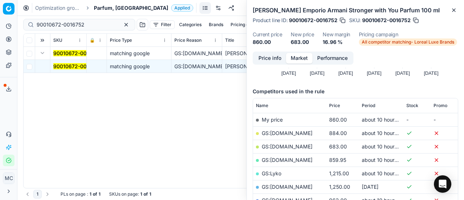
click at [273, 60] on button "Price info" at bounding box center [270, 58] width 32 height 11
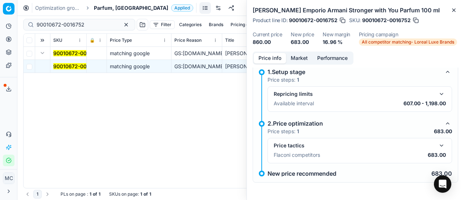
scroll to position [5, 0]
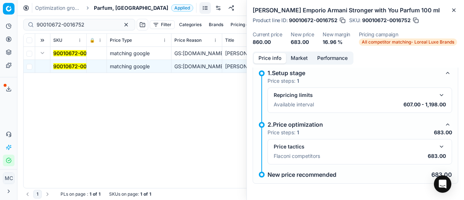
click at [438, 144] on button "button" at bounding box center [442, 146] width 9 height 9
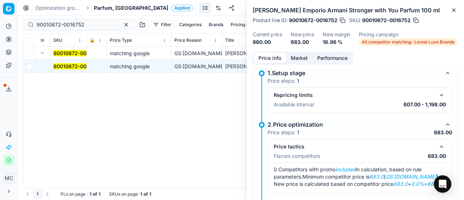
click at [297, 56] on button "Market" at bounding box center [299, 58] width 26 height 11
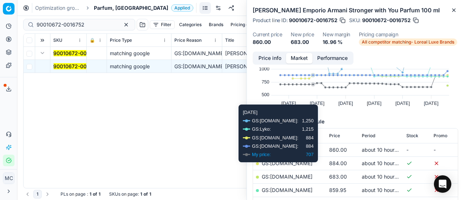
scroll to position [73, 0]
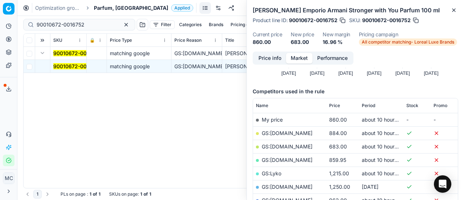
click at [305, 143] on link "GS:ComputerSalg.dk" at bounding box center [287, 146] width 51 height 6
drag, startPoint x: 115, startPoint y: 23, endPoint x: 102, endPoint y: 25, distance: 13.2
click at [122, 23] on button "button" at bounding box center [126, 24] width 9 height 9
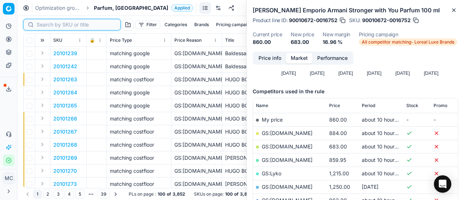
paste input "90007634-0011720"
type input "90007634-0011720"
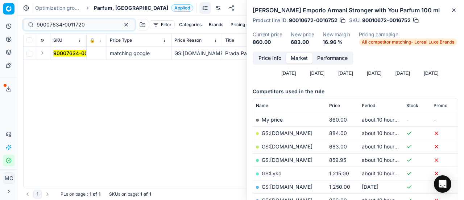
click at [44, 55] on button "Expand" at bounding box center [42, 53] width 9 height 9
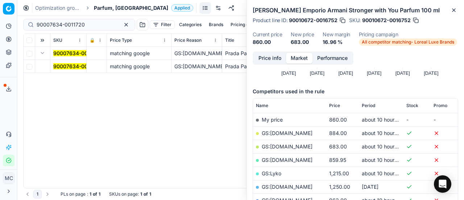
click at [74, 69] on mark "90007634-0011720" at bounding box center [77, 66] width 48 height 6
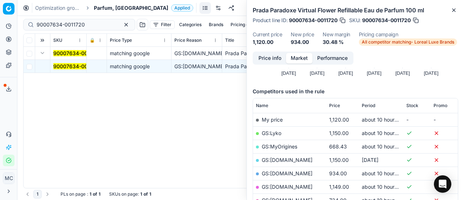
drag, startPoint x: 279, startPoint y: 59, endPoint x: 282, endPoint y: 62, distance: 4.4
click at [280, 60] on button "Price info" at bounding box center [270, 58] width 32 height 11
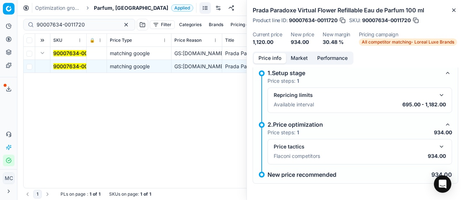
click at [438, 145] on button "button" at bounding box center [442, 146] width 9 height 9
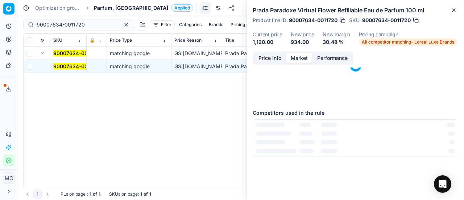
click at [297, 54] on button "Market" at bounding box center [299, 58] width 26 height 11
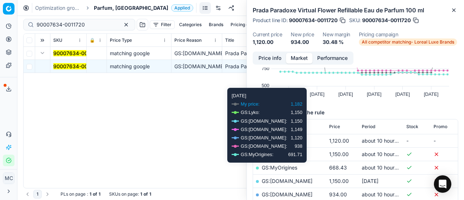
scroll to position [73, 0]
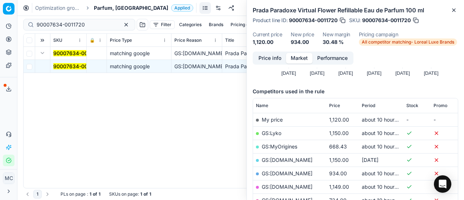
click at [291, 172] on link "GS:Nordicfeel.dk" at bounding box center [287, 173] width 51 height 6
click at [122, 24] on button "button" at bounding box center [126, 24] width 9 height 9
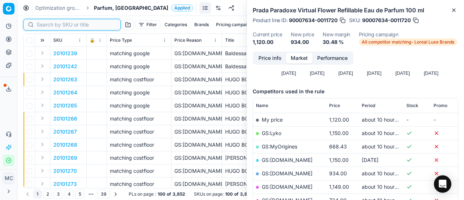
paste input "90010889-0017263"
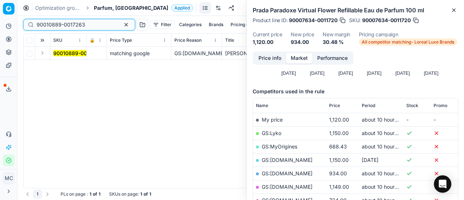
type input "90010889-0017263"
click at [41, 53] on button "Expand" at bounding box center [42, 53] width 9 height 9
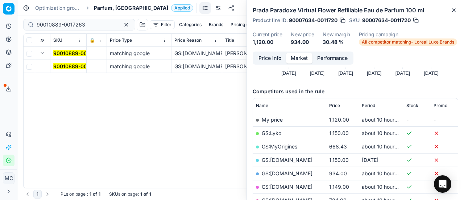
drag, startPoint x: 57, startPoint y: 65, endPoint x: 247, endPoint y: 93, distance: 192.2
click at [57, 66] on mark "90010889-0017263" at bounding box center [77, 66] width 49 height 6
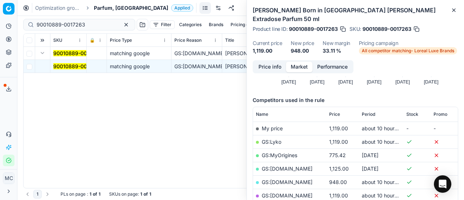
click at [264, 62] on button "Price info" at bounding box center [270, 67] width 32 height 11
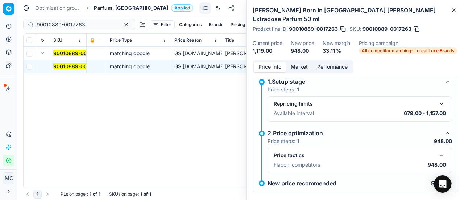
click at [438, 151] on button "button" at bounding box center [442, 155] width 9 height 9
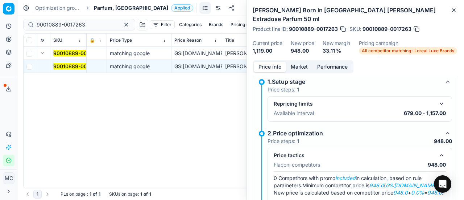
click at [301, 65] on div "Price info Market Performance 1.Setup stage Price steps: 1 Repricing limits Ava…" at bounding box center [355, 130] width 217 height 140
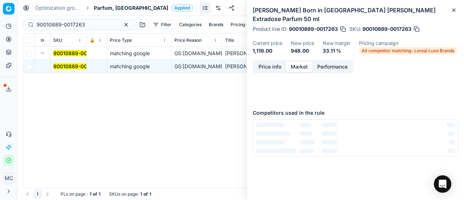
click at [300, 62] on button "Market" at bounding box center [299, 67] width 26 height 11
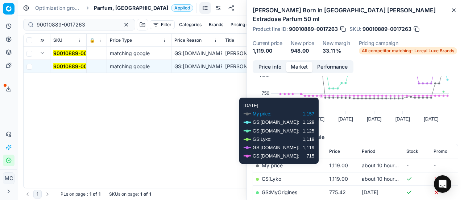
scroll to position [109, 0]
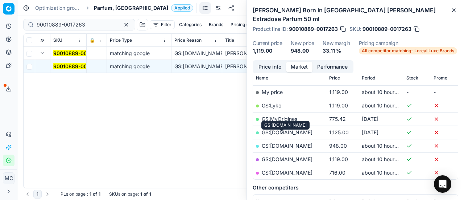
click at [297, 143] on link "GS:Nordicfeel.dk" at bounding box center [287, 146] width 51 height 6
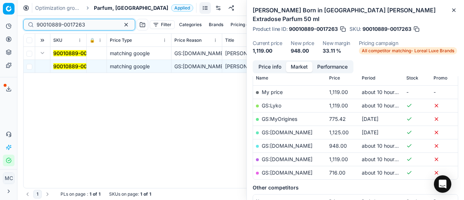
click at [122, 22] on button "button" at bounding box center [126, 24] width 9 height 9
click at [44, 28] on input at bounding box center [76, 24] width 79 height 7
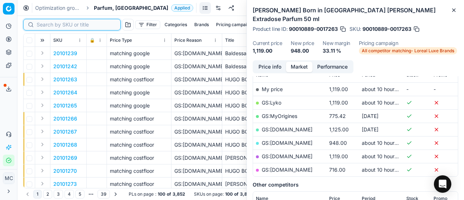
scroll to position [109, 0]
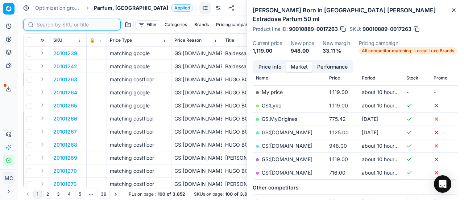
paste input "80036741-100"
type input "80036741-100"
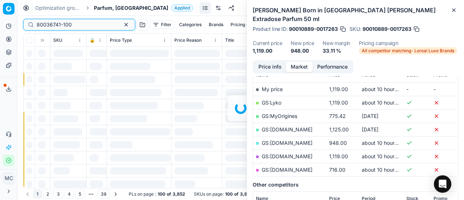
scroll to position [109, 0]
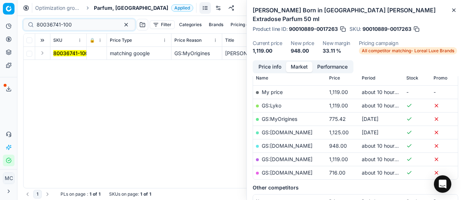
click at [44, 53] on button "Expand" at bounding box center [42, 53] width 9 height 9
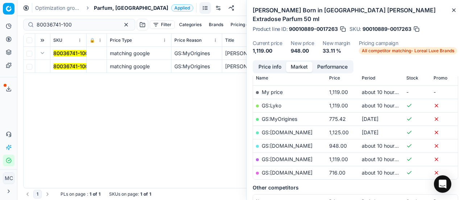
drag, startPoint x: 66, startPoint y: 66, endPoint x: 201, endPoint y: 90, distance: 137.1
click at [67, 66] on mark "80036741-100" at bounding box center [70, 66] width 35 height 6
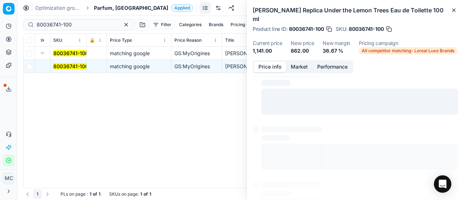
click at [268, 68] on button "Price info" at bounding box center [270, 67] width 32 height 11
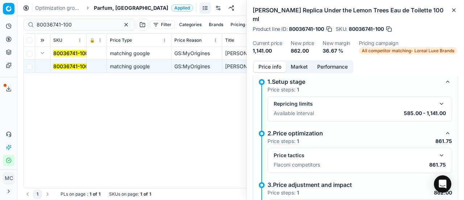
click at [438, 153] on button "button" at bounding box center [442, 155] width 9 height 9
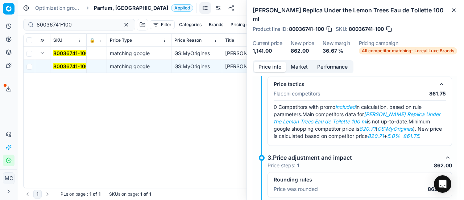
scroll to position [78, 0]
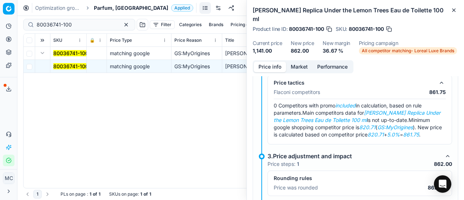
click at [291, 64] on button "Market" at bounding box center [299, 67] width 26 height 11
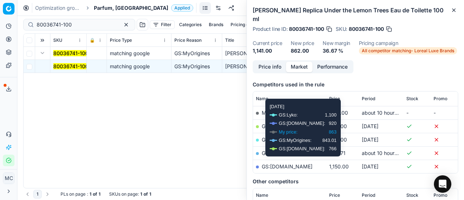
scroll to position [109, 0]
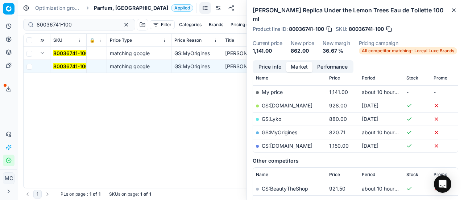
click at [289, 132] on link "GS:MyOrigines" at bounding box center [280, 132] width 36 height 6
drag, startPoint x: 113, startPoint y: 25, endPoint x: 108, endPoint y: 25, distance: 5.1
click at [122, 25] on button "button" at bounding box center [126, 24] width 9 height 9
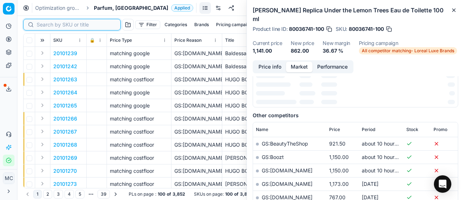
scroll to position [109, 0]
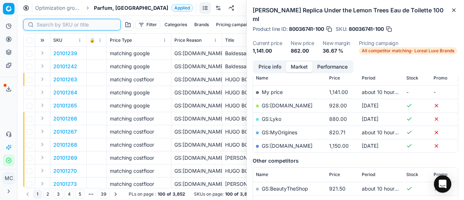
paste input "80067070-100"
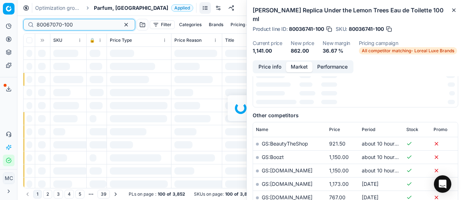
scroll to position [109, 0]
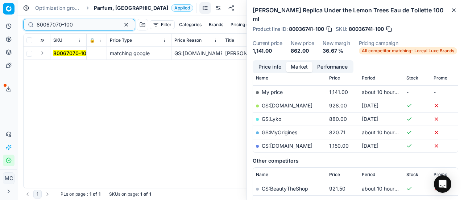
type input "80067070-100"
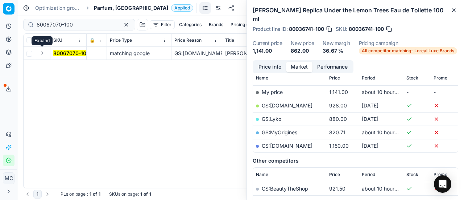
click at [44, 53] on button "Expand" at bounding box center [42, 53] width 9 height 9
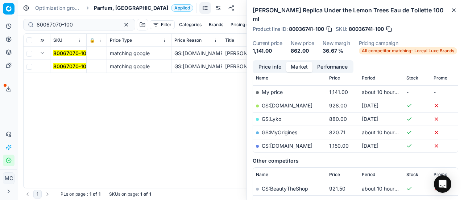
click at [73, 65] on mark "80067070-100" at bounding box center [71, 66] width 36 height 6
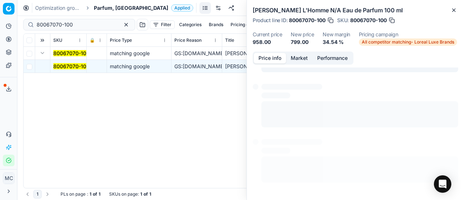
click at [271, 55] on button "Price info" at bounding box center [270, 58] width 32 height 11
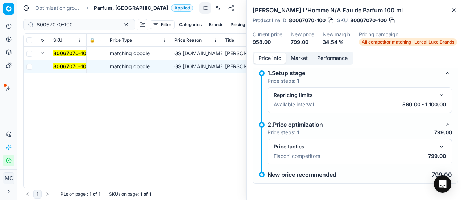
click at [438, 145] on button "button" at bounding box center [442, 146] width 9 height 9
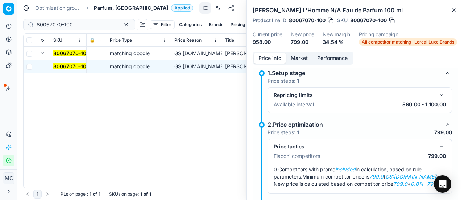
click at [302, 62] on button "Market" at bounding box center [299, 58] width 26 height 11
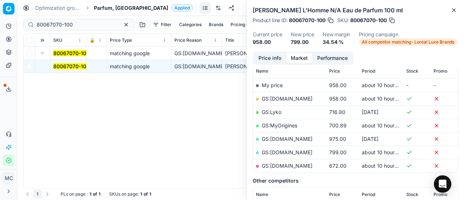
scroll to position [109, 0]
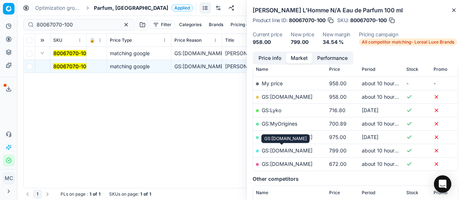
click at [293, 150] on link "GS:Nordicfeel.dk" at bounding box center [287, 150] width 51 height 6
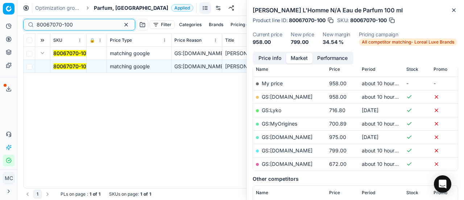
click at [122, 23] on button "button" at bounding box center [126, 24] width 9 height 9
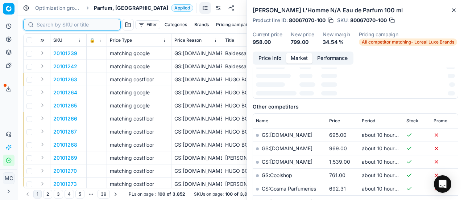
scroll to position [109, 0]
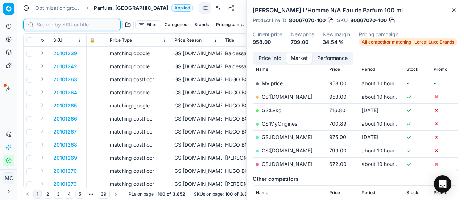
paste input "80060854-100"
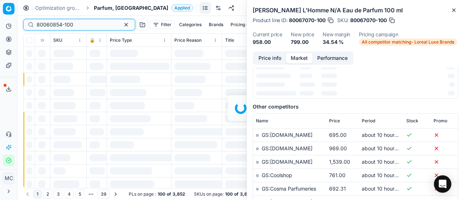
scroll to position [109, 0]
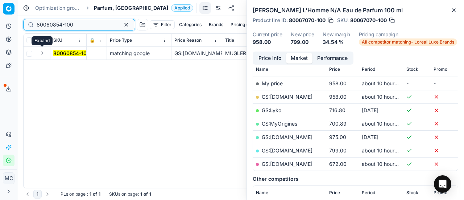
type input "80060854-100"
click at [42, 52] on button "Expand" at bounding box center [42, 53] width 9 height 9
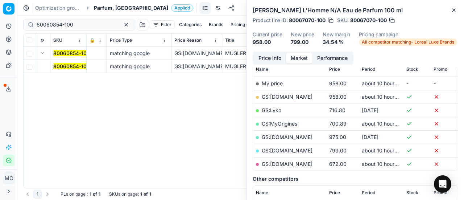
click at [77, 63] on mark "80060854-100" at bounding box center [71, 66] width 37 height 6
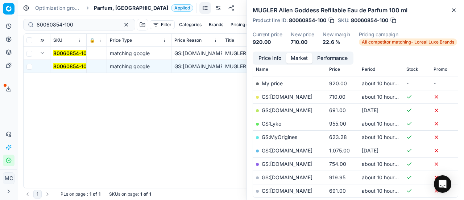
click at [272, 58] on button "Price info" at bounding box center [270, 58] width 32 height 11
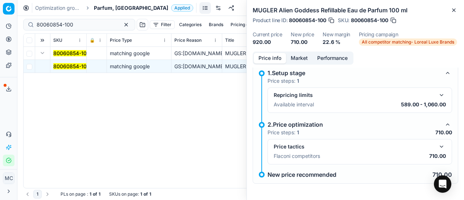
click at [439, 146] on button "button" at bounding box center [442, 146] width 9 height 9
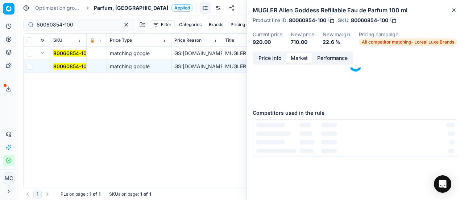
click at [306, 60] on button "Market" at bounding box center [299, 58] width 26 height 11
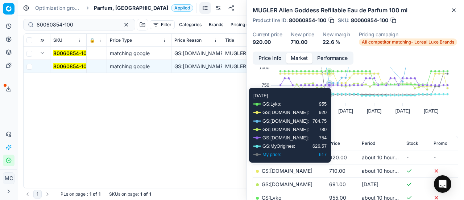
scroll to position [36, 0]
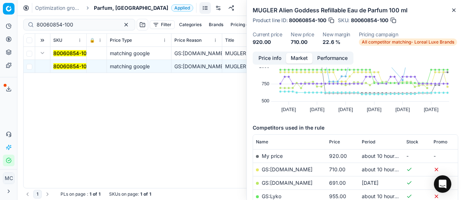
click at [297, 171] on link "GS:Cocopanda.dk" at bounding box center [287, 169] width 51 height 6
click at [122, 26] on button "button" at bounding box center [126, 24] width 9 height 9
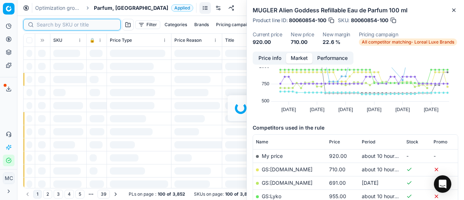
paste input "90004650-0006976"
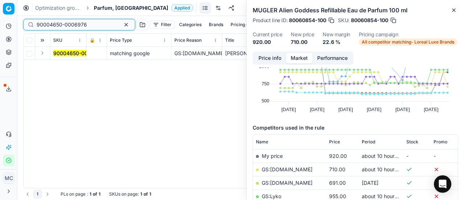
type input "90004650-0006976"
click at [45, 53] on button "Expand" at bounding box center [42, 53] width 9 height 9
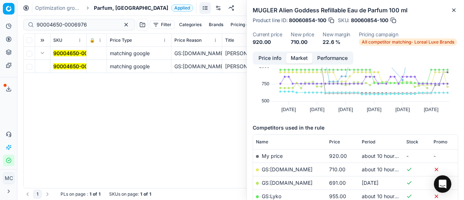
click at [69, 70] on td "90004650-0006976" at bounding box center [68, 66] width 36 height 13
click at [62, 67] on mark "90004650-0006976" at bounding box center [78, 66] width 50 height 6
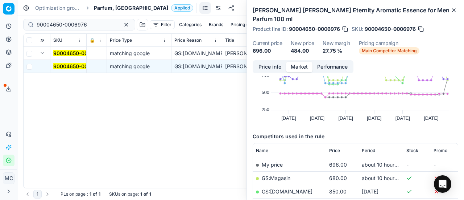
click at [270, 62] on button "Price info" at bounding box center [270, 67] width 32 height 11
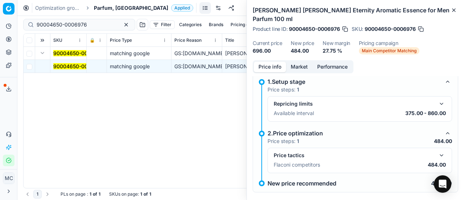
click at [438, 151] on button "button" at bounding box center [442, 155] width 9 height 9
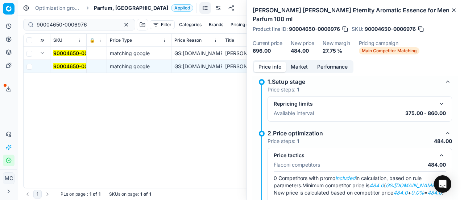
click at [303, 62] on button "Market" at bounding box center [299, 67] width 26 height 11
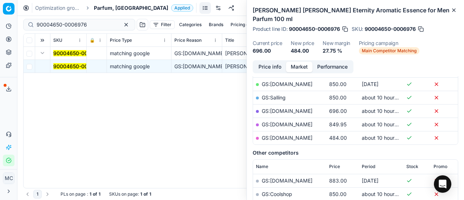
scroll to position [145, 0]
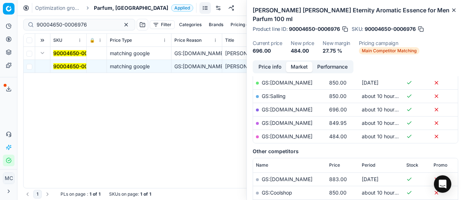
click at [287, 133] on link "GS:parfumdreams.DK" at bounding box center [287, 136] width 51 height 6
click at [122, 25] on button "button" at bounding box center [126, 24] width 9 height 9
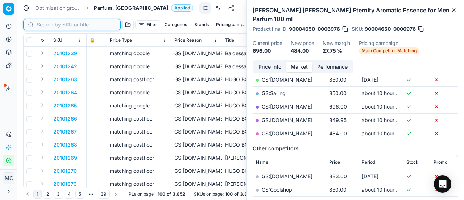
scroll to position [145, 0]
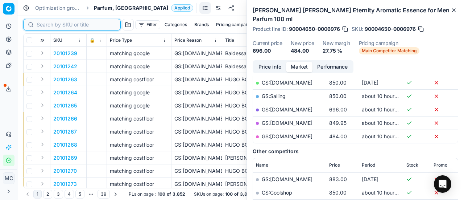
paste input "80066034-30"
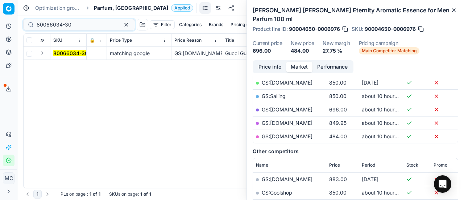
click at [45, 53] on button "Expand" at bounding box center [42, 53] width 9 height 9
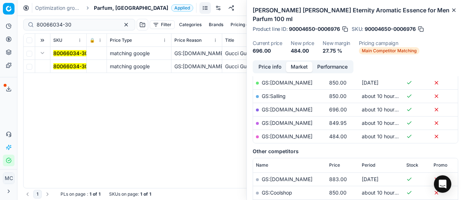
click at [64, 67] on mark "80066034-30" at bounding box center [70, 66] width 35 height 6
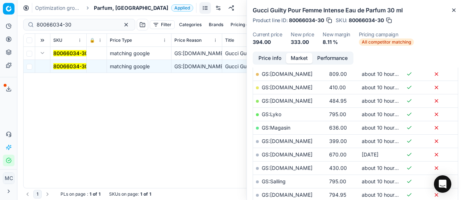
click at [267, 53] on button "Price info" at bounding box center [270, 58] width 32 height 11
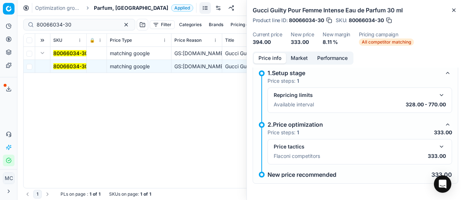
click at [440, 148] on button "button" at bounding box center [442, 146] width 9 height 9
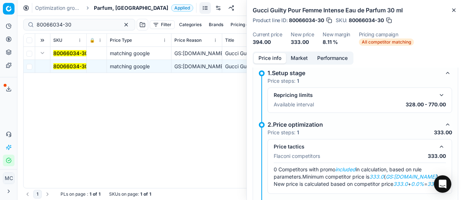
click at [298, 57] on button "Market" at bounding box center [299, 58] width 26 height 11
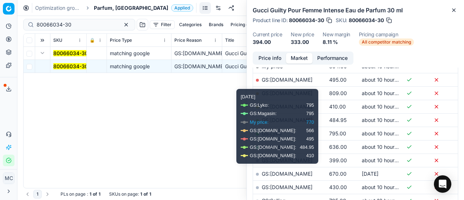
scroll to position [181, 0]
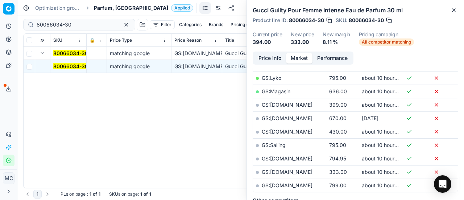
click at [303, 171] on link "GS:parfumdreams.DK" at bounding box center [287, 172] width 51 height 6
drag, startPoint x: 89, startPoint y: 26, endPoint x: 0, endPoint y: 21, distance: 88.7
click at [0, 21] on div "Pricing platform Analytics Pricing Product portfolio Templates Export service 2…" at bounding box center [232, 100] width 464 height 200
paste input "20102403"
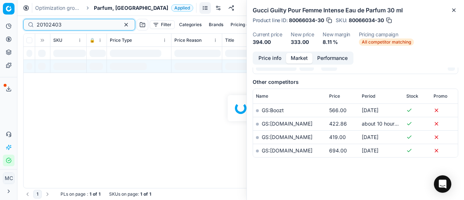
scroll to position [181, 0]
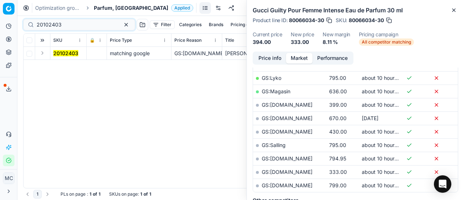
click at [43, 55] on button "Expand" at bounding box center [42, 53] width 9 height 9
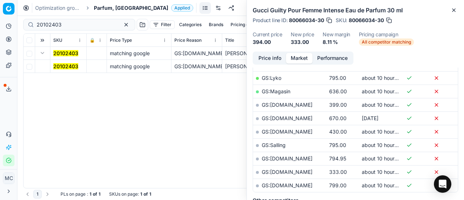
click at [67, 68] on mark "20102403" at bounding box center [65, 66] width 25 height 6
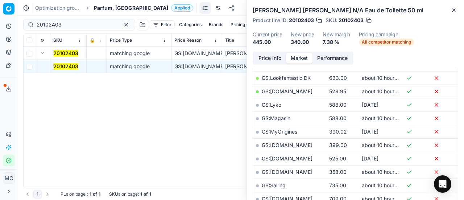
click at [269, 59] on button "Price info" at bounding box center [270, 58] width 32 height 11
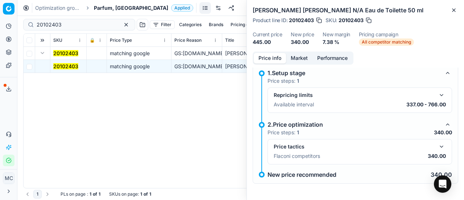
click at [438, 148] on button "button" at bounding box center [442, 146] width 9 height 9
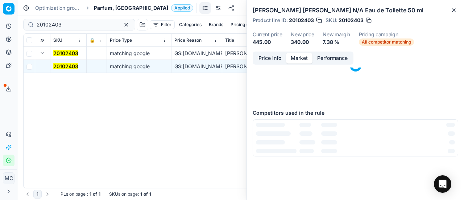
click at [303, 58] on button "Market" at bounding box center [299, 58] width 26 height 11
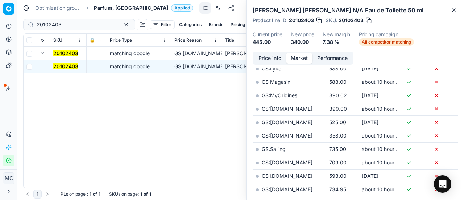
scroll to position [254, 0]
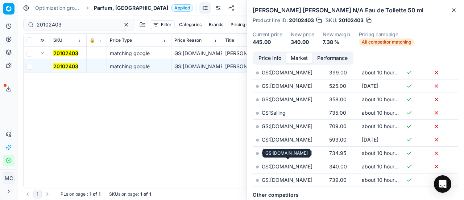
click at [308, 165] on link "GS:parfumdreams.DK" at bounding box center [287, 166] width 51 height 6
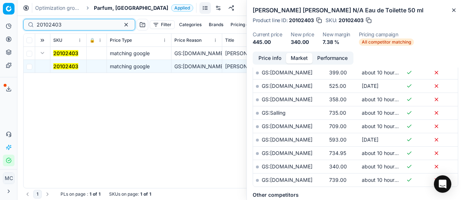
drag, startPoint x: 71, startPoint y: 24, endPoint x: 0, endPoint y: 22, distance: 71.5
click at [0, 22] on div "Pricing platform Analytics Pricing Product portfolio Templates Export service 2…" at bounding box center [232, 100] width 464 height 200
paste input "90007233-0010985"
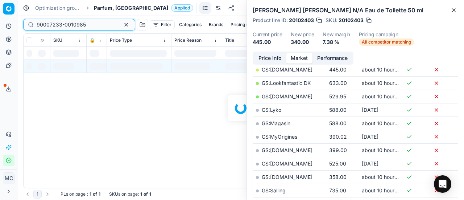
scroll to position [254, 0]
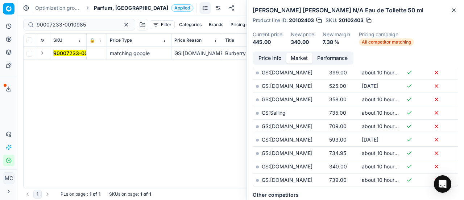
click at [43, 52] on button "Expand" at bounding box center [42, 53] width 9 height 9
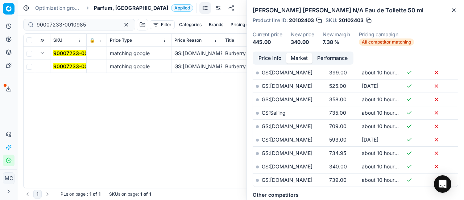
click at [66, 68] on mark "90007233-0010985" at bounding box center [77, 66] width 49 height 6
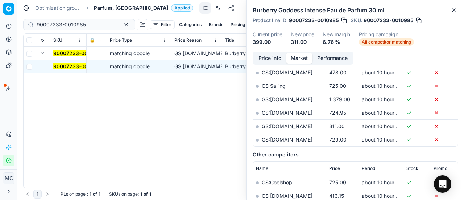
click at [277, 57] on button "Price info" at bounding box center [270, 58] width 32 height 11
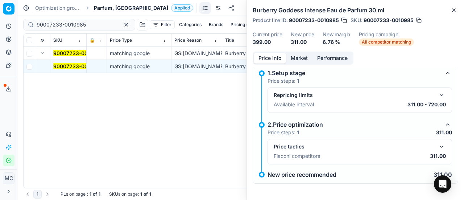
click at [438, 148] on button "button" at bounding box center [442, 146] width 9 height 9
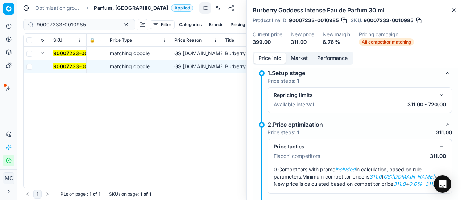
click at [292, 61] on button "Market" at bounding box center [299, 58] width 26 height 11
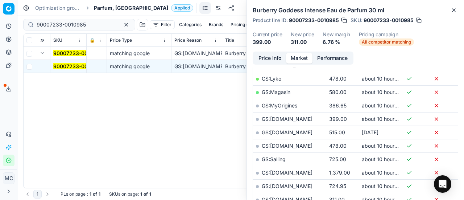
scroll to position [181, 0]
click at [306, 196] on link "GS:parfumdreams.DK" at bounding box center [287, 199] width 51 height 6
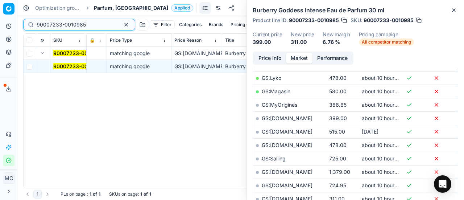
drag, startPoint x: 92, startPoint y: 23, endPoint x: 0, endPoint y: 1, distance: 94.8
click at [0, 1] on div "Pricing platform Analytics Pricing Product portfolio Templates Export service 2…" at bounding box center [232, 100] width 464 height 200
paste input "2010339"
type input "20103395"
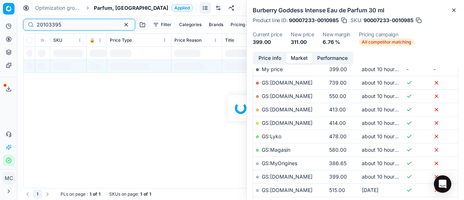
scroll to position [181, 0]
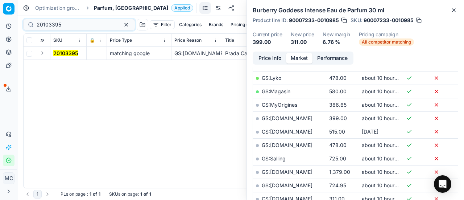
click at [44, 49] on button "Expand" at bounding box center [42, 53] width 9 height 9
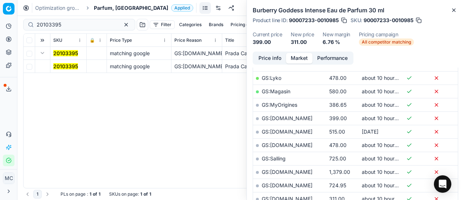
click at [61, 67] on mark "20103395" at bounding box center [65, 66] width 25 height 6
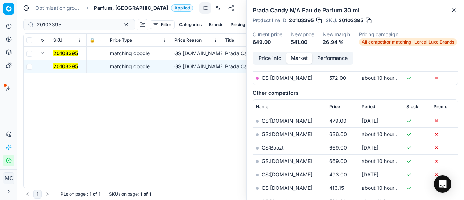
click at [279, 58] on button "Price info" at bounding box center [270, 58] width 32 height 11
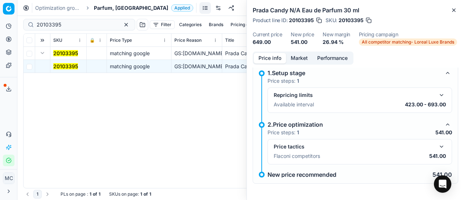
click at [438, 150] on button "button" at bounding box center [442, 146] width 9 height 9
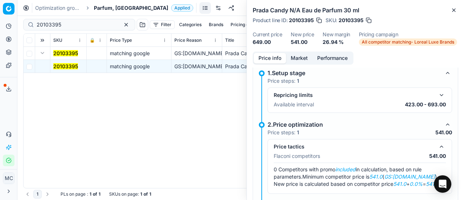
click at [300, 56] on button "Market" at bounding box center [299, 58] width 26 height 11
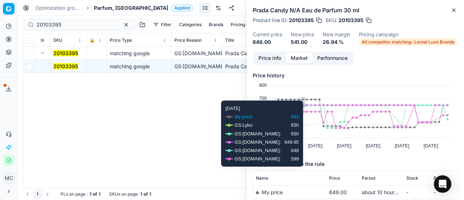
scroll to position [73, 0]
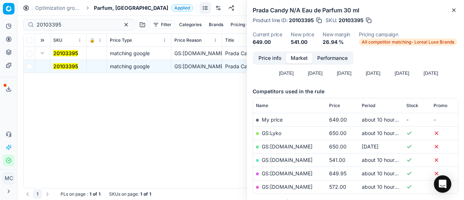
click at [294, 158] on link "GS:Nordicfeel.dk" at bounding box center [287, 160] width 51 height 6
click at [122, 23] on button "button" at bounding box center [126, 24] width 9 height 9
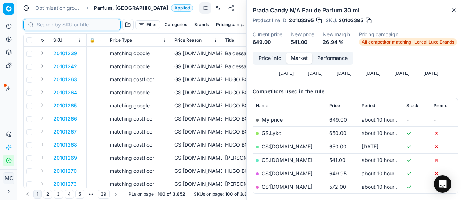
paste input "90004627-0006953"
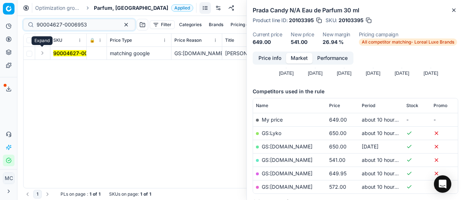
click at [41, 53] on button "Expand" at bounding box center [42, 53] width 9 height 9
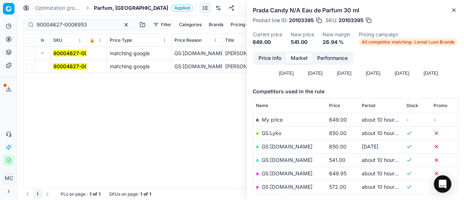
click at [66, 65] on mark "90004627-0006953" at bounding box center [78, 66] width 50 height 6
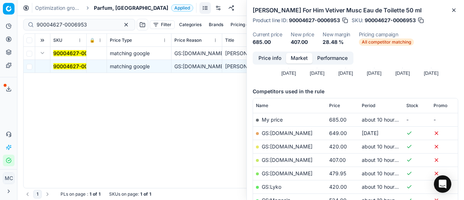
click at [272, 55] on button "Price info" at bounding box center [270, 58] width 32 height 11
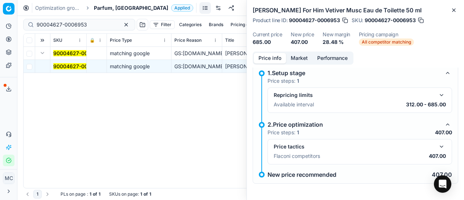
click at [439, 147] on button "button" at bounding box center [442, 146] width 9 height 9
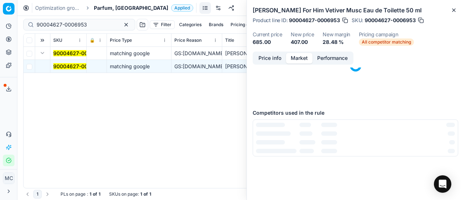
click at [303, 57] on button "Market" at bounding box center [299, 58] width 26 height 11
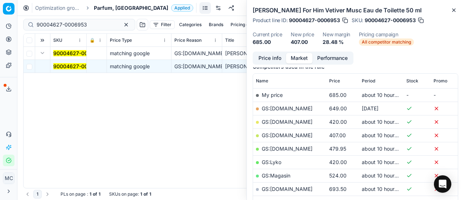
scroll to position [109, 0]
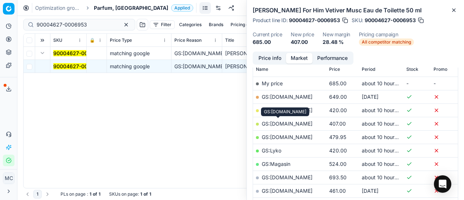
click at [287, 122] on link "GS:Deloox.dk" at bounding box center [287, 123] width 51 height 6
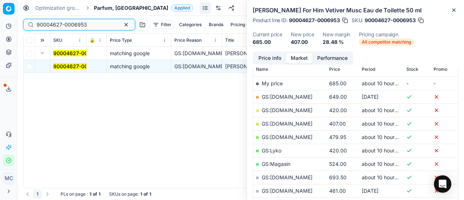
drag, startPoint x: 92, startPoint y: 24, endPoint x: 0, endPoint y: 37, distance: 92.7
click at [0, 36] on div "Pricing platform Analytics Pricing Product portfolio Templates Export service 2…" at bounding box center [232, 100] width 464 height 200
paste input "20150008"
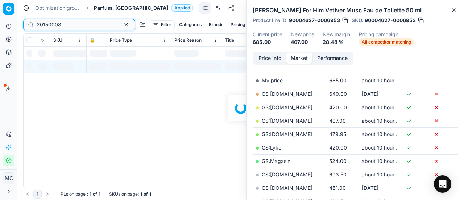
scroll to position [109, 0]
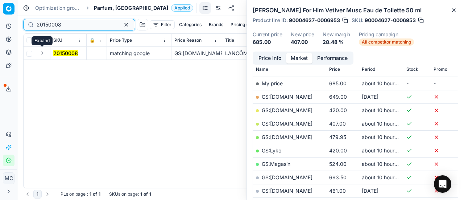
type input "20150008"
click at [42, 53] on button "Expand" at bounding box center [42, 53] width 9 height 9
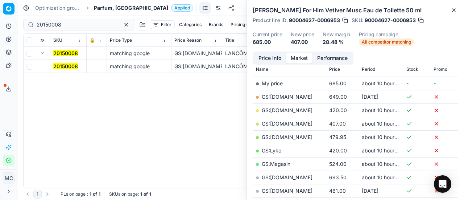
click at [59, 61] on td "20150008" at bounding box center [68, 66] width 36 height 13
click at [60, 62] on td "20150008" at bounding box center [68, 66] width 36 height 13
click at [66, 66] on mark "20150008" at bounding box center [65, 66] width 25 height 6
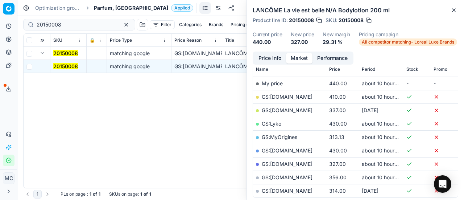
click at [270, 57] on button "Price info" at bounding box center [270, 58] width 32 height 11
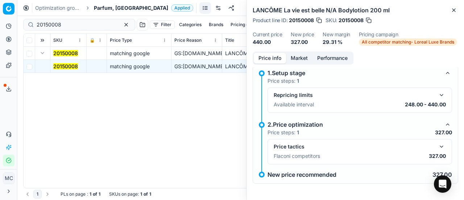
click at [438, 147] on button "button" at bounding box center [442, 146] width 9 height 9
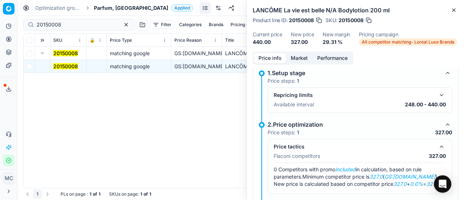
click at [302, 57] on button "Market" at bounding box center [299, 58] width 26 height 11
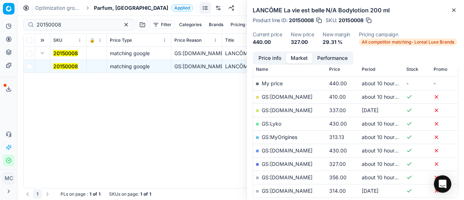
click at [297, 163] on link "GS:Nordicfeel.dk" at bounding box center [287, 164] width 51 height 6
click at [161, 113] on div "20150008 matching google GS:Nordicfeel.dk LANCÔME La vie est belle N/A Bodyloti…" at bounding box center [241, 117] width 435 height 141
click at [9, 107] on div "Analytics Pricing Product portfolio Templates Export service 20 Contact support…" at bounding box center [8, 93] width 17 height 152
click at [88, 23] on input "20150008" at bounding box center [76, 24] width 79 height 7
click at [115, 8] on span "Parfum, [GEOGRAPHIC_DATA]" at bounding box center [131, 7] width 74 height 7
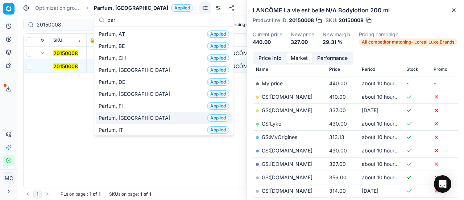
type input "par"
click at [159, 109] on div "Parfum, FI Applied" at bounding box center [164, 106] width 136 height 12
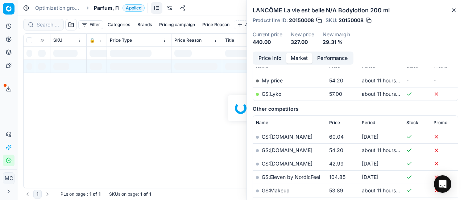
scroll to position [109, 0]
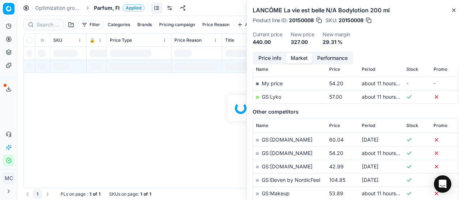
click at [47, 26] on div at bounding box center [240, 108] width 447 height 184
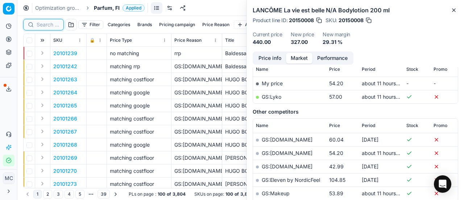
click at [48, 24] on input at bounding box center [48, 24] width 22 height 7
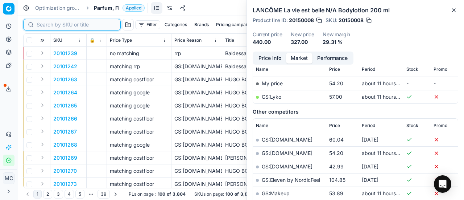
paste input "90012236-0019317"
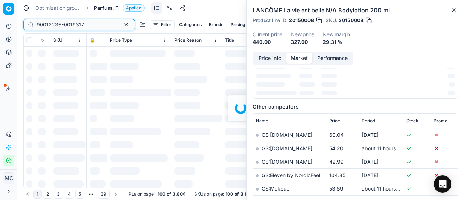
scroll to position [109, 0]
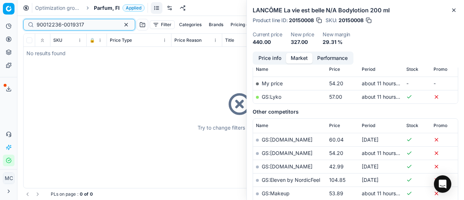
type input "90012236-0019317"
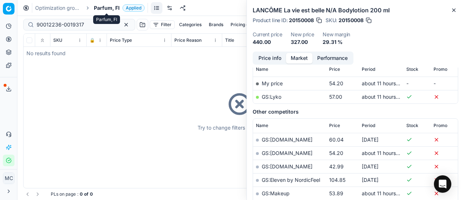
click at [108, 11] on span "Parfum, FI" at bounding box center [107, 7] width 26 height 7
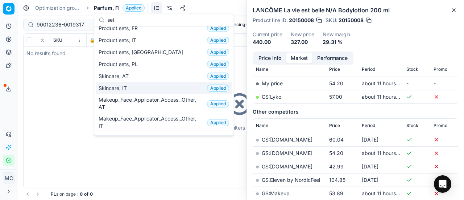
scroll to position [0, 0]
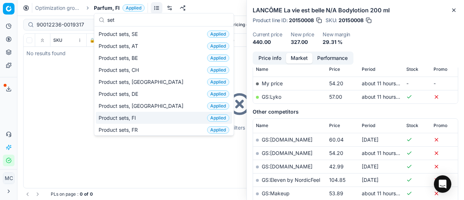
type input "set"
click at [150, 119] on div "Product sets, FI Applied" at bounding box center [164, 118] width 136 height 12
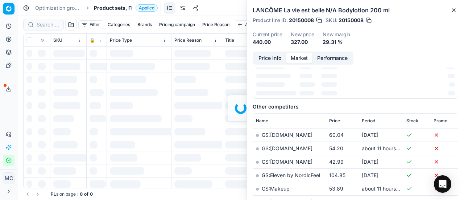
scroll to position [109, 0]
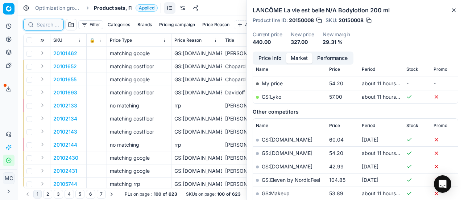
click at [46, 24] on input at bounding box center [48, 24] width 22 height 7
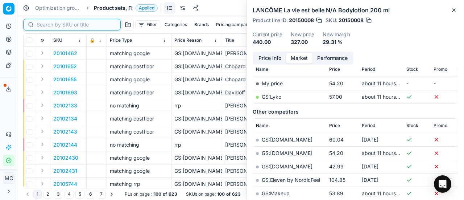
paste input "90012236-0019317"
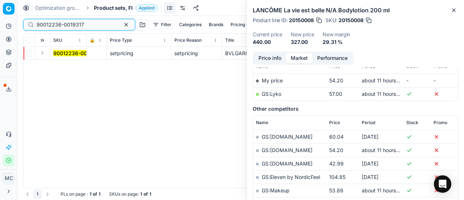
scroll to position [109, 0]
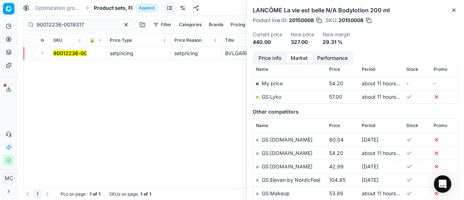
click at [44, 56] on button "Expand" at bounding box center [42, 53] width 9 height 9
click at [62, 63] on mark "90012236-0019317" at bounding box center [77, 66] width 48 height 6
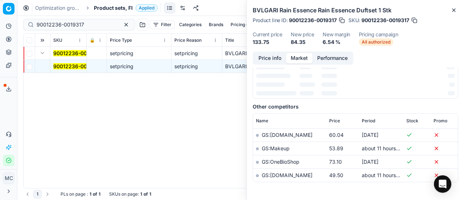
scroll to position [0, 0]
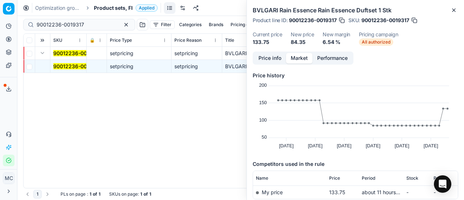
click at [270, 58] on button "Price info" at bounding box center [270, 58] width 32 height 11
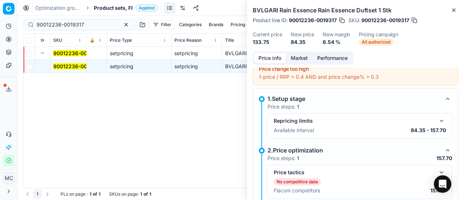
scroll to position [78, 0]
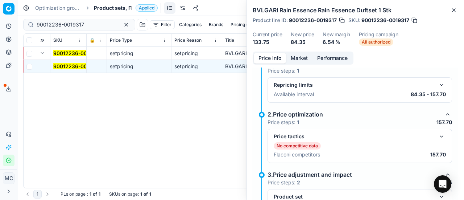
click at [438, 135] on button "button" at bounding box center [442, 136] width 9 height 9
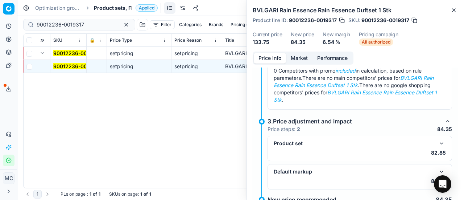
scroll to position [199, 0]
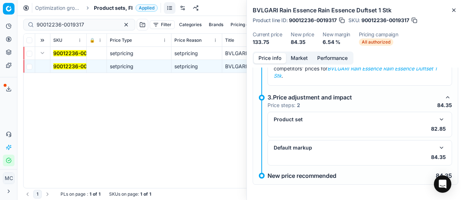
click at [438, 121] on button "button" at bounding box center [442, 119] width 9 height 9
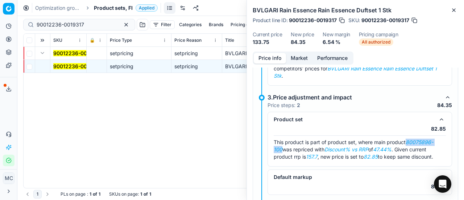
drag, startPoint x: 409, startPoint y: 142, endPoint x: 282, endPoint y: 146, distance: 126.3
click at [282, 146] on span "This product is part of product set, where main product 80075896-100 was repric…" at bounding box center [354, 149] width 160 height 21
copy em "80075896-100"
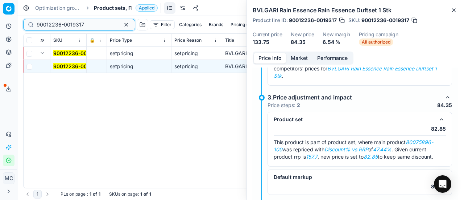
drag, startPoint x: 100, startPoint y: 25, endPoint x: 7, endPoint y: 11, distance: 94.1
click at [0, 12] on div "Pricing platform Analytics Pricing Product portfolio Templates Export service 2…" at bounding box center [232, 100] width 464 height 200
paste input "80075896-100"
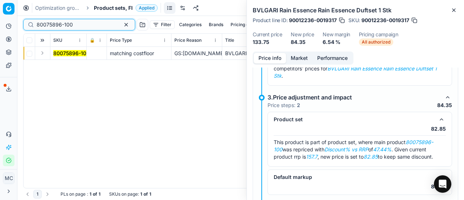
type input "80075896-100"
click at [40, 54] on button "Expand" at bounding box center [42, 53] width 9 height 9
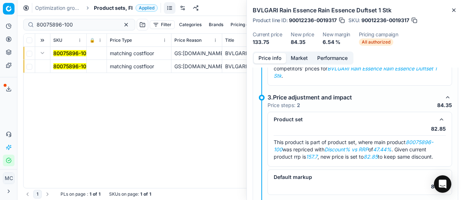
click at [63, 60] on td "80075896-100" at bounding box center [68, 66] width 36 height 13
click at [63, 61] on td "80075896-100" at bounding box center [68, 66] width 36 height 13
click at [65, 65] on mark "80075896-100" at bounding box center [71, 66] width 36 height 6
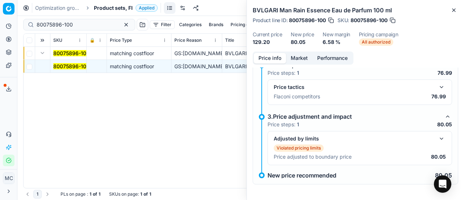
click at [439, 88] on button "button" at bounding box center [442, 87] width 9 height 9
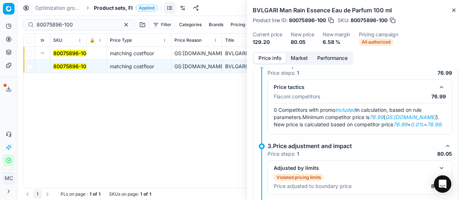
click at [301, 58] on button "Market" at bounding box center [299, 58] width 26 height 11
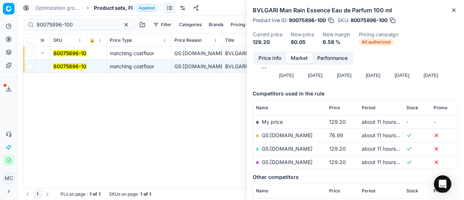
scroll to position [109, 0]
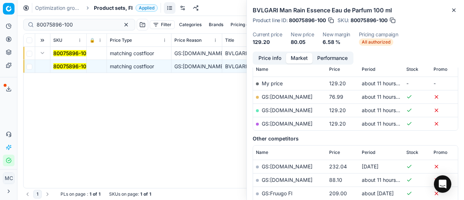
click at [280, 97] on link "GS:[DOMAIN_NAME]" at bounding box center [287, 97] width 51 height 6
click at [107, 7] on span "Product sets, FI" at bounding box center [113, 7] width 39 height 7
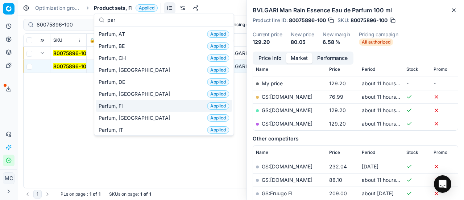
type input "par"
click at [147, 103] on div "Parfum, FI Applied" at bounding box center [164, 106] width 136 height 12
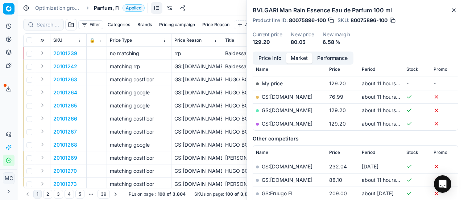
scroll to position [109, 0]
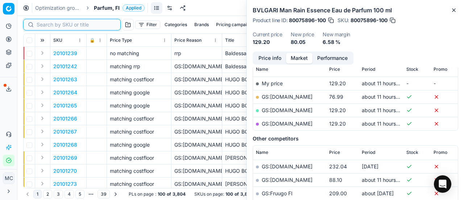
click at [44, 21] on input at bounding box center [76, 24] width 79 height 7
paste input "80075896-100"
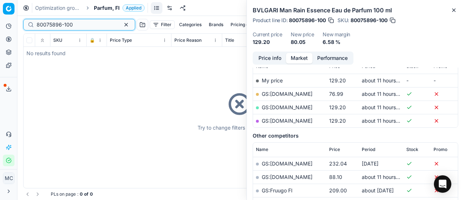
scroll to position [109, 0]
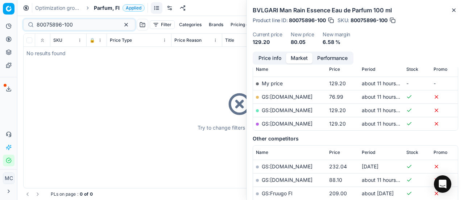
click at [110, 8] on span "Parfum, FI" at bounding box center [107, 7] width 26 height 7
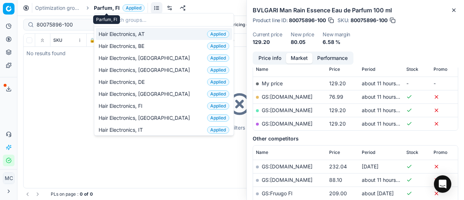
click at [110, 8] on span "Parfum, FI" at bounding box center [107, 7] width 26 height 7
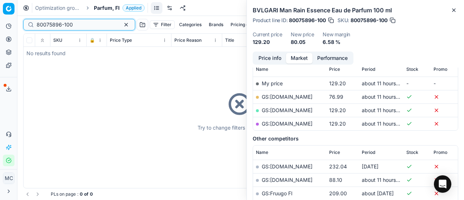
drag, startPoint x: 87, startPoint y: 26, endPoint x: 0, endPoint y: 16, distance: 87.7
click at [0, 12] on div "Pricing platform Analytics Pricing Product portfolio Templates Export service 2…" at bounding box center [232, 100] width 464 height 200
paste input "29103-5"
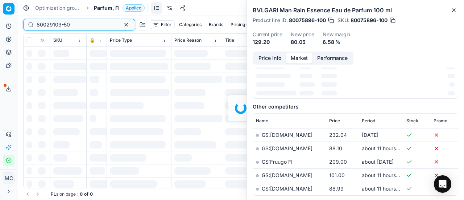
scroll to position [109, 0]
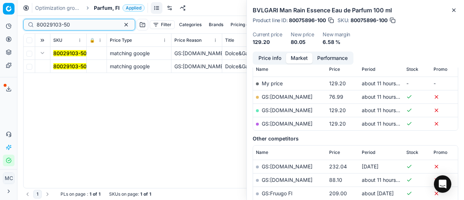
type input "80029103-50"
click at [43, 55] on button "Expand" at bounding box center [42, 53] width 9 height 9
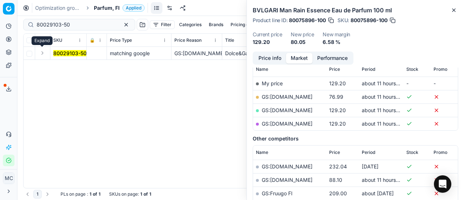
click at [44, 55] on button "Expand" at bounding box center [42, 53] width 9 height 9
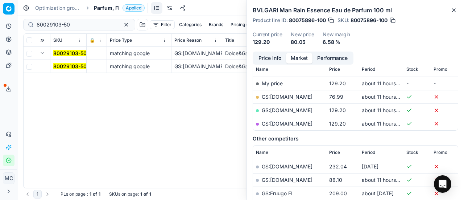
click at [64, 69] on mark "80029103-50" at bounding box center [69, 66] width 33 height 6
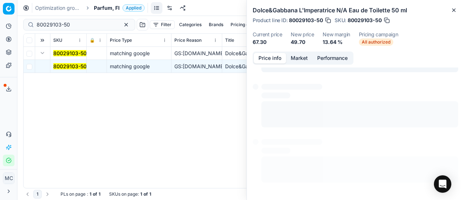
scroll to position [5, 0]
click at [270, 58] on button "Price info" at bounding box center [270, 58] width 32 height 11
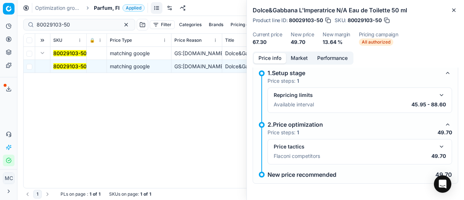
click at [438, 145] on button "button" at bounding box center [442, 146] width 9 height 9
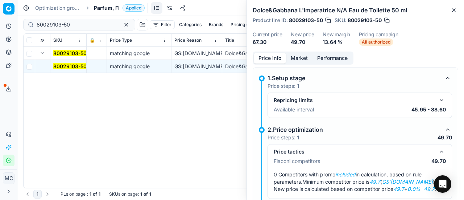
scroll to position [5, 0]
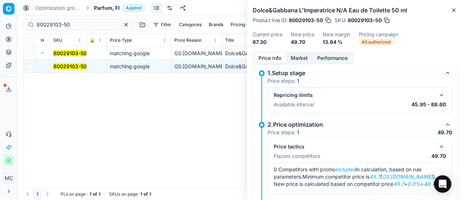
click at [299, 57] on button "Market" at bounding box center [299, 58] width 26 height 11
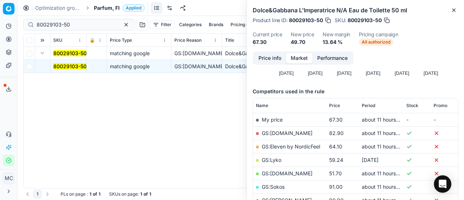
scroll to position [109, 0]
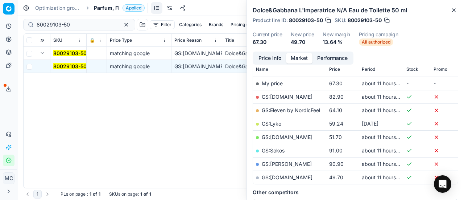
click at [290, 176] on link "GS:[DOMAIN_NAME]" at bounding box center [287, 177] width 51 height 6
drag, startPoint x: 77, startPoint y: 25, endPoint x: 0, endPoint y: 1, distance: 80.2
click at [0, 11] on div "Pricing platform Analytics Pricing Product portfolio Templates Export service 2…" at bounding box center [232, 100] width 464 height 200
paste input "7787-3"
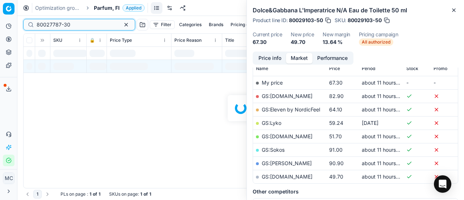
scroll to position [109, 0]
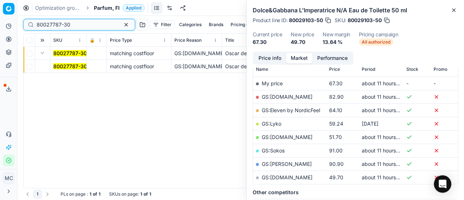
type input "80027787-30"
click at [60, 65] on mark "80027787-30" at bounding box center [70, 66] width 34 height 6
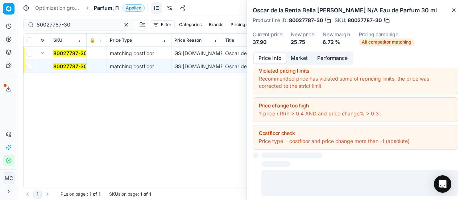
click at [261, 59] on button "Price info" at bounding box center [270, 58] width 32 height 11
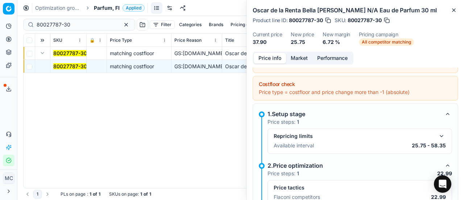
scroll to position [114, 0]
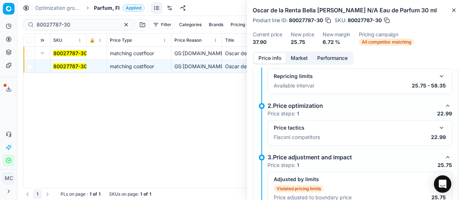
click at [439, 128] on button "button" at bounding box center [442, 127] width 9 height 9
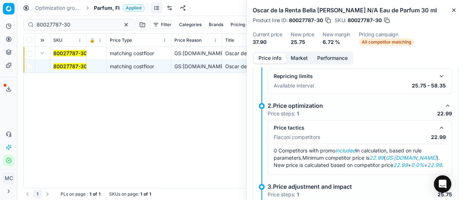
click at [307, 55] on button "Market" at bounding box center [299, 58] width 26 height 11
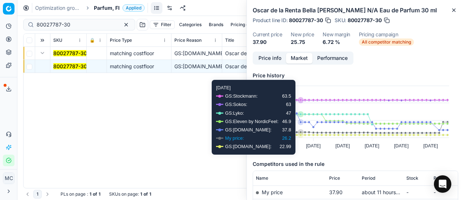
scroll to position [73, 0]
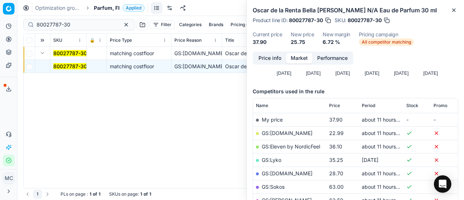
click at [288, 134] on link "GS:[DOMAIN_NAME]" at bounding box center [287, 133] width 51 height 6
click at [107, 10] on span "Parfum, FI" at bounding box center [107, 7] width 26 height 7
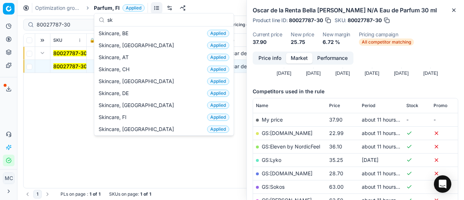
scroll to position [0, 0]
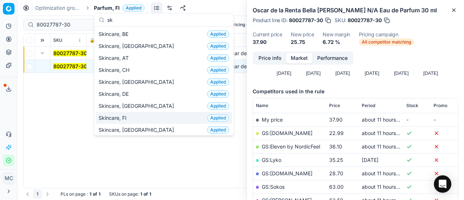
type input "sk"
click at [155, 117] on div "Skincare, FI Applied" at bounding box center [164, 118] width 136 height 12
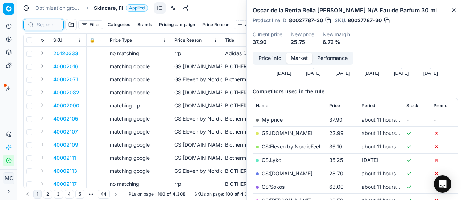
click at [54, 24] on input at bounding box center [48, 24] width 22 height 7
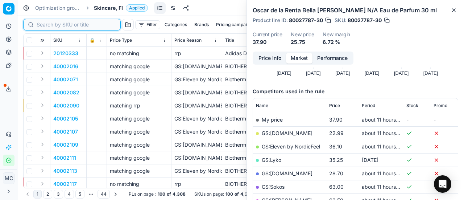
paste input "90008236-0012812"
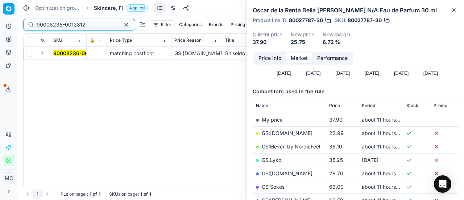
type input "90008236-0012812"
click at [45, 54] on button "Expand" at bounding box center [42, 53] width 9 height 9
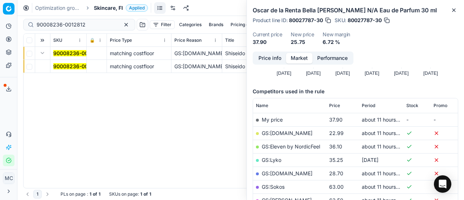
click at [65, 68] on mark "90008236-0012812" at bounding box center [77, 66] width 49 height 6
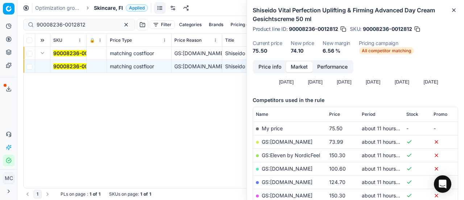
click at [272, 65] on button "Price info" at bounding box center [270, 67] width 32 height 11
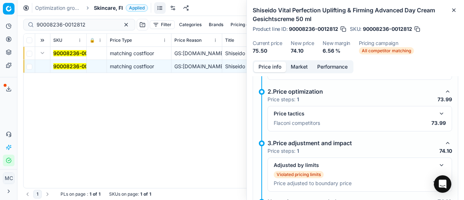
click at [438, 110] on button "button" at bounding box center [442, 113] width 9 height 9
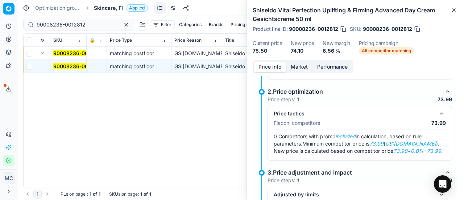
click at [296, 62] on button "Market" at bounding box center [299, 67] width 26 height 11
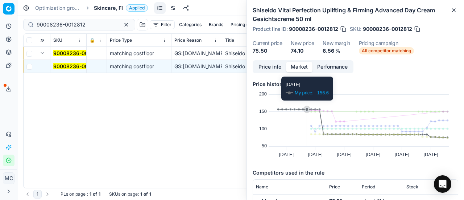
scroll to position [73, 0]
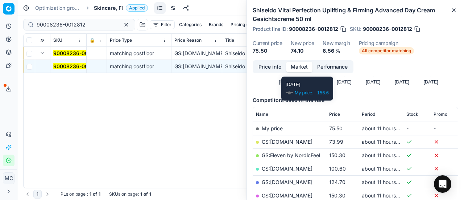
click at [286, 140] on link "GS:[DOMAIN_NAME]" at bounding box center [287, 142] width 51 height 6
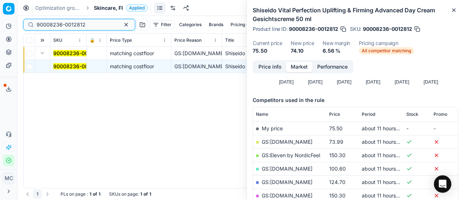
click at [99, 26] on input "90008236-0012812" at bounding box center [76, 24] width 79 height 7
click at [107, 14] on div "Optimization groups Skincare, FI Applied Discard Download report" at bounding box center [240, 8] width 447 height 16
click at [111, 6] on span "Skincare, FI" at bounding box center [108, 7] width 29 height 7
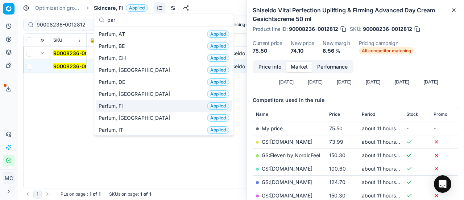
type input "par"
click at [133, 106] on div "Parfum, FI Applied" at bounding box center [164, 106] width 136 height 12
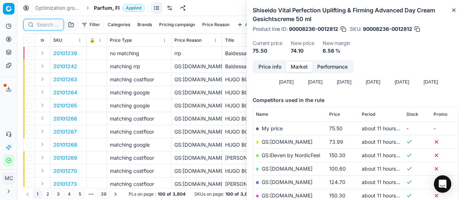
click at [52, 27] on input at bounding box center [48, 24] width 22 height 7
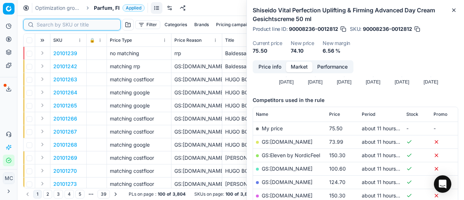
paste input "80033984-100"
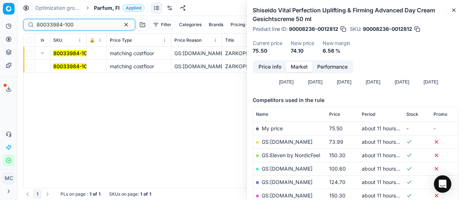
type input "80033984-100"
click at [45, 55] on button "Expand" at bounding box center [42, 53] width 9 height 9
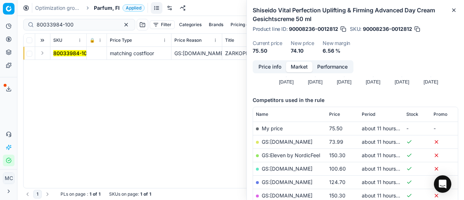
click at [43, 50] on button "Expand" at bounding box center [42, 53] width 9 height 9
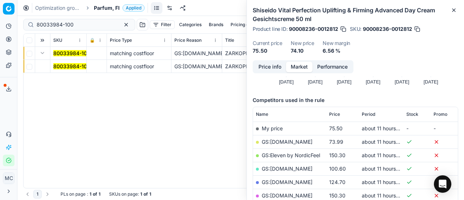
click at [76, 65] on mark "80033984-100" at bounding box center [71, 66] width 37 height 6
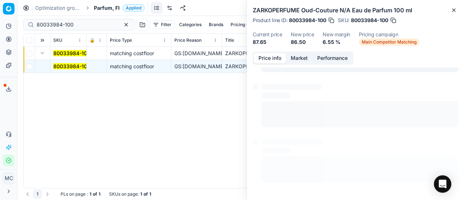
scroll to position [101, 0]
click at [279, 56] on button "Price info" at bounding box center [270, 58] width 32 height 11
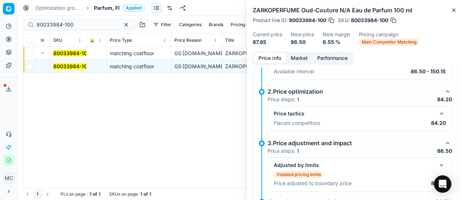
click at [438, 109] on button "button" at bounding box center [442, 113] width 9 height 9
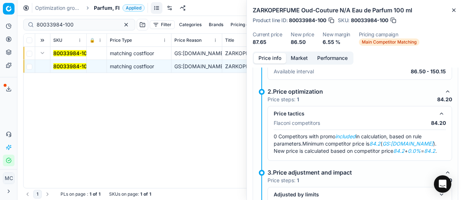
click at [300, 59] on button "Market" at bounding box center [299, 58] width 26 height 11
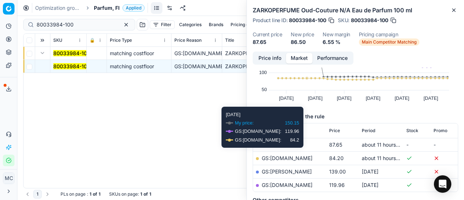
scroll to position [73, 0]
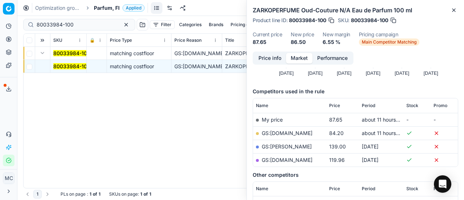
click at [279, 129] on td "GS:[DOMAIN_NAME]" at bounding box center [289, 132] width 73 height 13
click at [282, 132] on link "GS:[DOMAIN_NAME]" at bounding box center [287, 133] width 51 height 6
click at [120, 11] on div "Optimization groups Parfum, FI Applied Discard Download report" at bounding box center [240, 8] width 447 height 16
click at [118, 10] on span "Parfum, FI" at bounding box center [107, 7] width 26 height 7
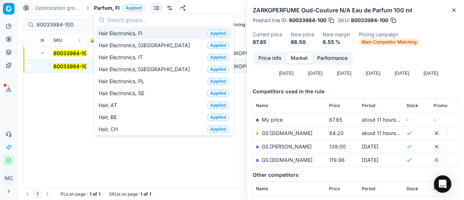
click at [154, 32] on div "Hair Electronics, FI Applied" at bounding box center [164, 33] width 136 height 12
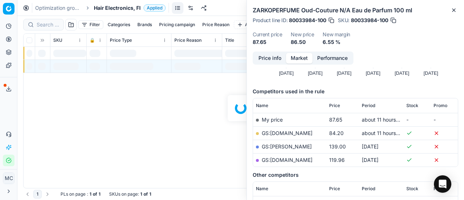
click at [105, 8] on span "Hair Electronics, FI" at bounding box center [117, 7] width 47 height 7
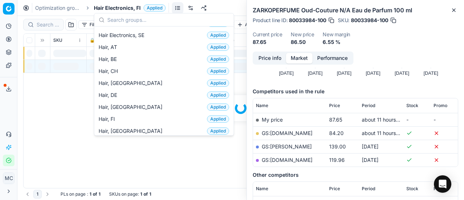
scroll to position [181, 0]
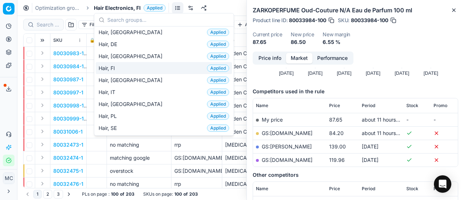
click at [135, 63] on div "Hair, FI Applied" at bounding box center [164, 68] width 136 height 12
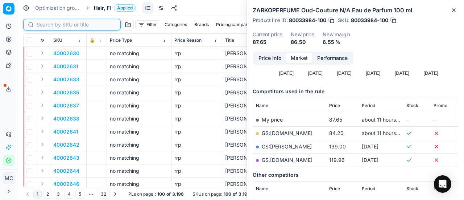
click at [44, 24] on input at bounding box center [76, 24] width 79 height 7
paste input "80070918-1000"
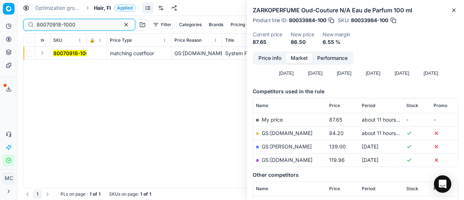
type input "80070918-1000"
click at [41, 52] on button "Expand" at bounding box center [42, 53] width 9 height 9
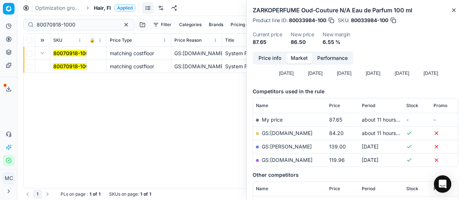
click at [57, 63] on mark "80070918-1000" at bounding box center [72, 66] width 39 height 6
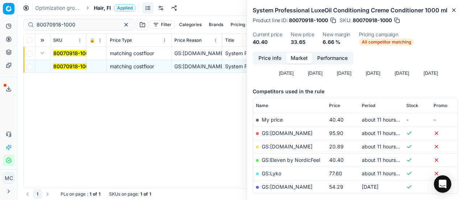
click at [277, 57] on button "Price info" at bounding box center [270, 58] width 32 height 11
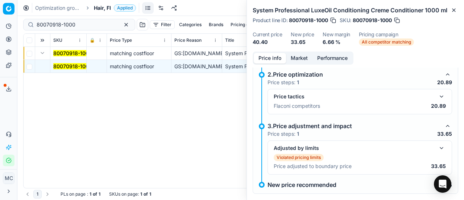
scroll to position [127, 0]
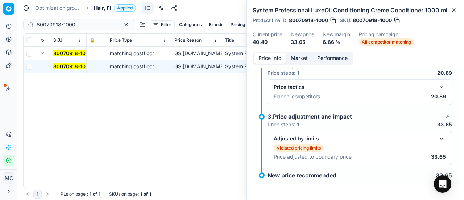
click at [438, 85] on button "button" at bounding box center [442, 87] width 9 height 9
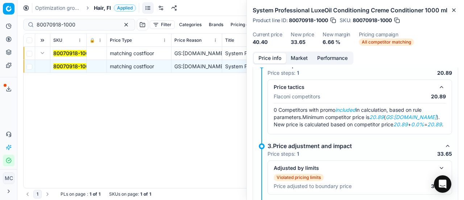
click at [300, 57] on button "Market" at bounding box center [299, 58] width 26 height 11
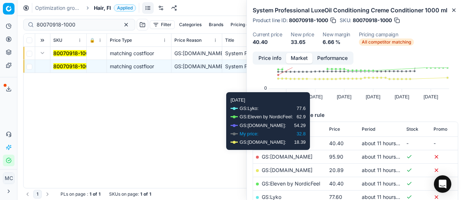
scroll to position [73, 0]
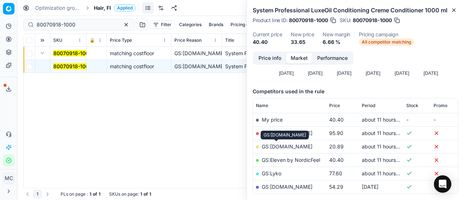
click at [285, 148] on link "GS:[DOMAIN_NAME]" at bounding box center [287, 146] width 51 height 6
click at [104, 4] on div "Optimization groups Hair, FI Applied Discard Download report" at bounding box center [240, 8] width 447 height 16
click at [102, 6] on span "Hair, FI" at bounding box center [102, 7] width 17 height 7
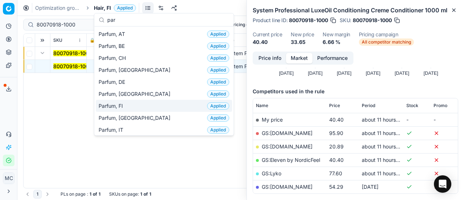
type input "par"
click at [147, 101] on div "Parfum, FI Applied" at bounding box center [164, 106] width 136 height 12
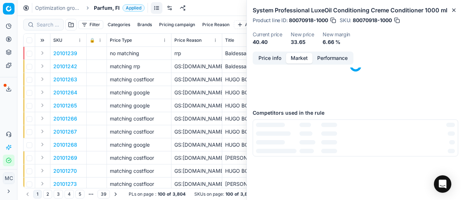
scroll to position [73, 0]
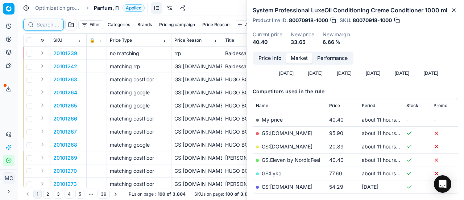
click at [43, 23] on input at bounding box center [48, 24] width 22 height 7
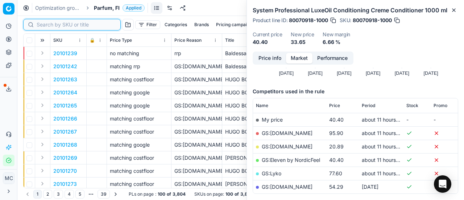
paste input "20103991"
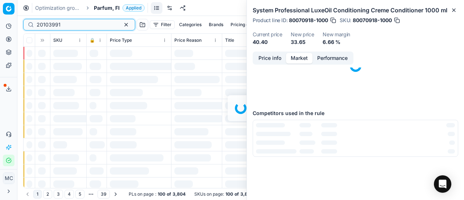
scroll to position [73, 0]
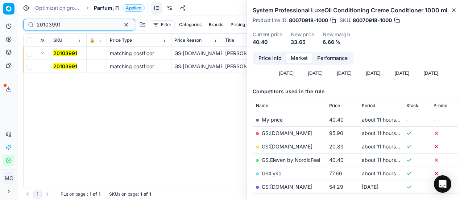
type input "20103991"
click at [71, 65] on mark "20103991" at bounding box center [65, 66] width 24 height 6
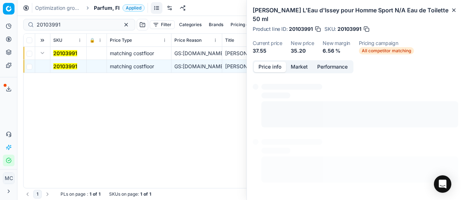
click at [255, 65] on button "Price info" at bounding box center [270, 67] width 32 height 11
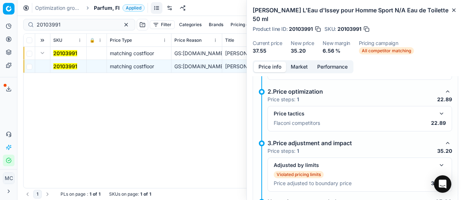
click at [438, 113] on button "button" at bounding box center [442, 113] width 9 height 9
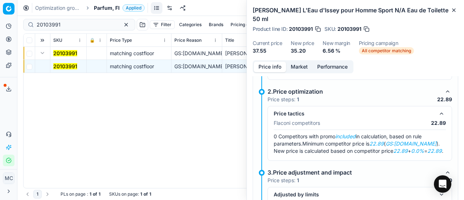
click at [296, 64] on button "Market" at bounding box center [299, 67] width 26 height 11
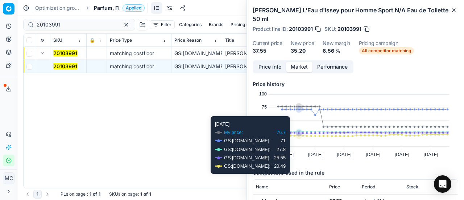
scroll to position [73, 0]
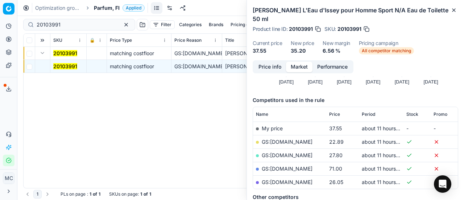
click at [287, 142] on link "GS:[DOMAIN_NAME]" at bounding box center [287, 142] width 51 height 6
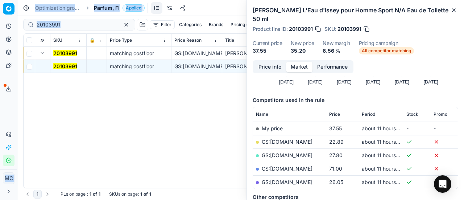
drag, startPoint x: 83, startPoint y: 28, endPoint x: 0, endPoint y: -9, distance: 91.3
click at [0, 0] on html "Pricing platform Analytics Pricing Product portfolio Templates Export service 2…" at bounding box center [232, 100] width 464 height 200
click at [73, 21] on input "20103991" at bounding box center [76, 24] width 79 height 7
click at [0, 1] on div "Pricing platform Analytics Pricing Product portfolio Templates Export service 2…" at bounding box center [232, 100] width 464 height 200
click at [122, 24] on button "button" at bounding box center [126, 24] width 9 height 9
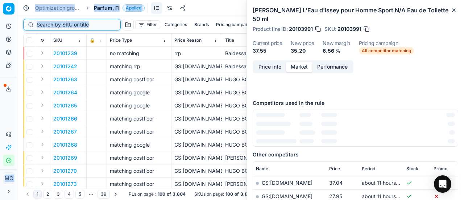
click at [37, 24] on input at bounding box center [76, 24] width 79 height 7
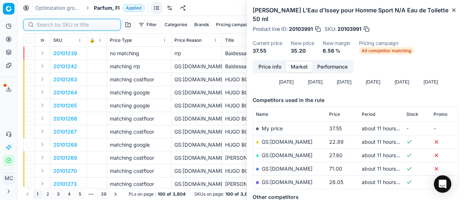
paste input "20150393"
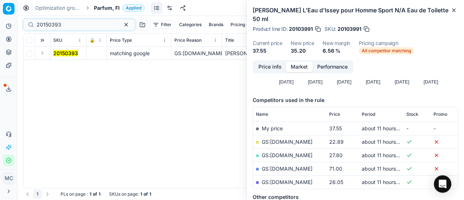
click at [42, 53] on button "Expand" at bounding box center [42, 53] width 9 height 9
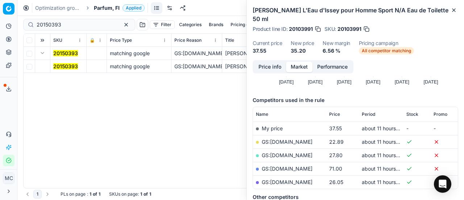
click at [75, 65] on mark "20150393" at bounding box center [65, 66] width 25 height 6
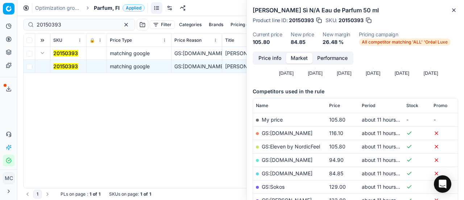
click at [268, 55] on button "Price info" at bounding box center [270, 58] width 32 height 11
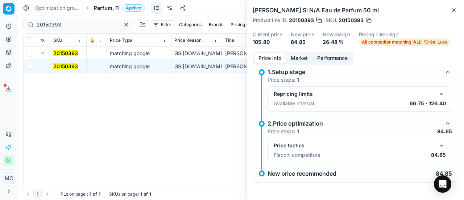
scroll to position [5, 0]
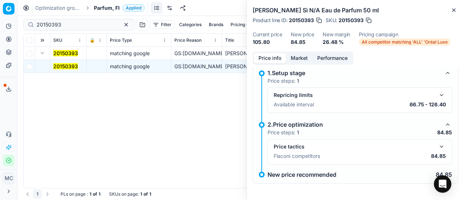
click at [438, 145] on button "button" at bounding box center [442, 146] width 9 height 9
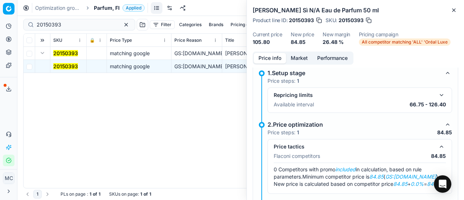
click at [308, 61] on button "Market" at bounding box center [299, 58] width 26 height 11
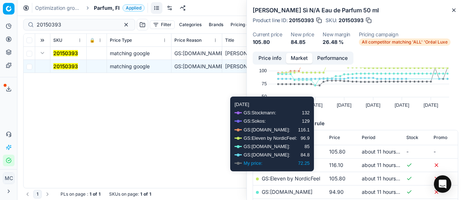
scroll to position [73, 0]
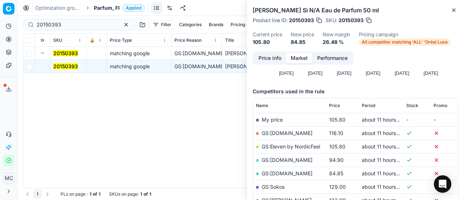
click at [311, 175] on link "GS:[DOMAIN_NAME]" at bounding box center [287, 173] width 51 height 6
drag, startPoint x: 81, startPoint y: 28, endPoint x: 0, endPoint y: 12, distance: 82.0
click at [0, 12] on div "Pricing platform Analytics Pricing Product portfolio Templates Export service 2…" at bounding box center [232, 100] width 464 height 200
paste input "90004650-0006976"
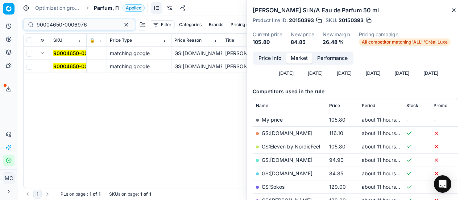
click at [58, 64] on mark "90004650-0006976" at bounding box center [78, 66] width 50 height 6
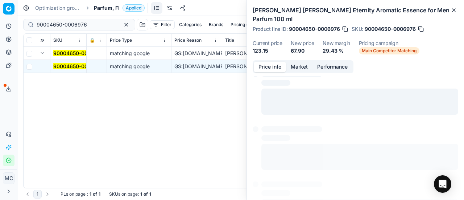
click at [266, 62] on button "Price info" at bounding box center [270, 67] width 32 height 11
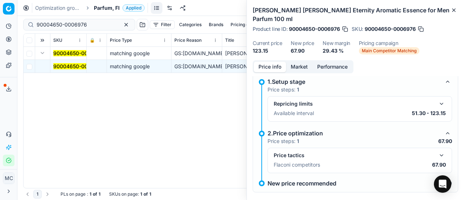
click at [438, 151] on button "button" at bounding box center [442, 155] width 9 height 9
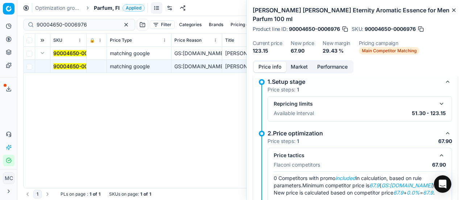
drag, startPoint x: 299, startPoint y: 58, endPoint x: 307, endPoint y: 67, distance: 11.8
click at [300, 62] on button "Market" at bounding box center [299, 67] width 26 height 11
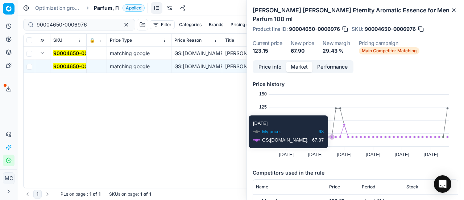
scroll to position [73, 0]
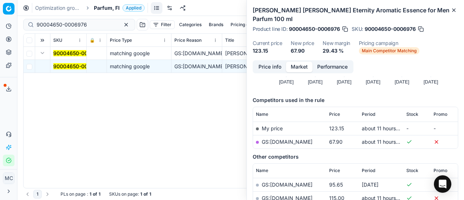
click at [290, 139] on link "GS:[DOMAIN_NAME]" at bounding box center [287, 142] width 51 height 6
drag, startPoint x: 101, startPoint y: 25, endPoint x: 0, endPoint y: 22, distance: 100.9
click at [0, 22] on div "Pricing platform Analytics Pricing Product portfolio Templates Export service 2…" at bounding box center [232, 100] width 464 height 200
paste input "80050265-30"
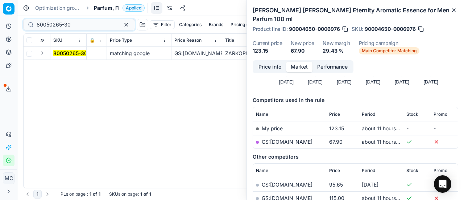
click at [44, 52] on button "Expand" at bounding box center [42, 53] width 9 height 9
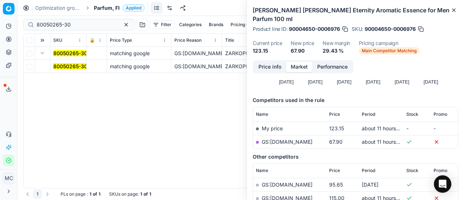
click at [73, 66] on mark "80050265-30" at bounding box center [70, 66] width 34 height 6
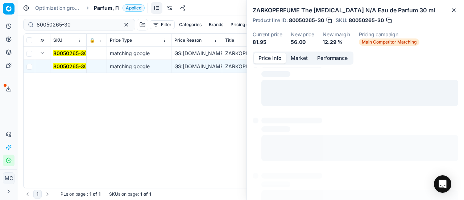
click at [265, 58] on button "Price info" at bounding box center [270, 58] width 32 height 11
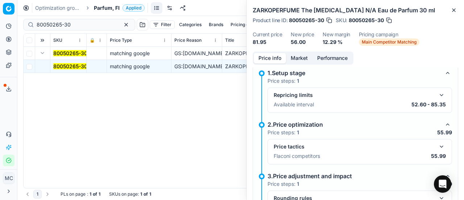
click at [438, 144] on button "button" at bounding box center [442, 146] width 9 height 9
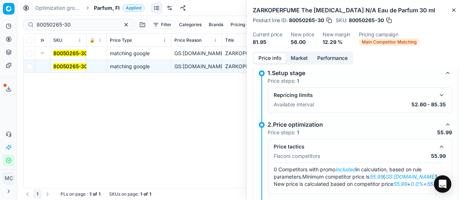
click at [297, 61] on button "Market" at bounding box center [299, 58] width 26 height 11
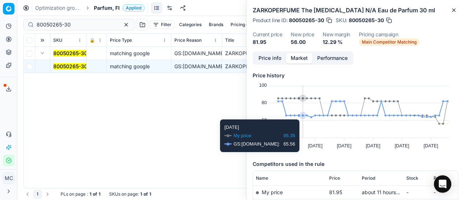
scroll to position [73, 0]
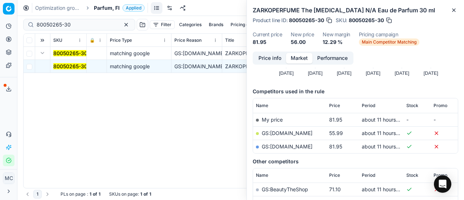
click at [289, 132] on link "GS:[DOMAIN_NAME]" at bounding box center [287, 133] width 51 height 6
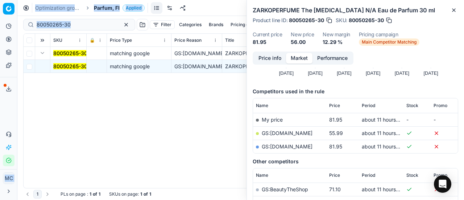
drag, startPoint x: 90, startPoint y: 20, endPoint x: 0, endPoint y: 24, distance: 89.7
click at [0, 24] on div "Pricing platform Analytics Pricing Product portfolio Templates Export service 2…" at bounding box center [232, 100] width 464 height 200
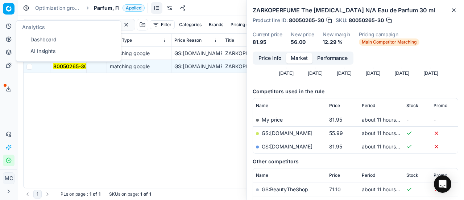
click at [81, 21] on div "Analytics" at bounding box center [68, 27] width 104 height 13
click at [88, 13] on div "Optimization groups Parfum, FI Applied Discard Download report" at bounding box center [240, 8] width 447 height 16
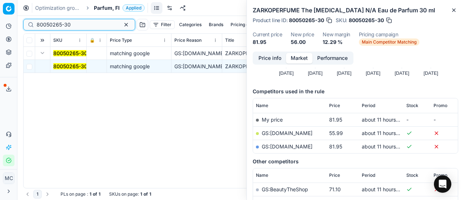
drag, startPoint x: 87, startPoint y: 26, endPoint x: 0, endPoint y: 31, distance: 86.8
click at [0, 31] on div "Pricing platform Analytics Pricing Product portfolio Templates Export service 2…" at bounding box center [232, 100] width 464 height 200
paste input "49193"
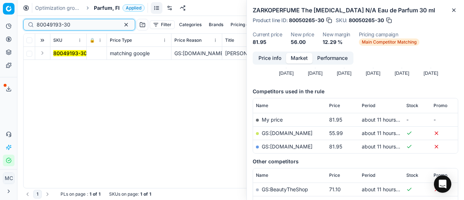
type input "80049193-30"
click at [44, 54] on button "Expand" at bounding box center [42, 53] width 9 height 9
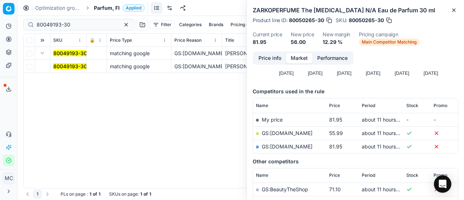
click at [73, 67] on mark "80049193-30" at bounding box center [70, 66] width 34 height 6
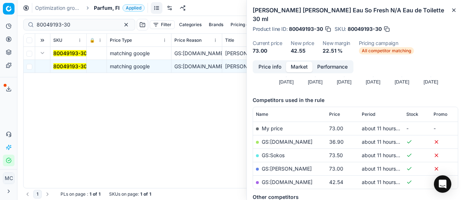
click at [270, 62] on button "Price info" at bounding box center [270, 67] width 32 height 11
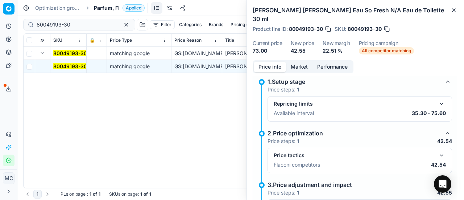
click at [438, 151] on button "button" at bounding box center [442, 155] width 9 height 9
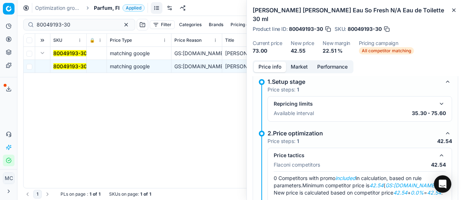
click at [304, 62] on button "Market" at bounding box center [299, 67] width 26 height 11
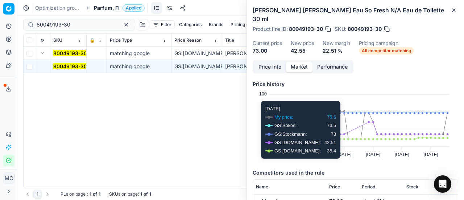
scroll to position [73, 0]
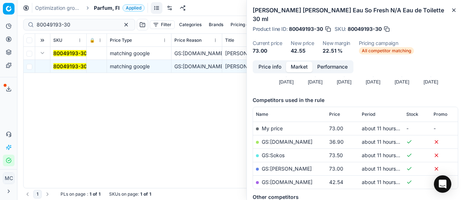
click at [298, 179] on link "GS:[DOMAIN_NAME]" at bounding box center [287, 182] width 51 height 6
click at [278, 62] on button "Price info" at bounding box center [270, 67] width 32 height 11
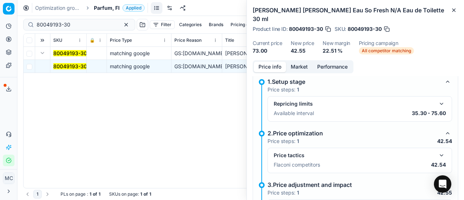
click at [441, 148] on div "Price tactics Flaconi competitors 42.54" at bounding box center [360, 160] width 185 height 25
click at [438, 151] on button "button" at bounding box center [442, 155] width 9 height 9
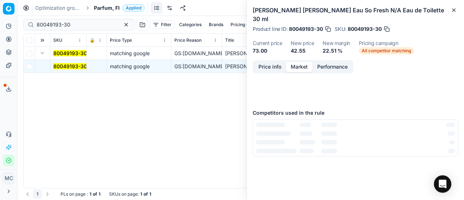
click at [303, 62] on button "Market" at bounding box center [299, 67] width 26 height 11
